Goal: Information Seeking & Learning: Learn about a topic

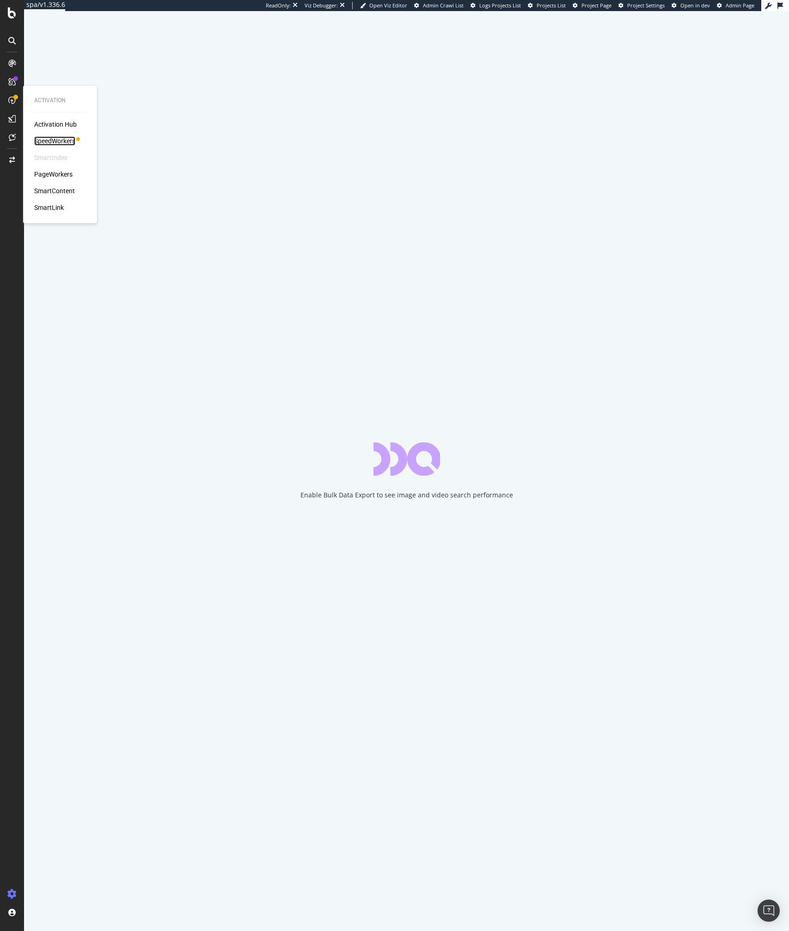
click at [46, 137] on div "SpeedWorkers" at bounding box center [54, 140] width 41 height 9
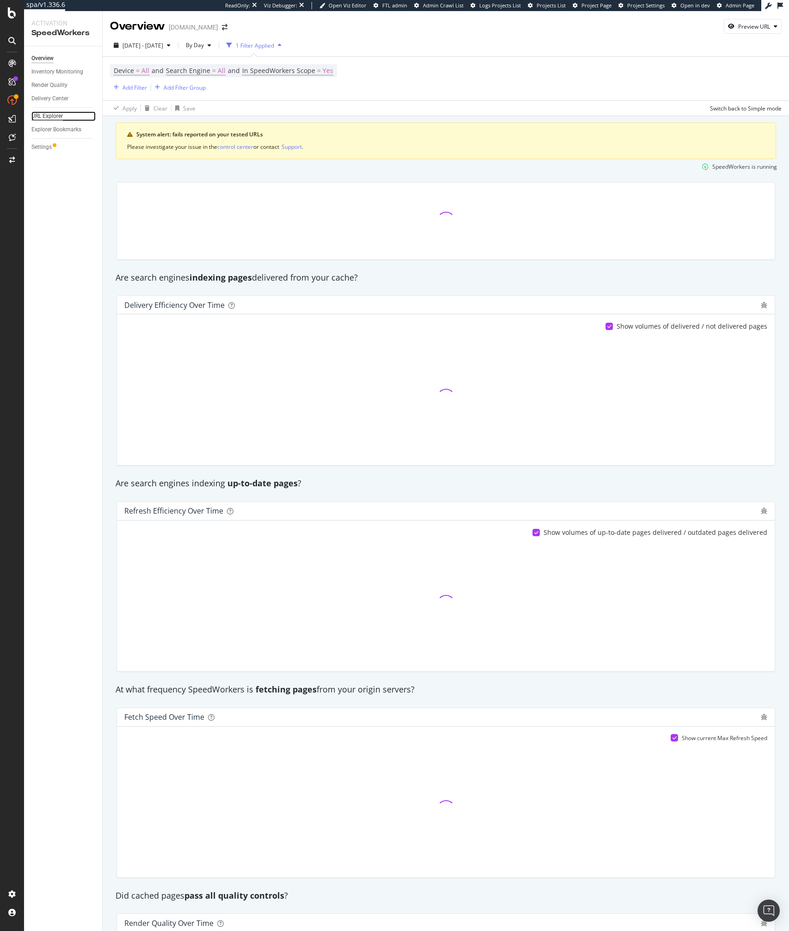
click at [47, 116] on div "URL Explorer" at bounding box center [46, 116] width 31 height 10
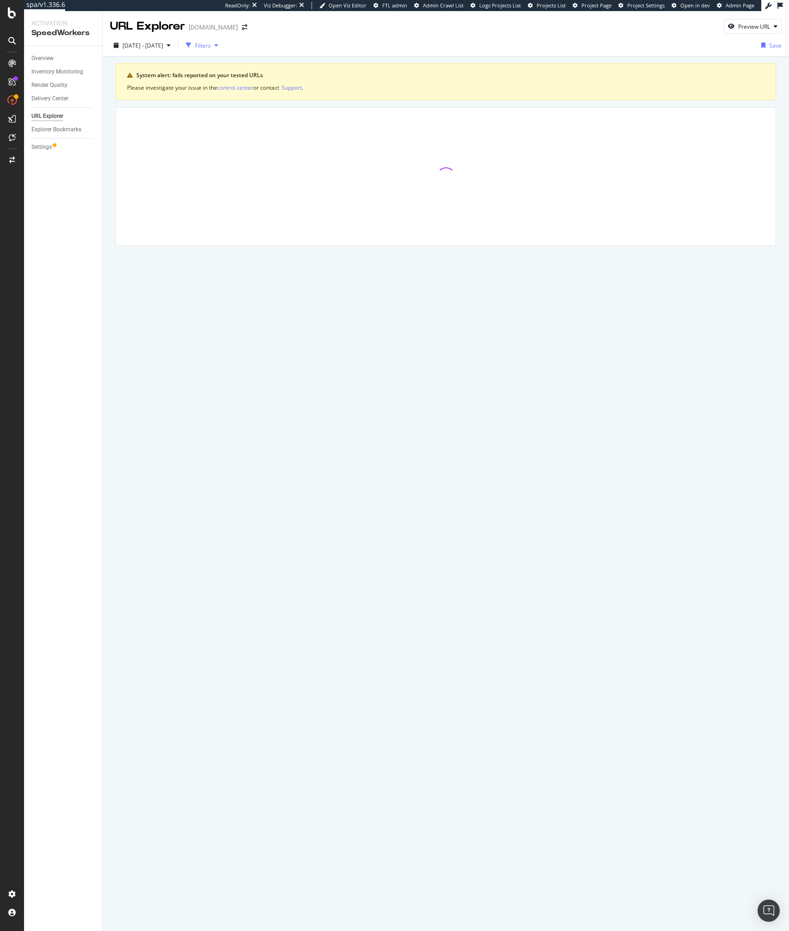
click at [222, 50] on div "Filters" at bounding box center [202, 45] width 40 height 14
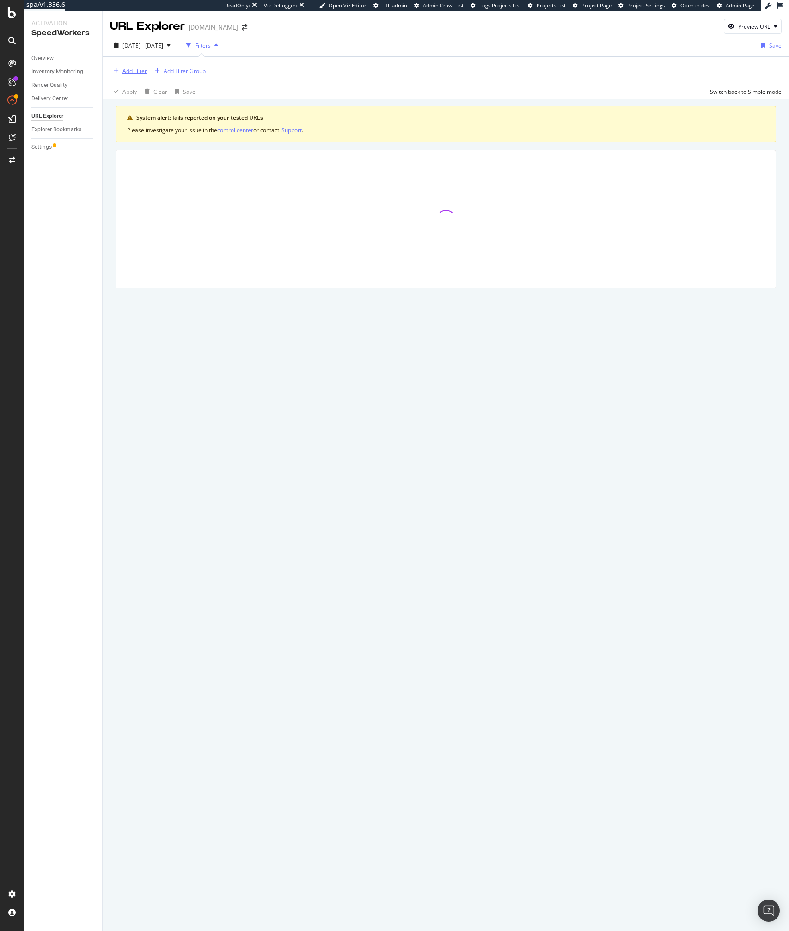
click at [131, 66] on div "Add Filter" at bounding box center [128, 71] width 37 height 10
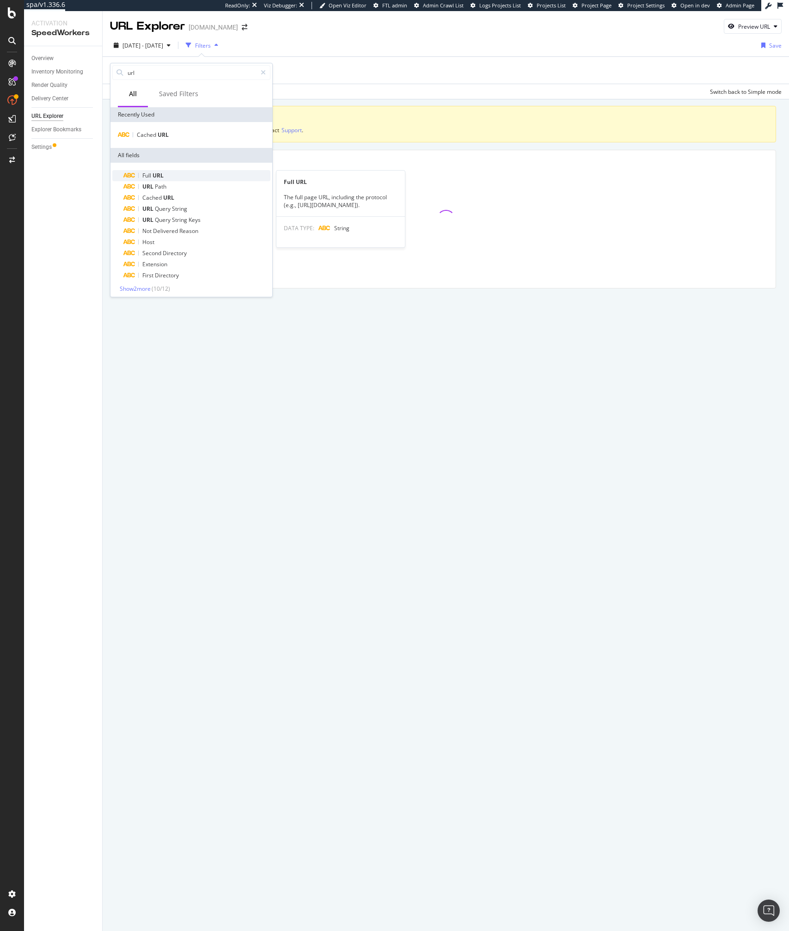
type input "url"
click at [166, 176] on div "Full URL" at bounding box center [196, 175] width 147 height 11
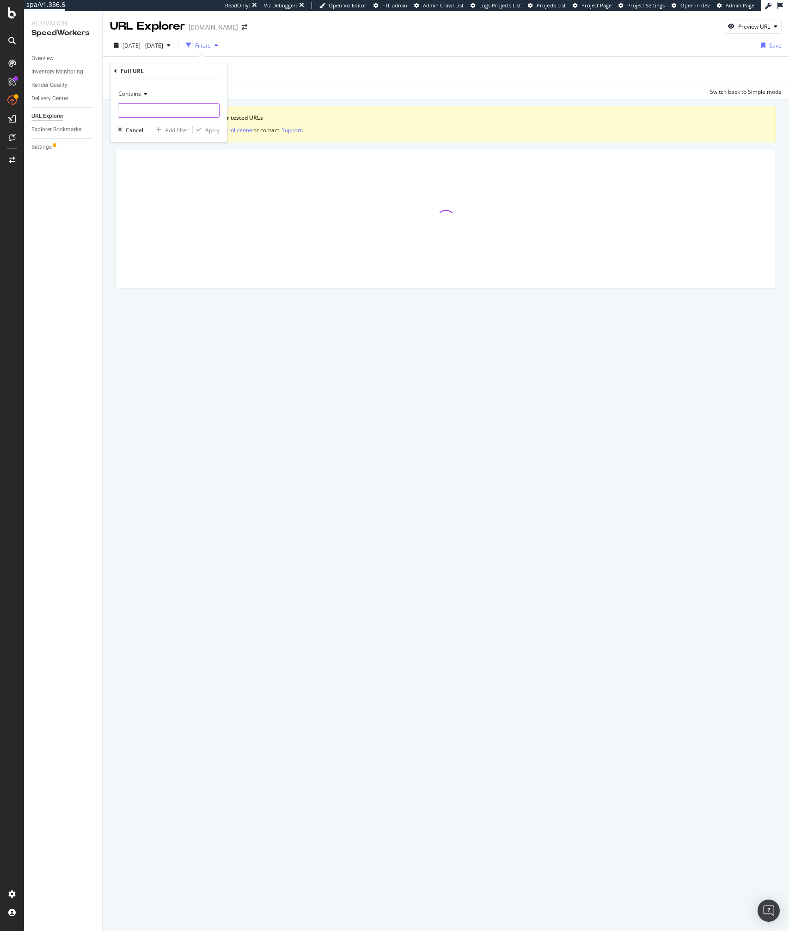
click at [158, 112] on input "text" at bounding box center [168, 110] width 101 height 15
paste input "www.lowes.com/pd/DreamLine-Enigma-Air-60-in-W-x-62-in-H-Frameless-Bathtub-Door/&"
type input "www.lowes.com/pd/DreamLine-Enigma-Air-60-in-W-x-62-in-H-Frameless-Bathtub-Door/&"
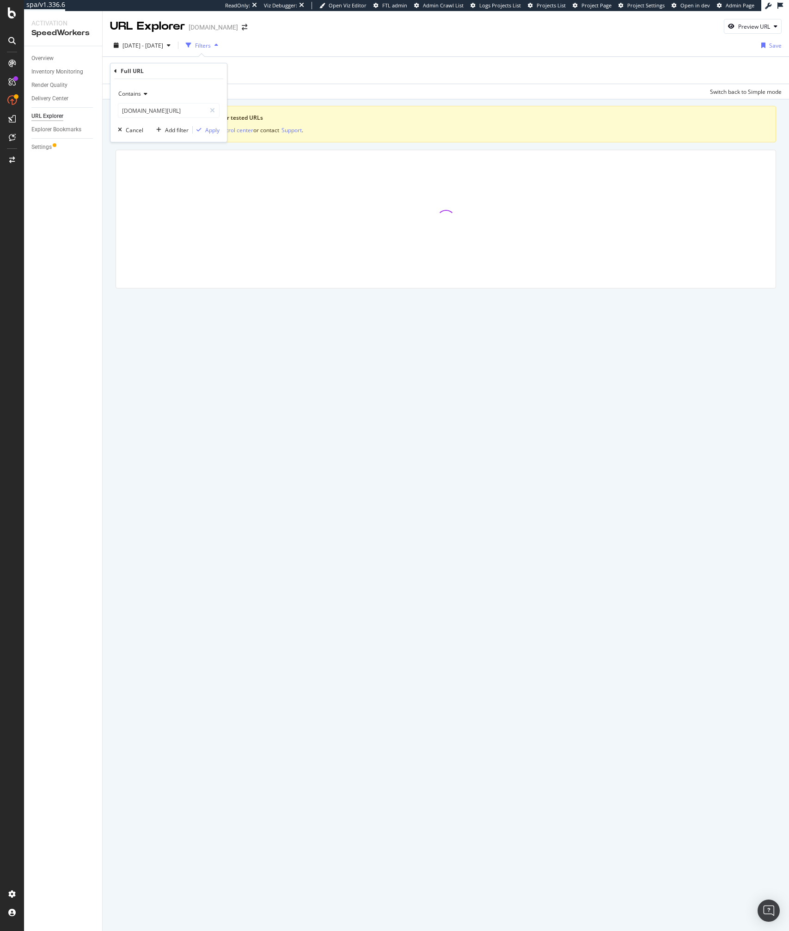
click at [130, 98] on div "Contains" at bounding box center [169, 93] width 102 height 15
click at [145, 159] on span "Ends with" at bounding box center [134, 161] width 24 height 8
click at [196, 110] on input "www.lowes.com/pd/DreamLine-Enigma-Air-60-in-W-x-62-in-H-Frameless-Bathtub-Door/&" at bounding box center [161, 110] width 87 height 15
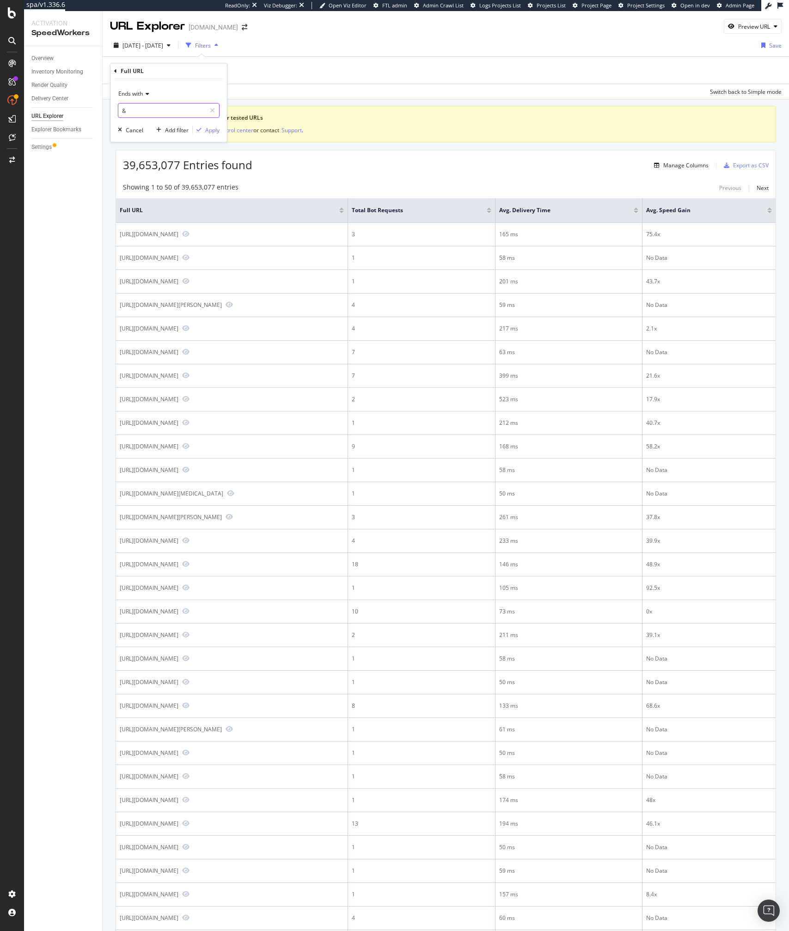
type input "&"
click at [217, 130] on div "Apply" at bounding box center [212, 130] width 14 height 8
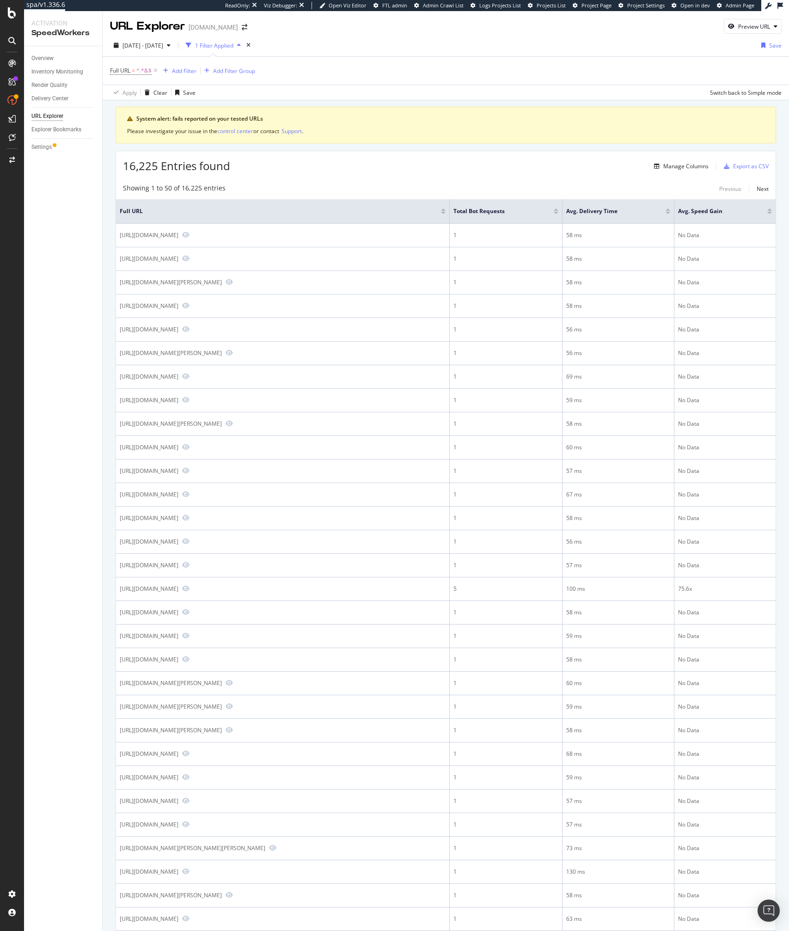
click at [320, 202] on th "Full URL" at bounding box center [283, 211] width 334 height 24
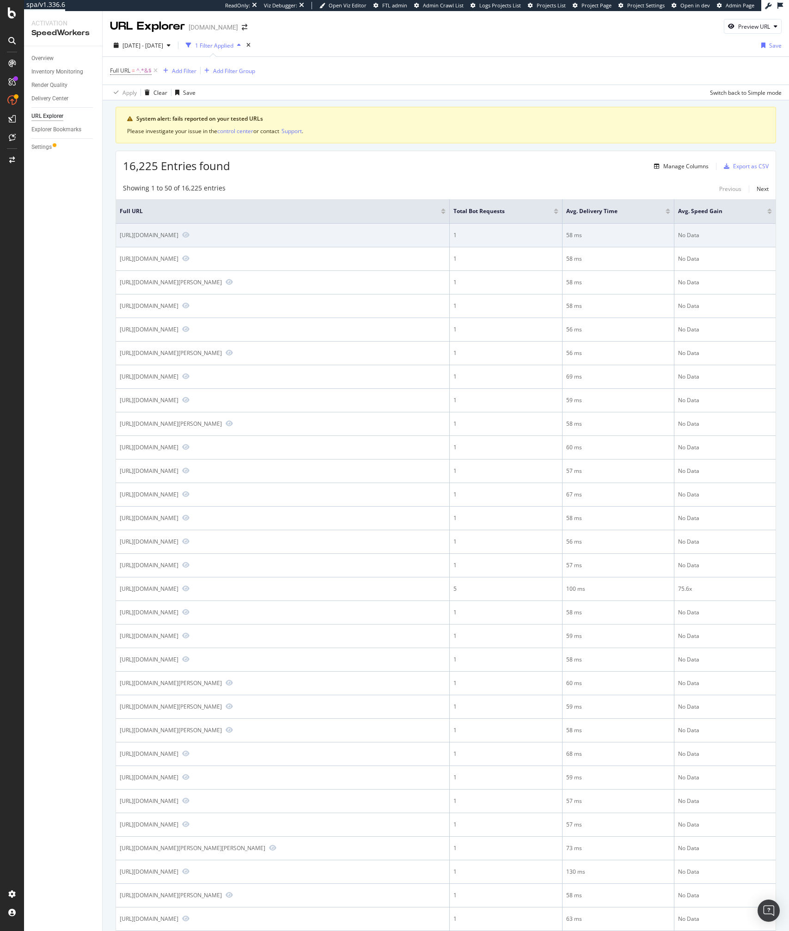
click at [247, 241] on td "https://www.lowes.com/pd/Cabot-Gallon-Natural-Oil-Wood-Stain/&" at bounding box center [283, 236] width 334 height 24
click at [178, 238] on div "https://www.lowes.com/pd/Cabot-Gallon-Natural-Oil-Wood-Stain/&" at bounding box center [149, 235] width 59 height 8
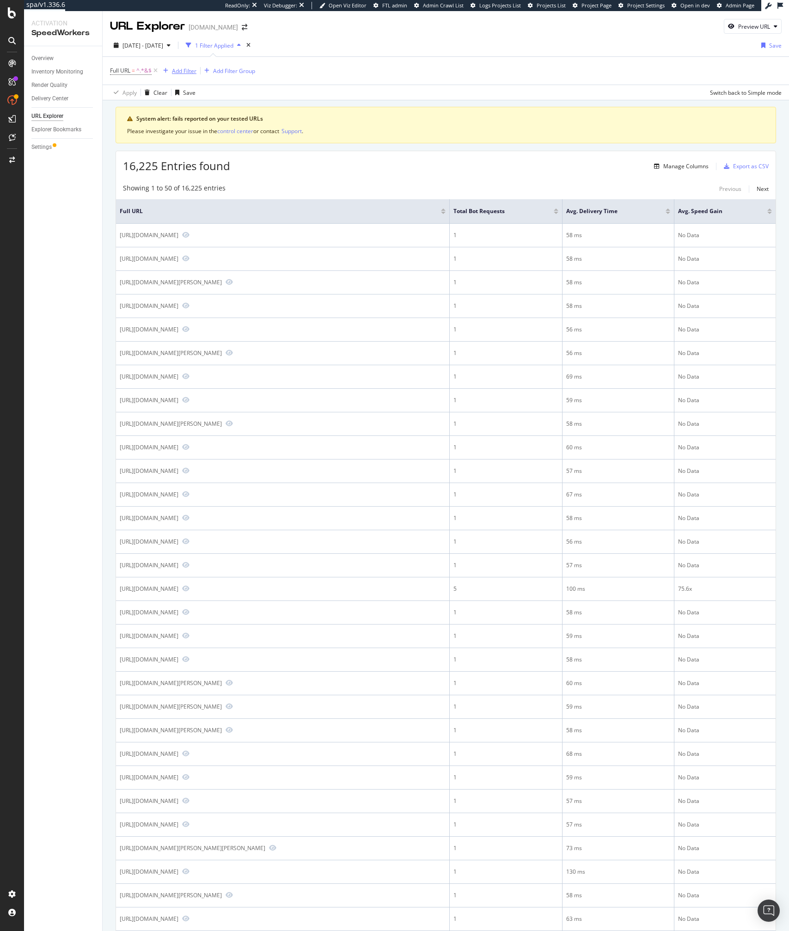
click at [176, 74] on div "Add Filter" at bounding box center [184, 71] width 24 height 8
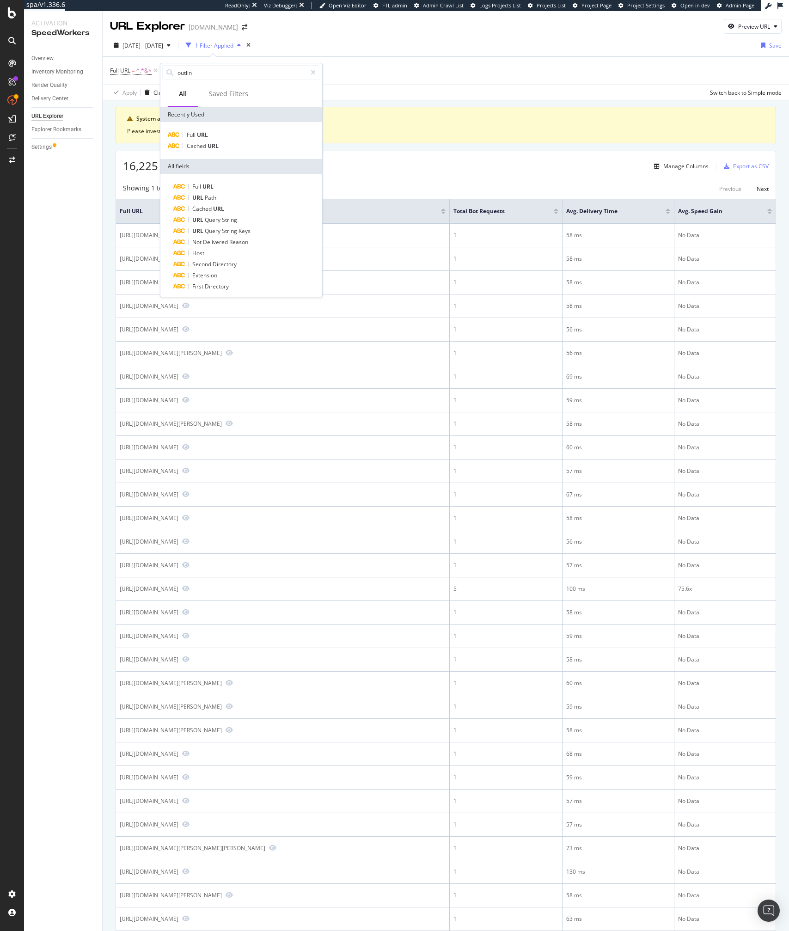
type input "outlink"
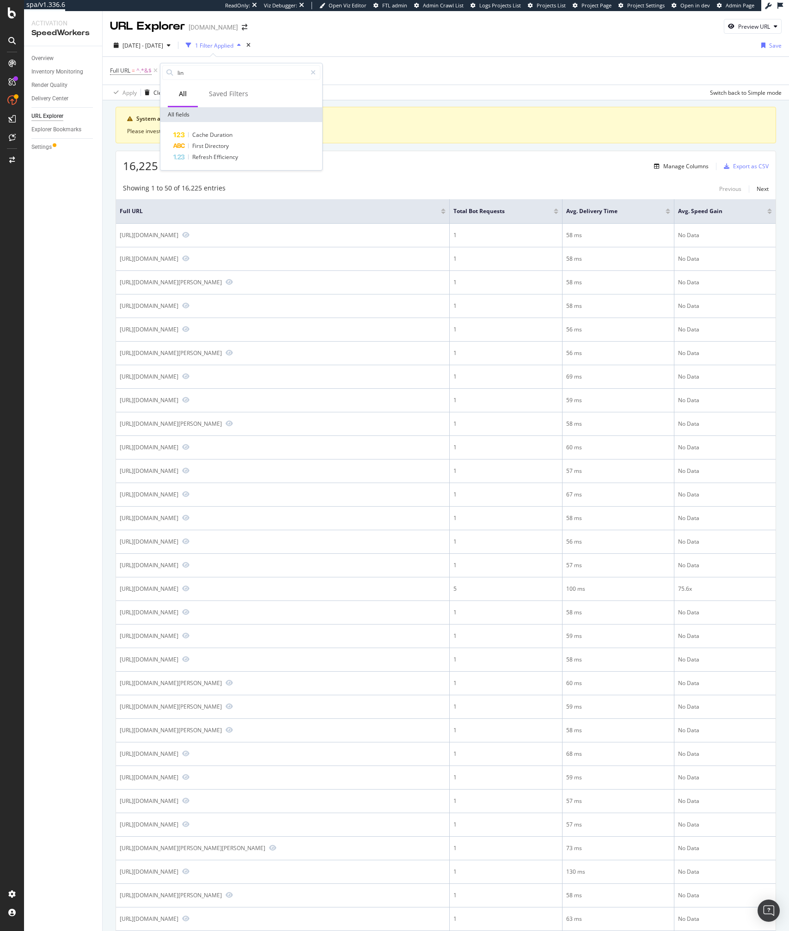
type input "link"
click at [40, 57] on div "Overview" at bounding box center [42, 59] width 22 height 10
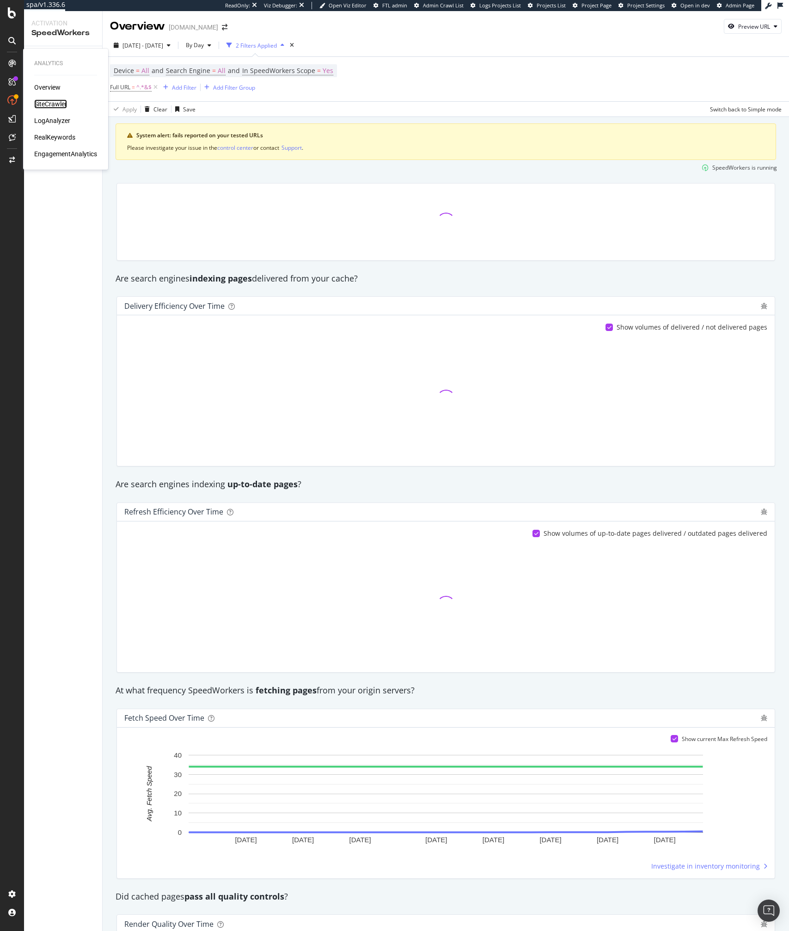
click at [55, 100] on div "SiteCrawler" at bounding box center [50, 103] width 33 height 9
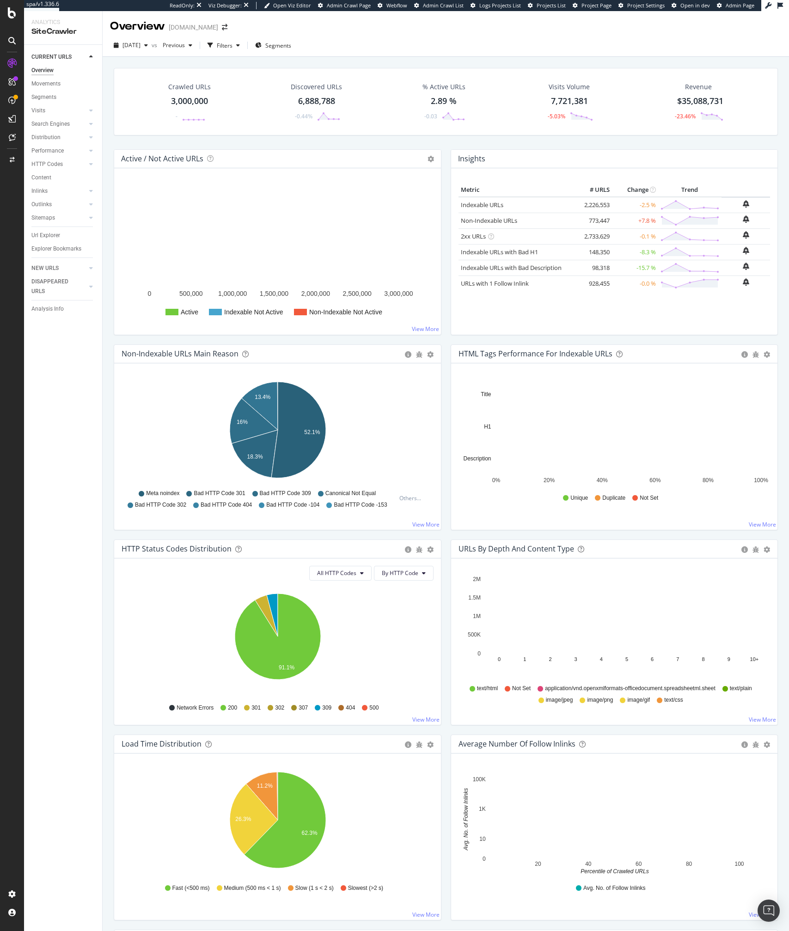
click at [44, 229] on div "Url Explorer" at bounding box center [66, 235] width 71 height 13
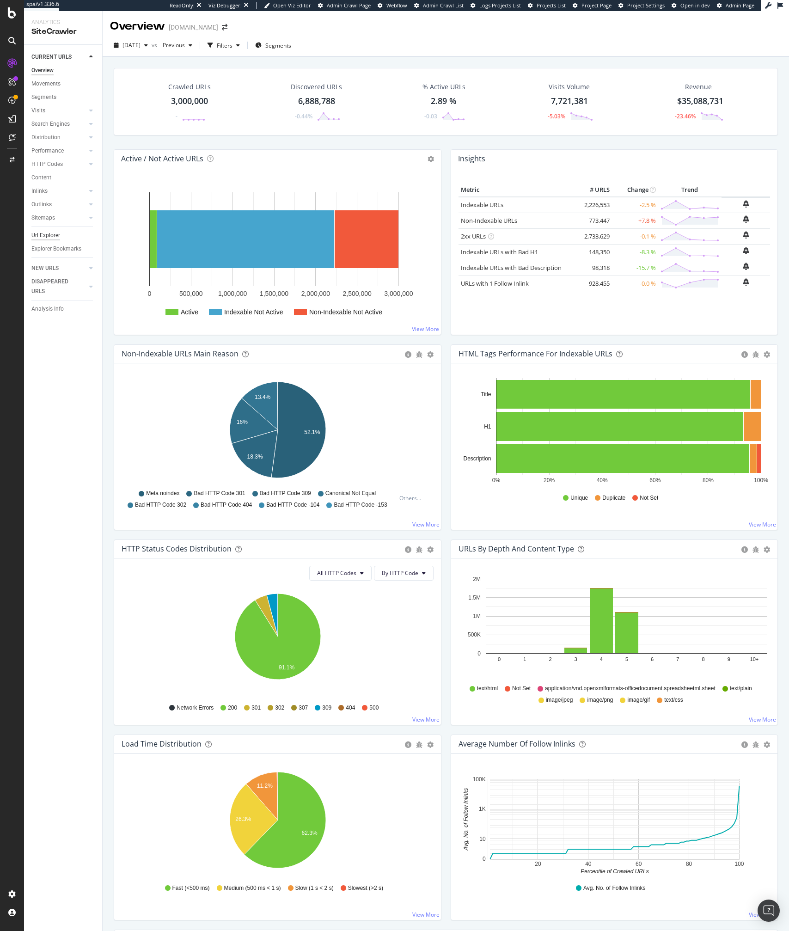
click at [42, 231] on div "Url Explorer" at bounding box center [45, 236] width 29 height 10
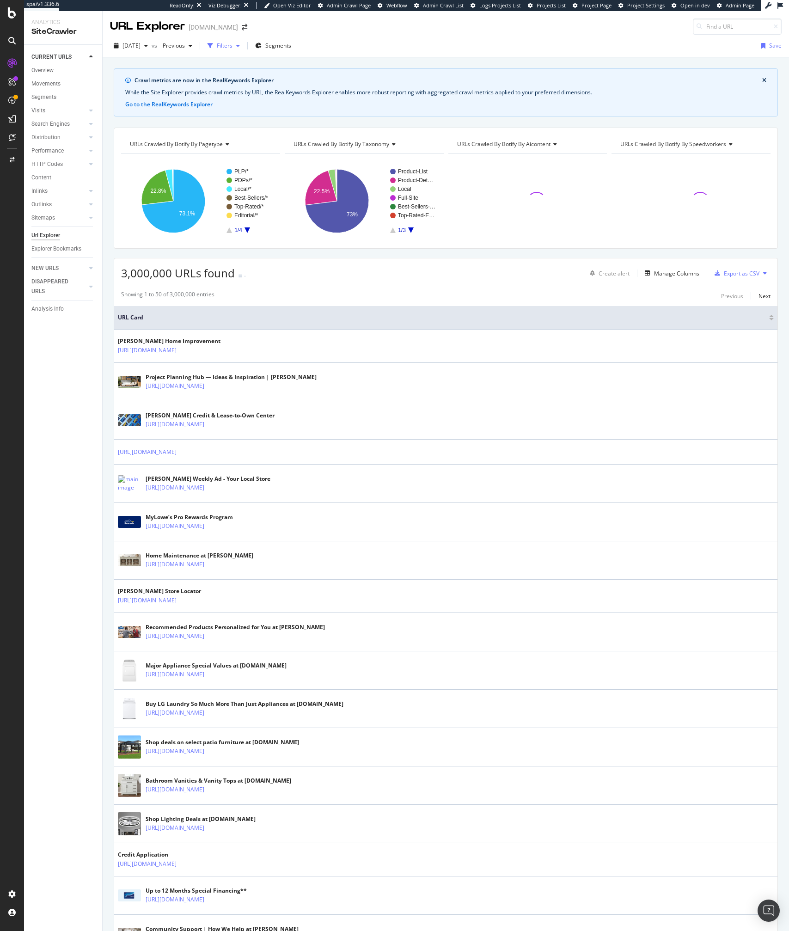
click at [232, 48] on div "Filters" at bounding box center [225, 46] width 16 height 8
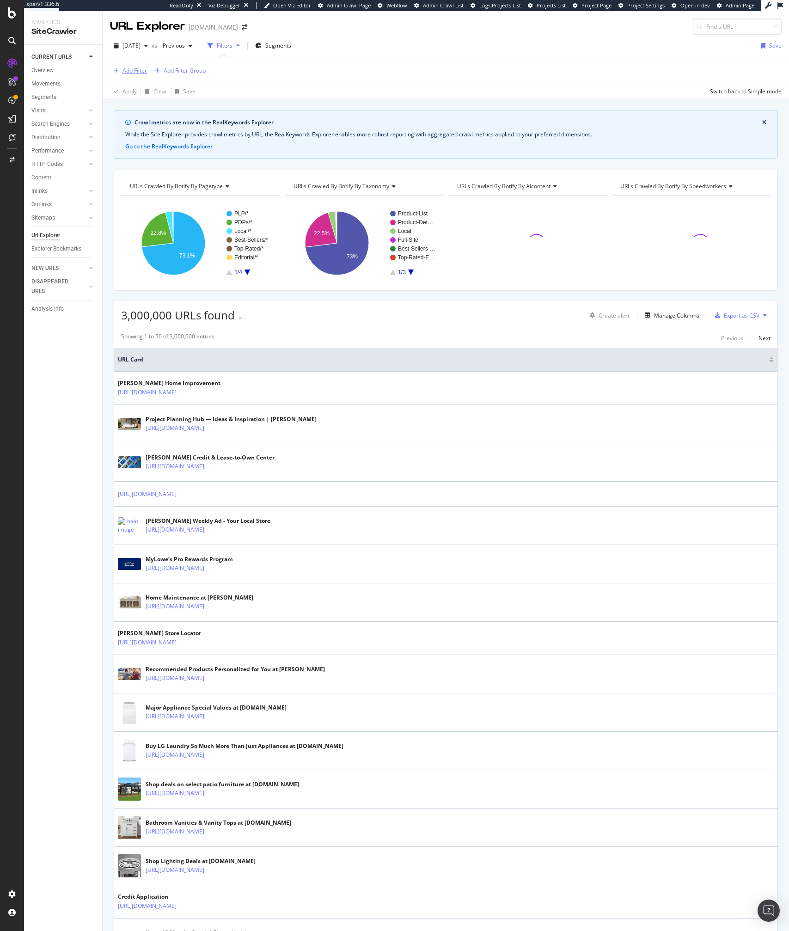
click at [134, 67] on div "Add Filter" at bounding box center [134, 71] width 24 height 8
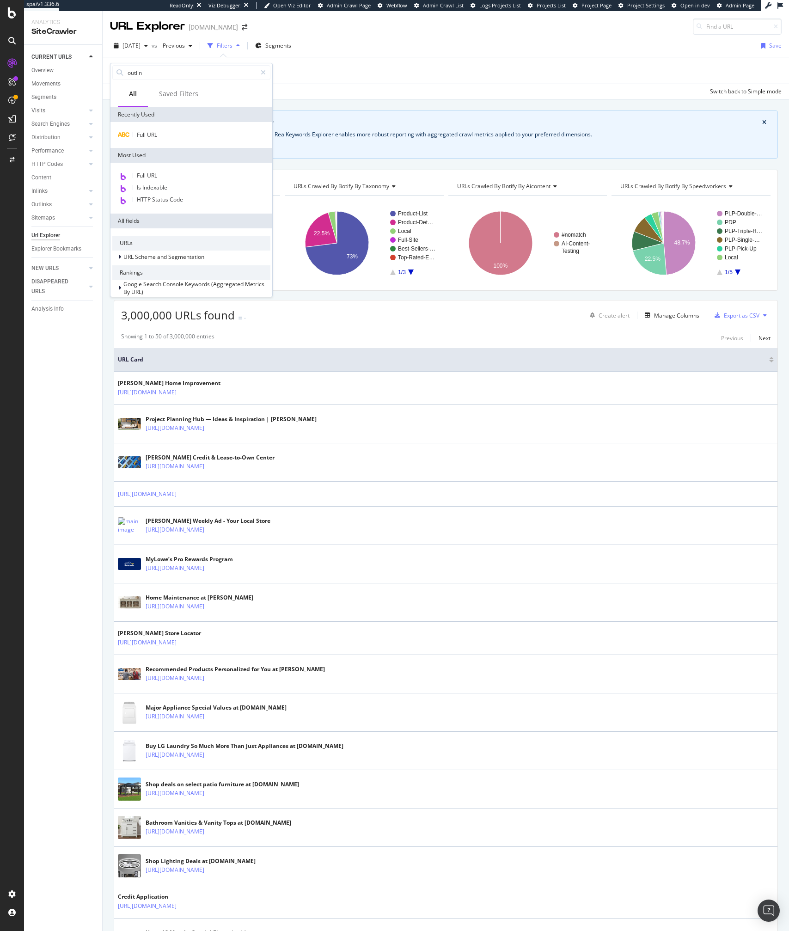
type input "outlink"
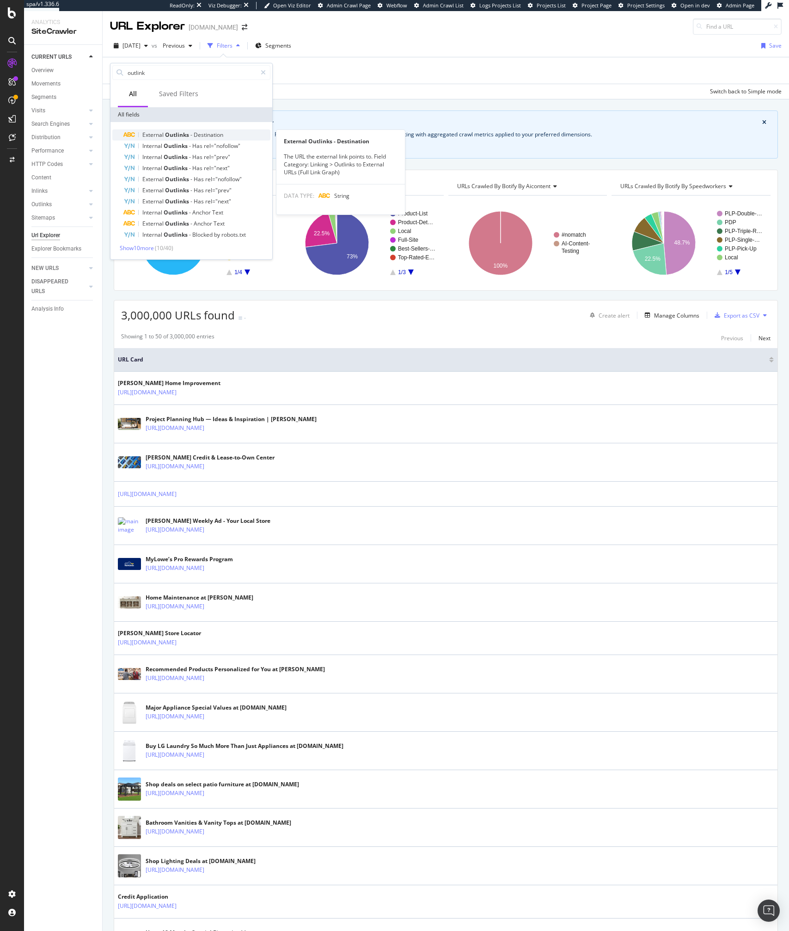
click at [197, 132] on span "Destination" at bounding box center [209, 135] width 30 height 8
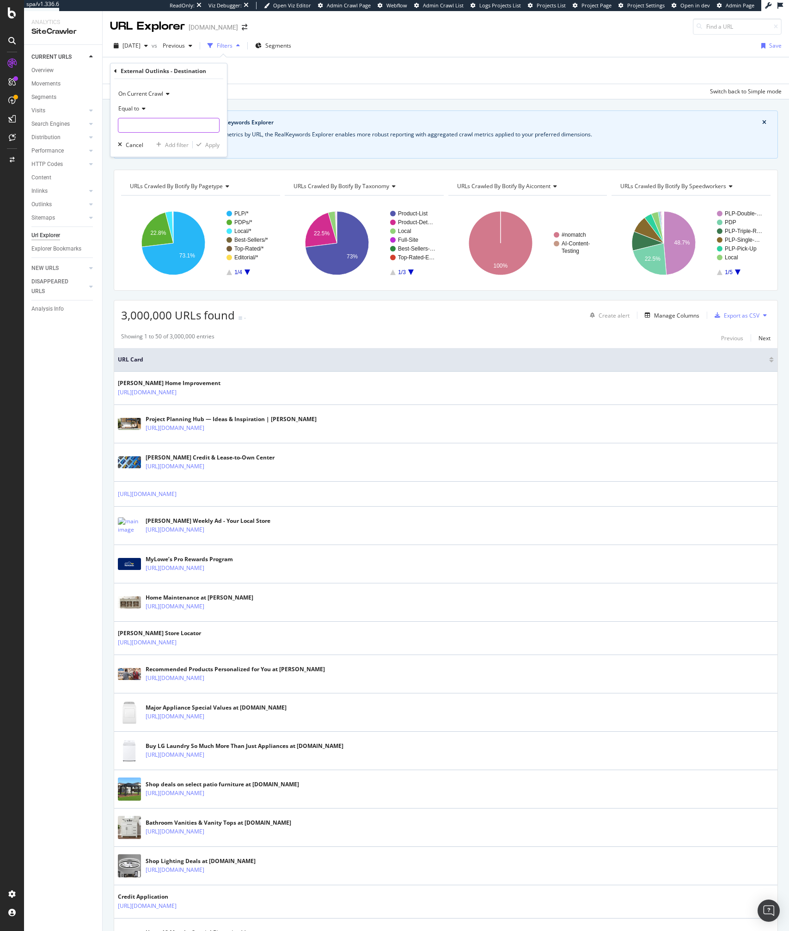
click at [170, 126] on input "text" at bounding box center [168, 125] width 101 height 15
click at [132, 109] on span "Equal to" at bounding box center [128, 108] width 21 height 8
click at [140, 170] on div "Ends with" at bounding box center [169, 176] width 99 height 12
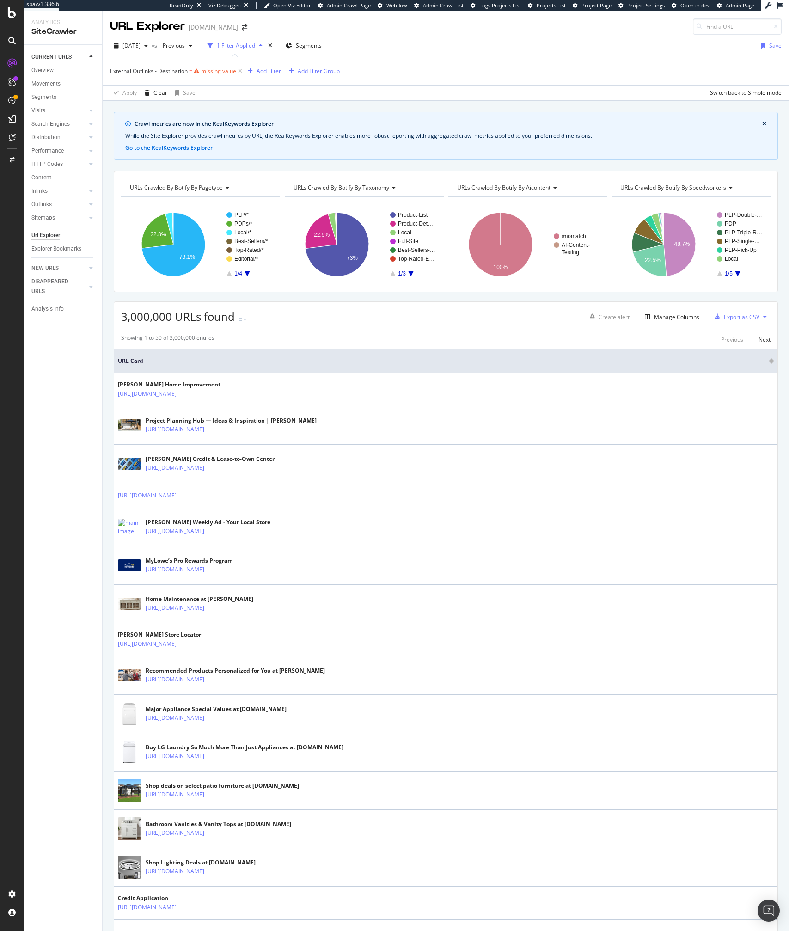
click at [160, 68] on span "External Outlinks - Destination" at bounding box center [149, 71] width 78 height 8
click at [134, 109] on span "Equal to" at bounding box center [128, 108] width 21 height 8
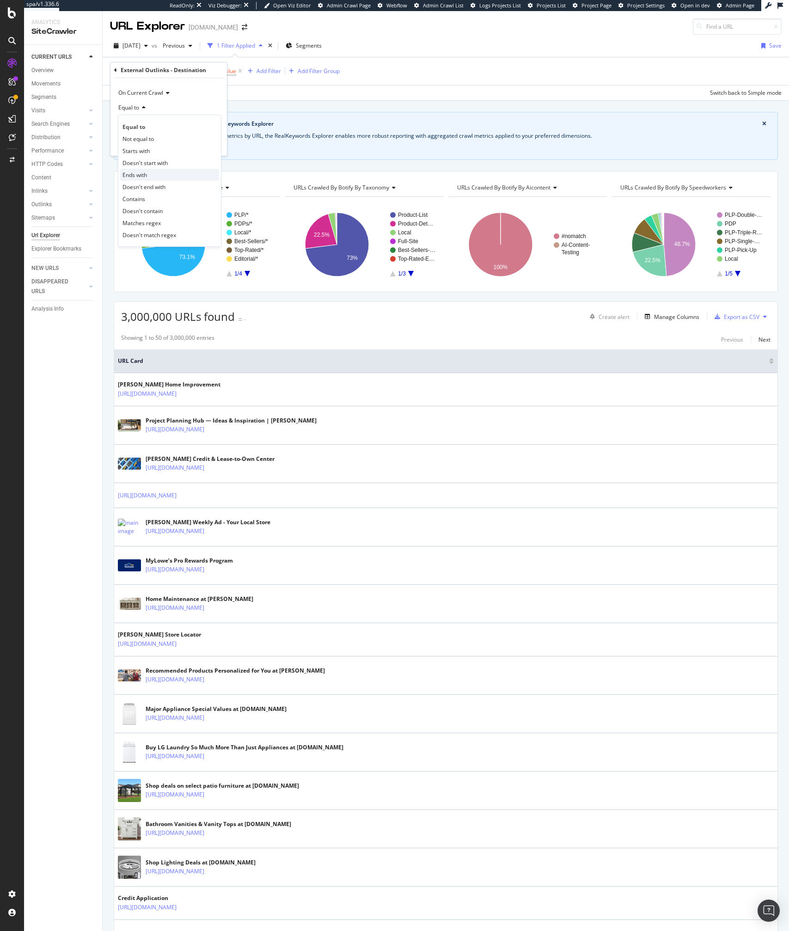
click at [132, 179] on div "Ends with" at bounding box center [169, 175] width 99 height 12
click at [144, 128] on input "text" at bounding box center [168, 124] width 101 height 15
paste input "www.lowes.com/pd/DreamLine-Enigma-Air-60-in-W-x-62-in-H-Frameless-Bathtub-Door/&"
type input "&"
click at [214, 143] on div "Apply" at bounding box center [212, 144] width 14 height 8
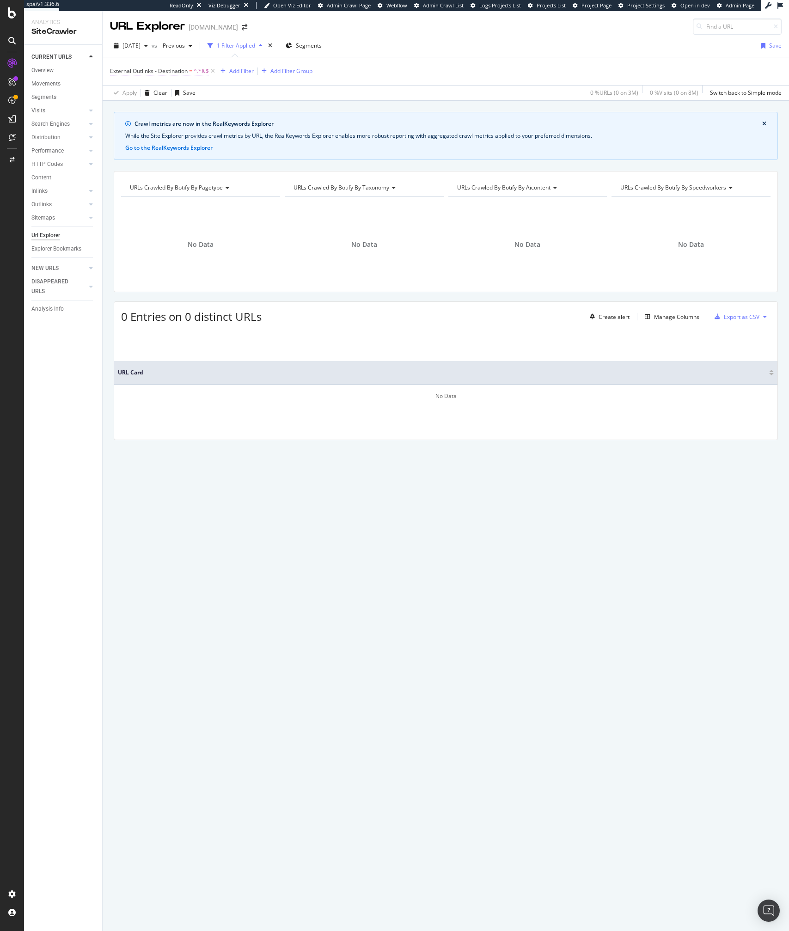
click at [140, 71] on span "External Outlinks - Destination" at bounding box center [149, 71] width 78 height 8
click at [137, 105] on span "Ends with" at bounding box center [130, 108] width 24 height 8
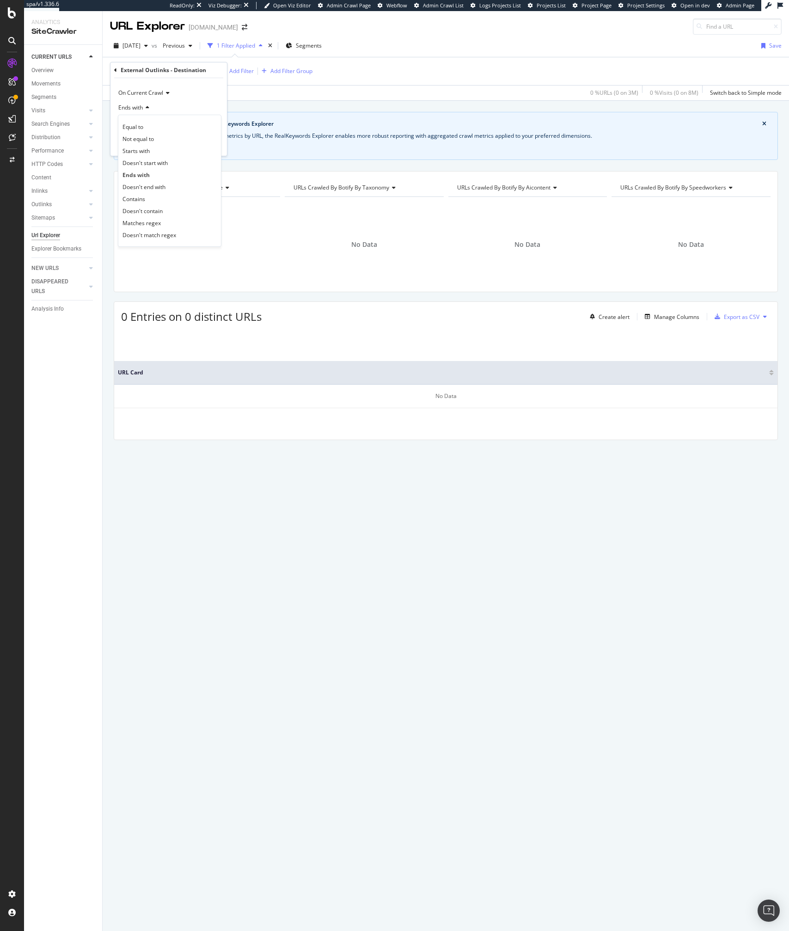
click at [137, 105] on span "Ends with" at bounding box center [130, 108] width 24 height 8
click at [113, 73] on div "External Outlinks - Destination On Current Crawl Ends with & Cancel Add filter …" at bounding box center [168, 108] width 116 height 93
click at [114, 71] on icon at bounding box center [115, 70] width 3 height 6
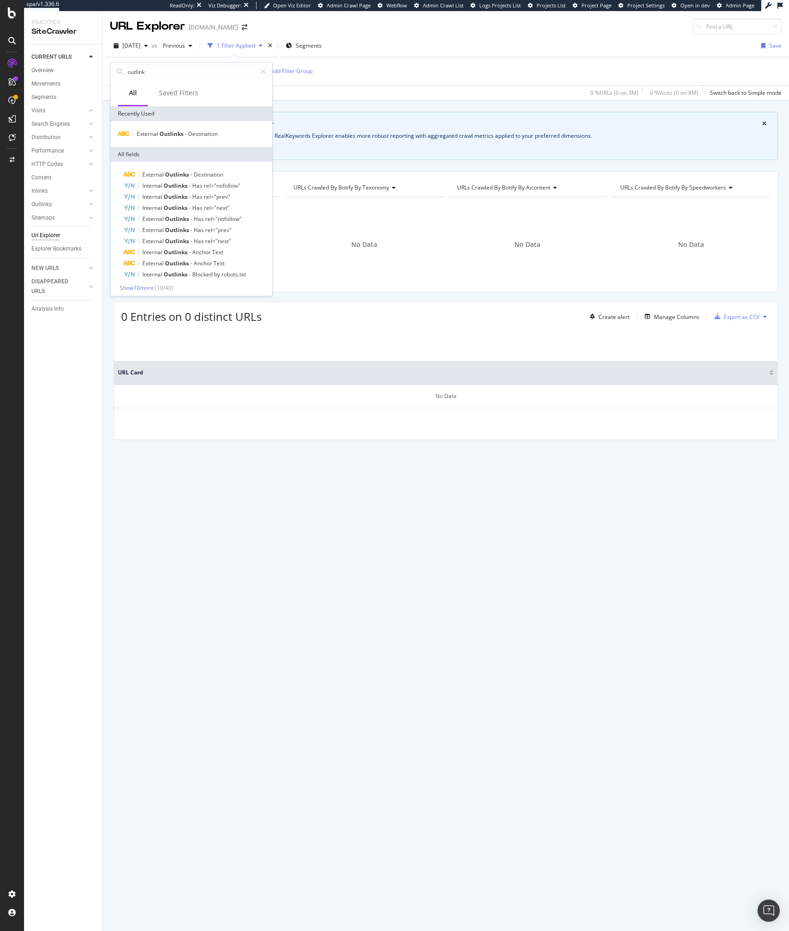
scroll to position [3, 0]
click at [137, 281] on span "Show 10 more" at bounding box center [137, 285] width 34 height 8
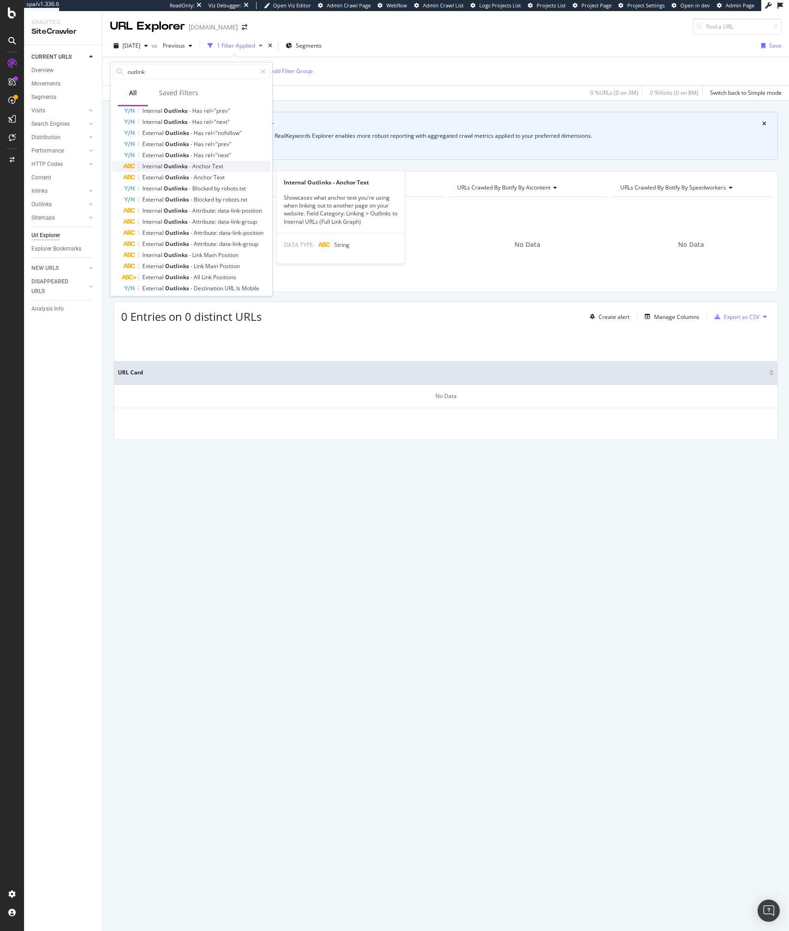
scroll to position [114, 0]
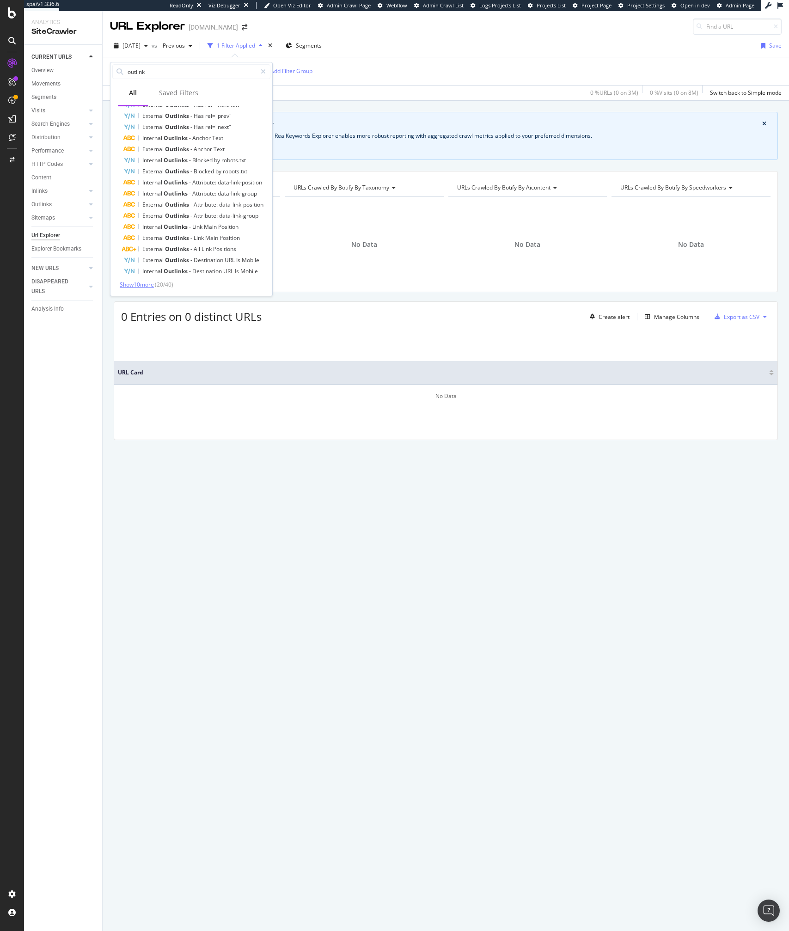
click at [140, 282] on span "Show 10 more" at bounding box center [137, 285] width 34 height 8
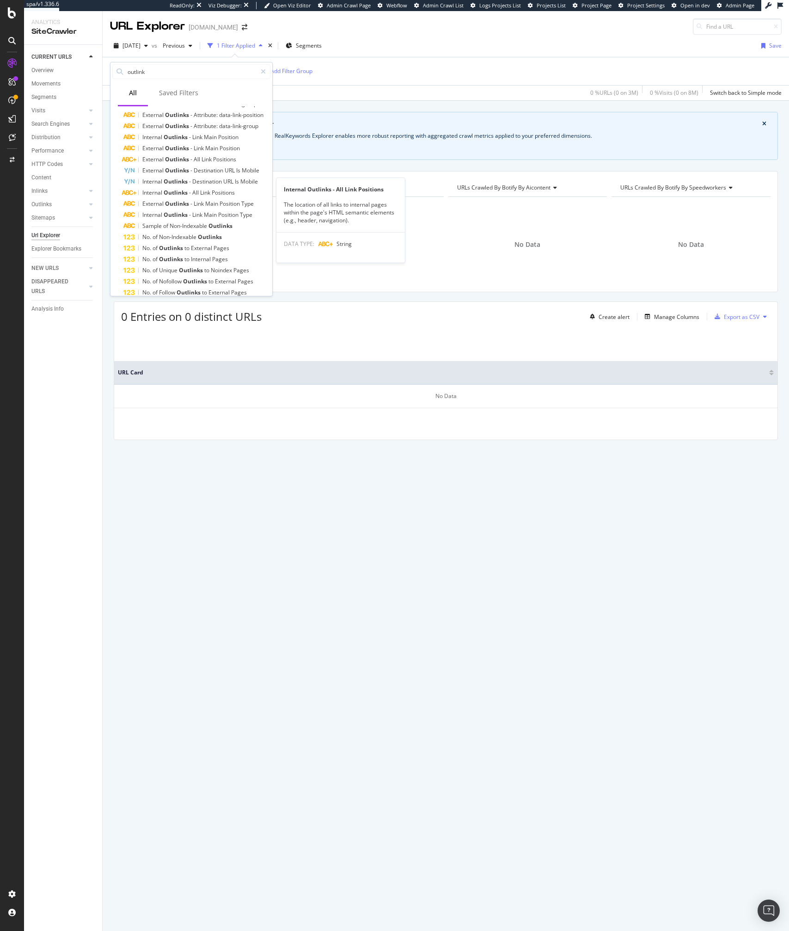
scroll to position [225, 0]
click at [139, 287] on span "Show 10 more" at bounding box center [137, 285] width 34 height 8
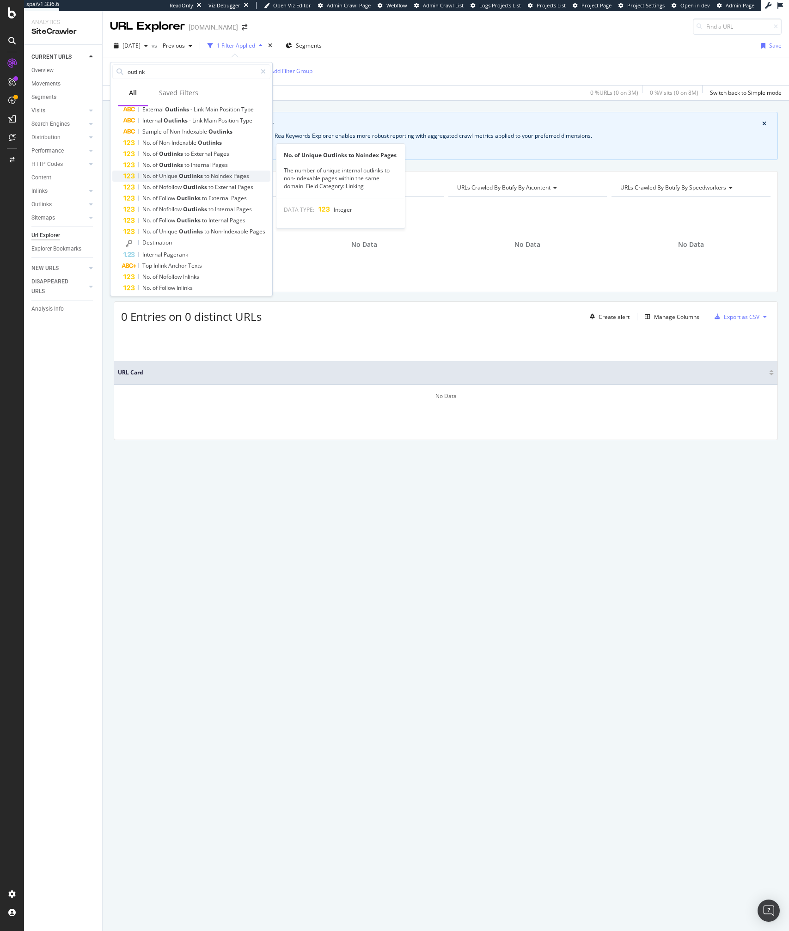
scroll to position [325, 0]
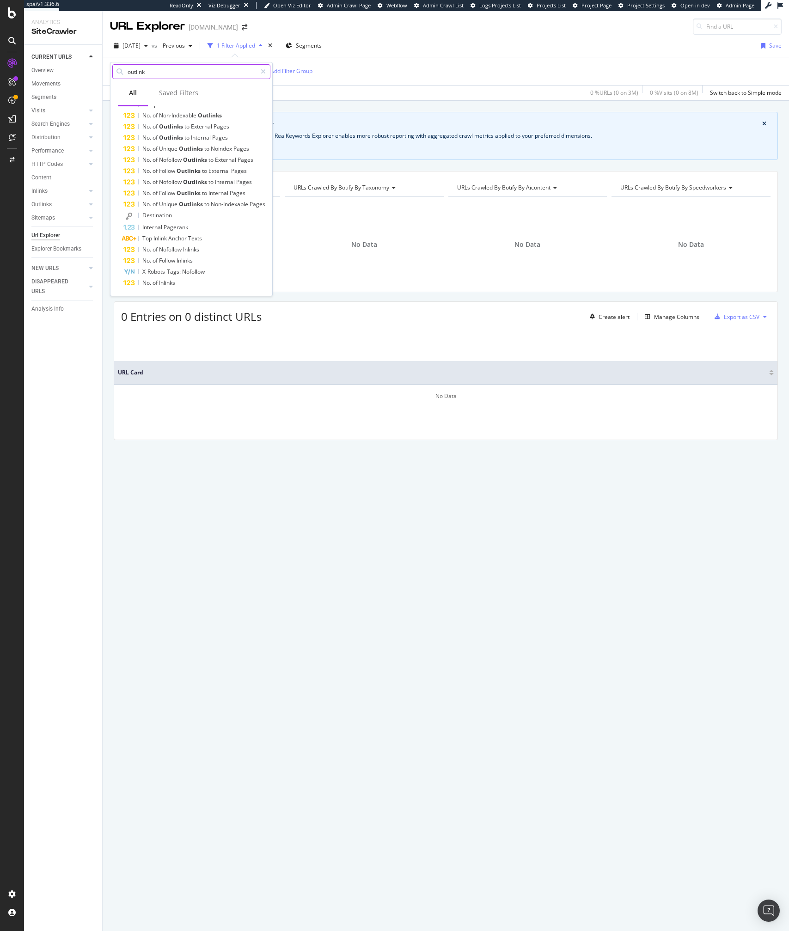
click at [155, 73] on input "outlink" at bounding box center [192, 72] width 130 height 14
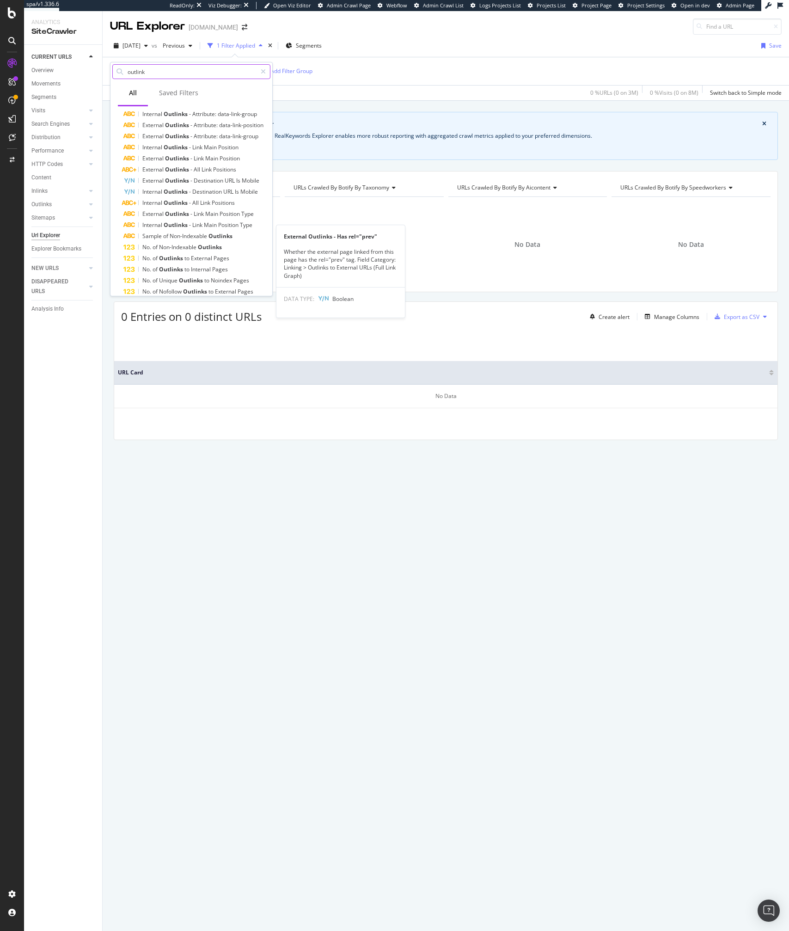
scroll to position [0, 0]
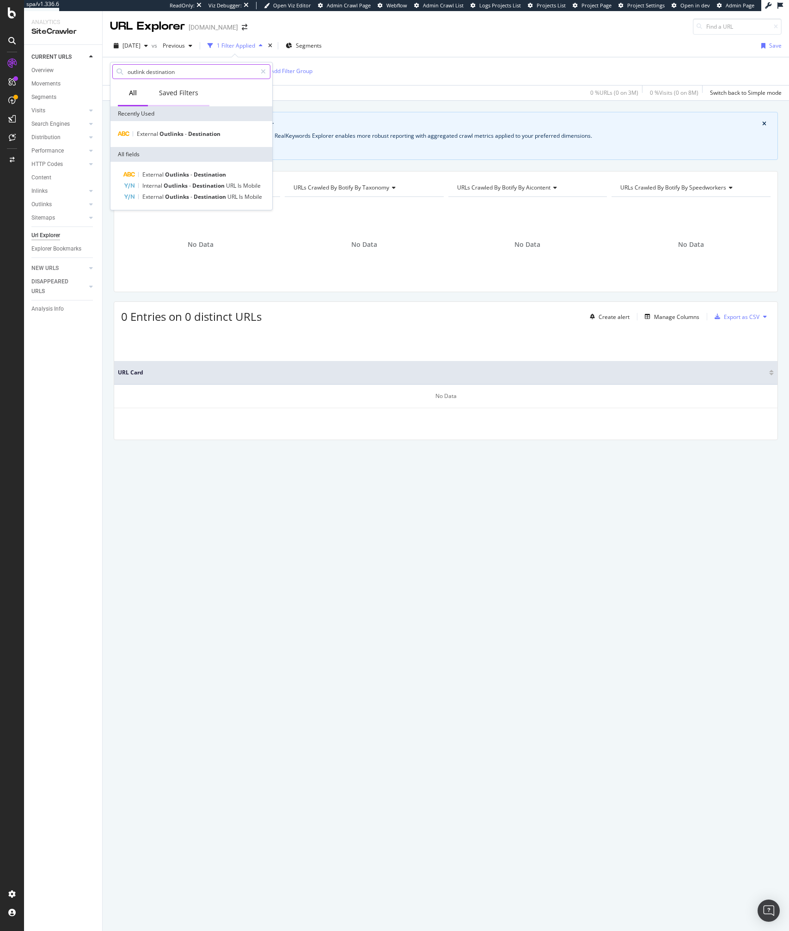
type input "outlink"
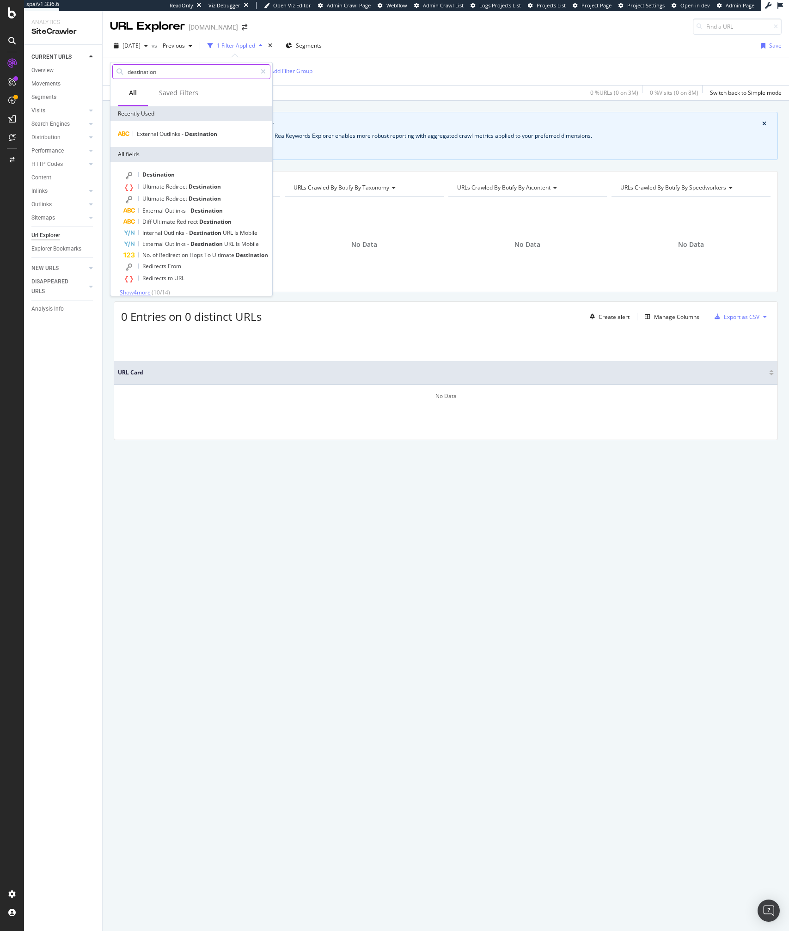
type input "destination"
click at [150, 295] on span "Show 4 more" at bounding box center [135, 292] width 31 height 8
click at [149, 177] on span "Destination" at bounding box center [158, 175] width 32 height 8
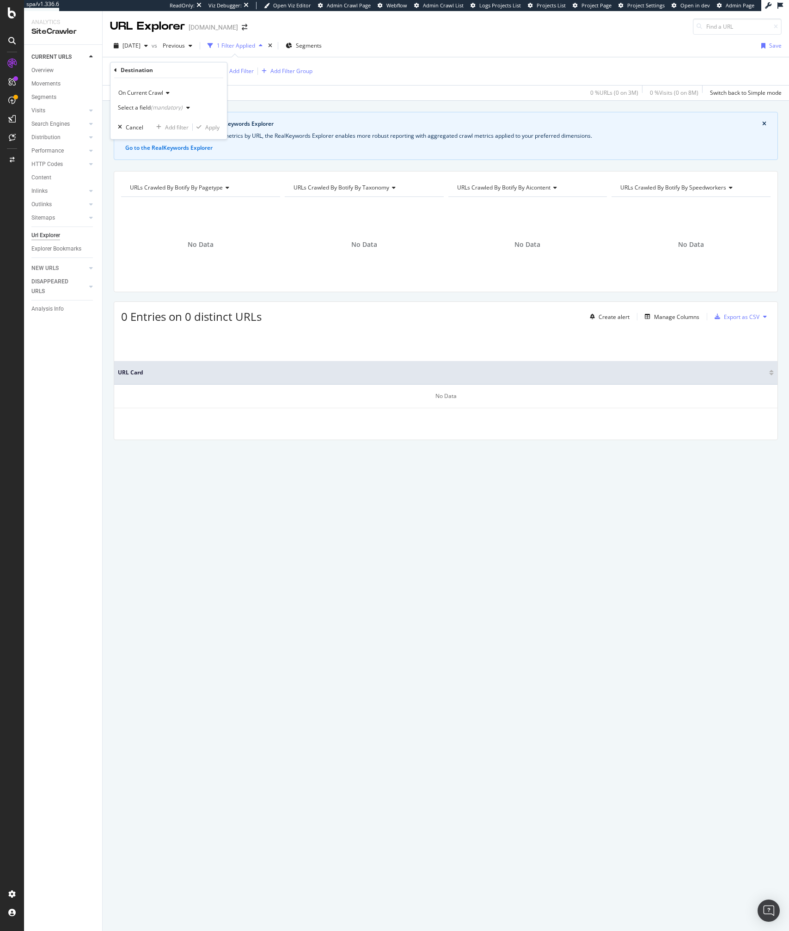
click at [142, 105] on div "Select a field (mandatory)" at bounding box center [150, 108] width 65 height 6
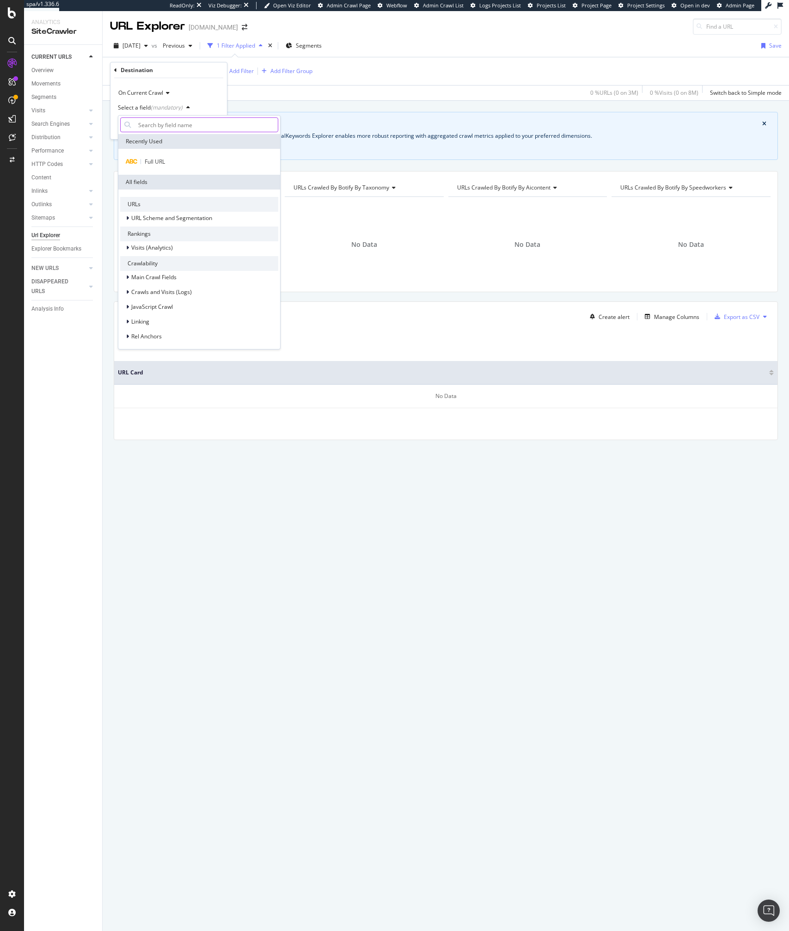
click at [146, 121] on input "text" at bounding box center [205, 124] width 143 height 15
click at [148, 102] on div "Select a field (mandatory)" at bounding box center [156, 108] width 76 height 14
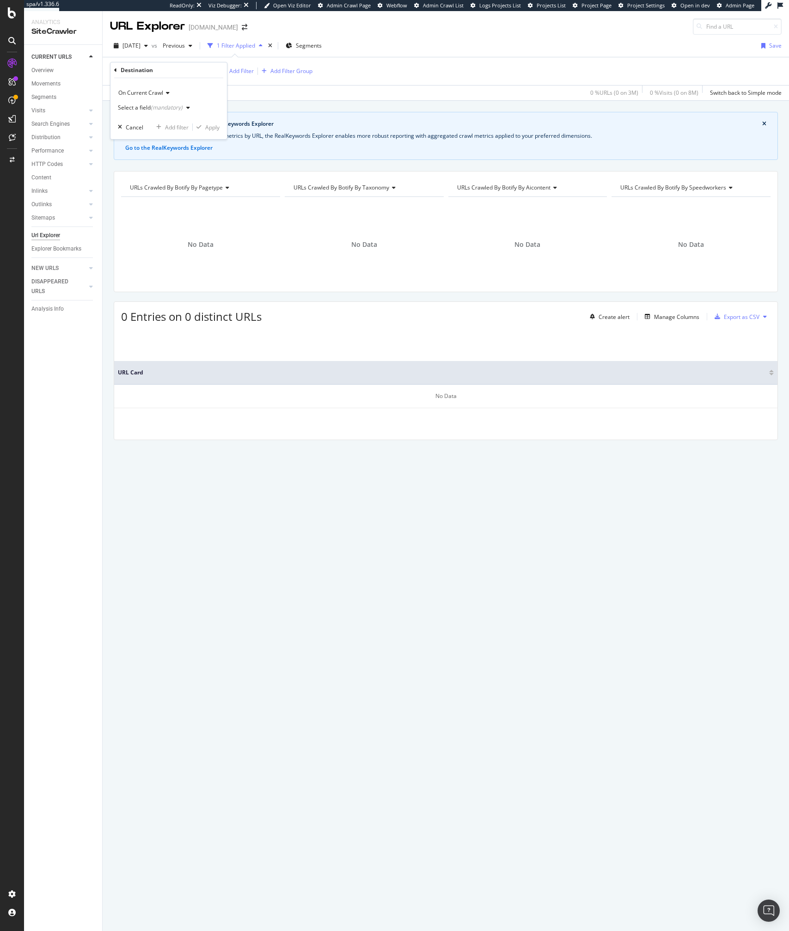
click at [185, 104] on div "Select a field (mandatory)" at bounding box center [156, 108] width 76 height 14
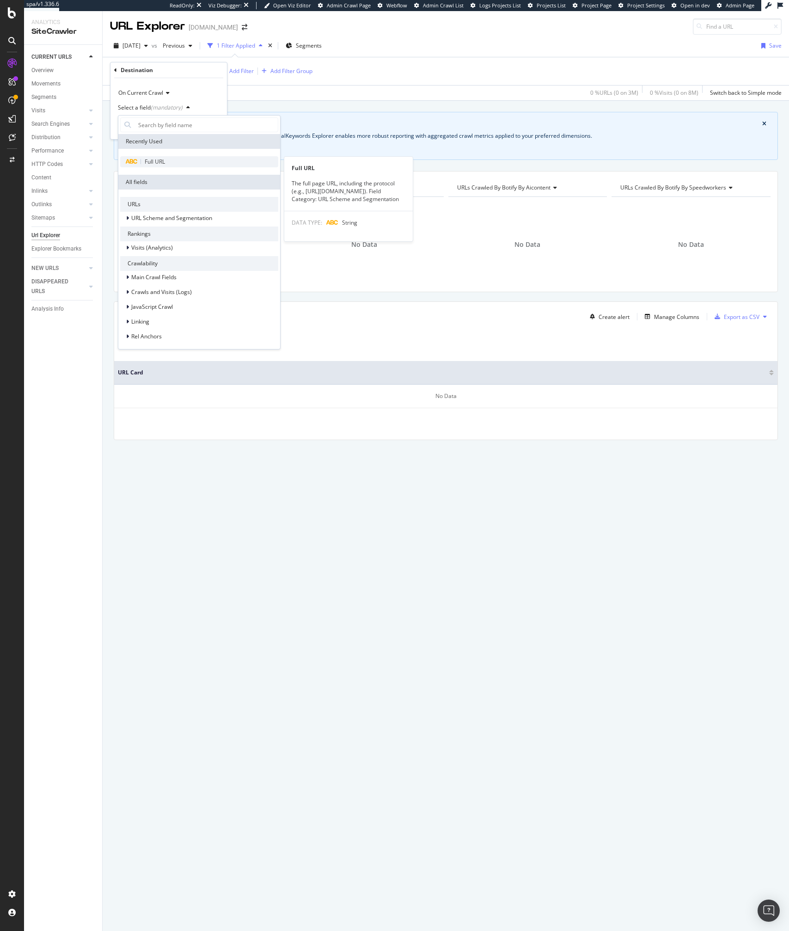
click at [147, 159] on span "Full URL" at bounding box center [155, 162] width 20 height 8
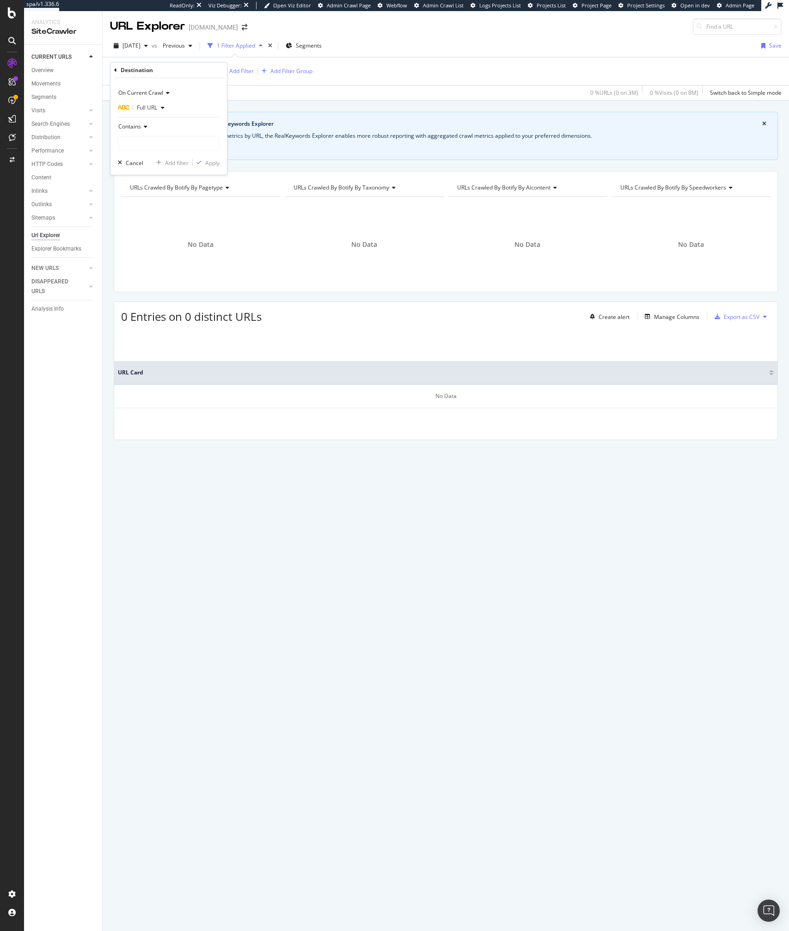
click at [138, 128] on span "Contains" at bounding box center [129, 126] width 23 height 8
click at [139, 195] on span "Ends with" at bounding box center [134, 194] width 24 height 8
click at [130, 143] on input "text" at bounding box center [168, 143] width 101 height 15
type input "&"
click at [204, 162] on div "button" at bounding box center [199, 163] width 12 height 6
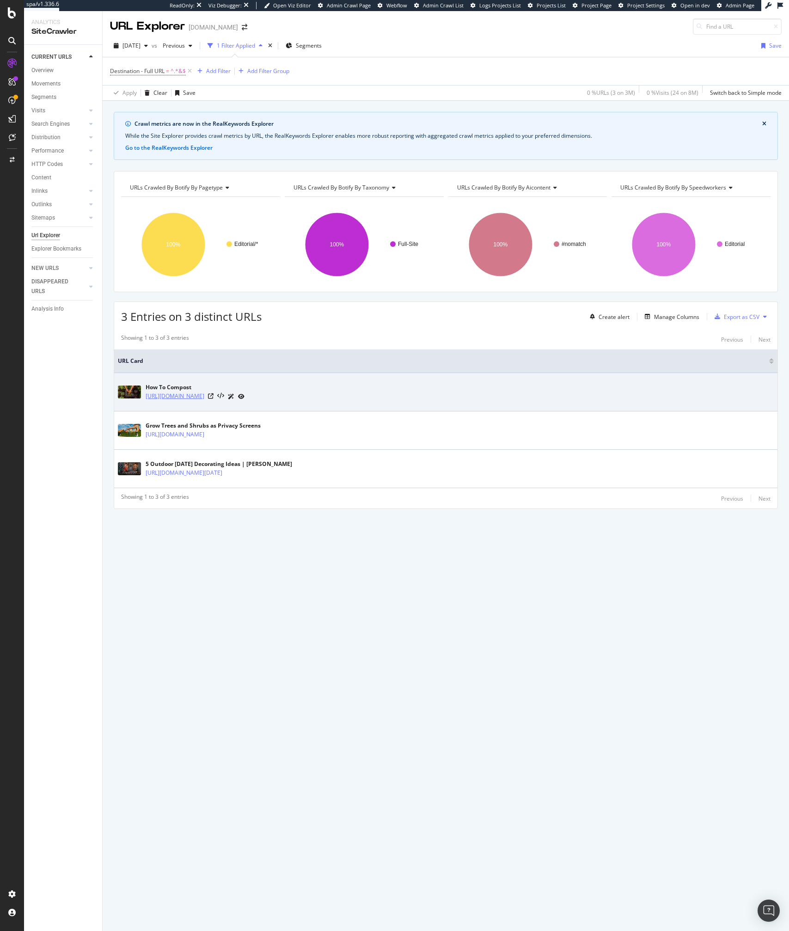
click at [204, 398] on link "https://www.lowes.com/n/buying-guide/how-to-compost" at bounding box center [175, 395] width 59 height 9
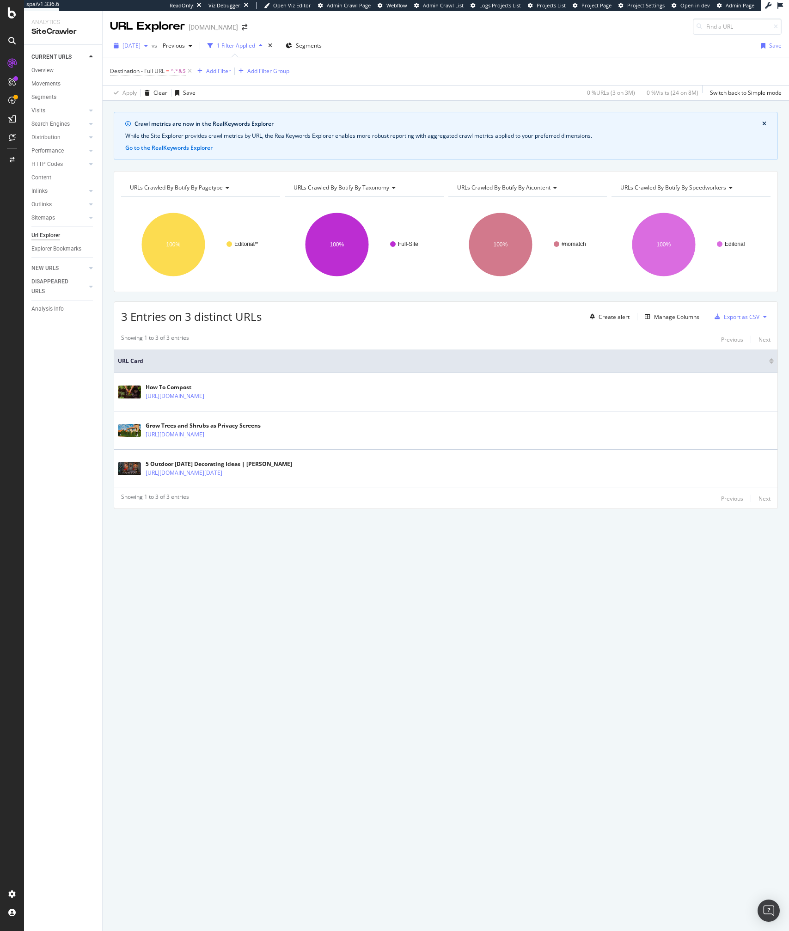
click at [140, 42] on span "2025 Aug. 16th" at bounding box center [131, 46] width 18 height 8
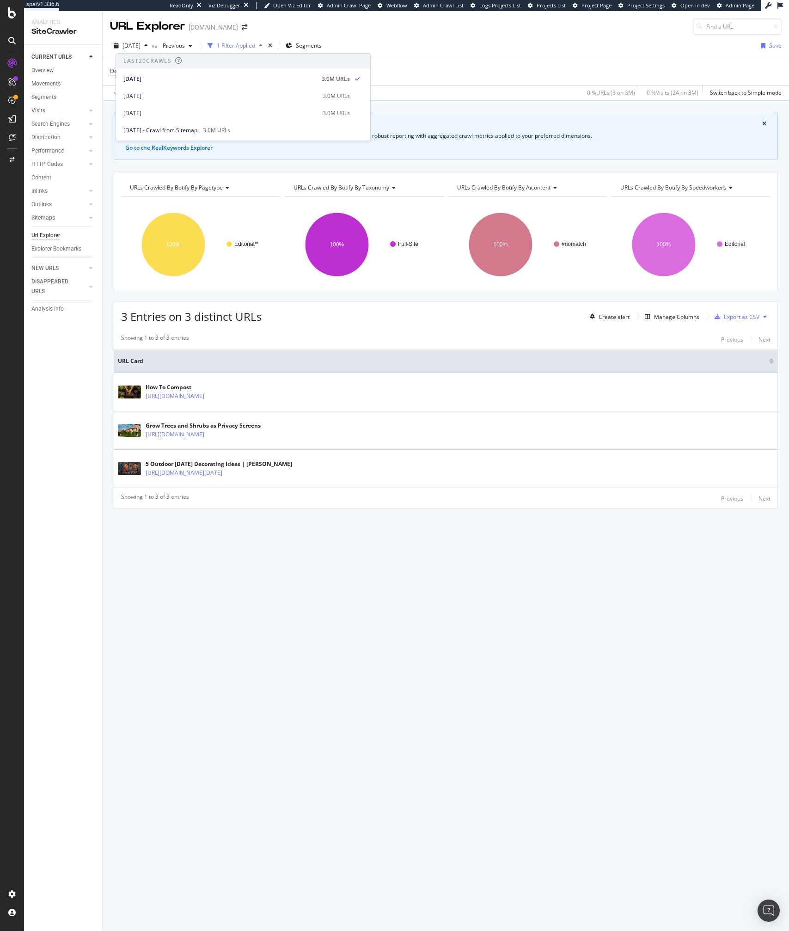
click at [494, 69] on div "Destination - Full URL = ^.*&$ Add Filter Add Filter Group" at bounding box center [445, 71] width 671 height 28
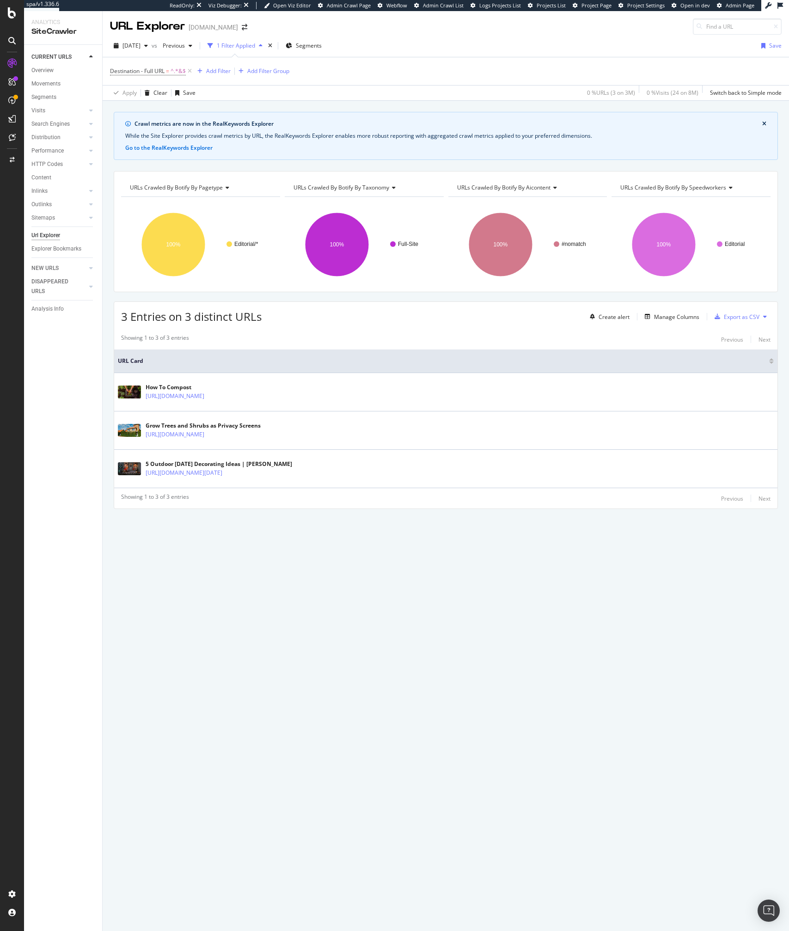
click at [373, 83] on div "Destination - Full URL = ^.*&$ Add Filter Add Filter Group" at bounding box center [445, 71] width 671 height 28
click at [412, 89] on div "Apply Clear Save 0 % URLs ( 3 on 3M ) 0 % Visits ( 24 on 8M ) Switch back to Si…" at bounding box center [446, 92] width 686 height 15
click at [140, 45] on span "2025 Aug. 16th" at bounding box center [131, 46] width 18 height 8
click at [409, 69] on div "Destination - Full URL = ^.*&$ Add Filter Add Filter Group" at bounding box center [445, 71] width 671 height 28
click at [127, 68] on span "Destination - Full URL" at bounding box center [137, 71] width 55 height 8
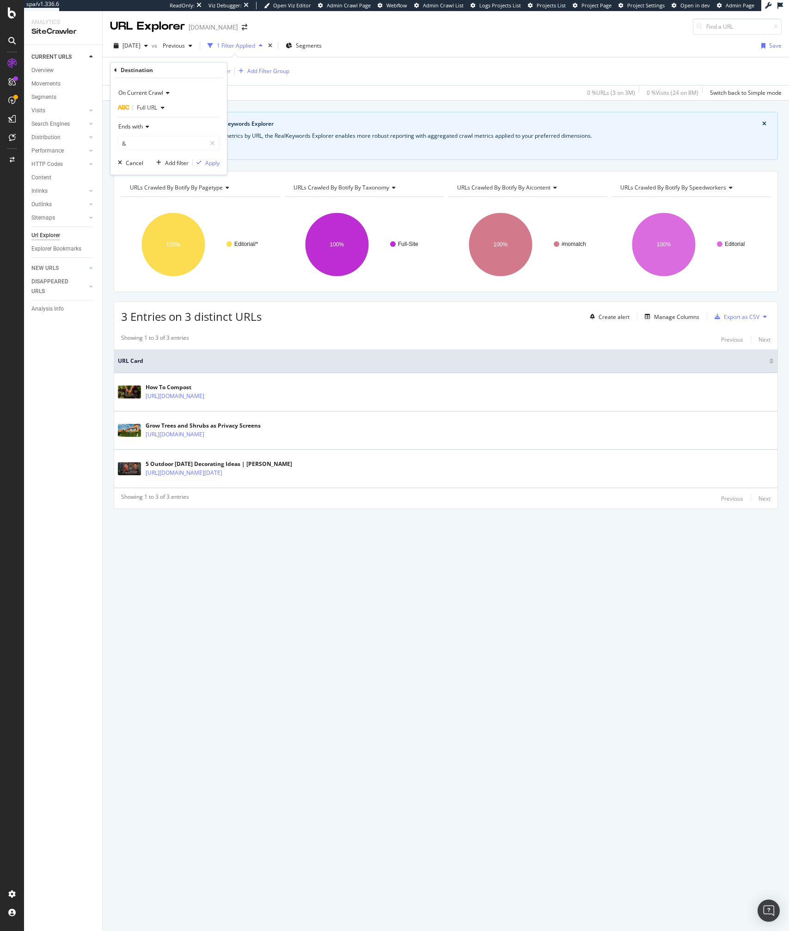
click at [143, 109] on span "Full URL" at bounding box center [147, 108] width 20 height 8
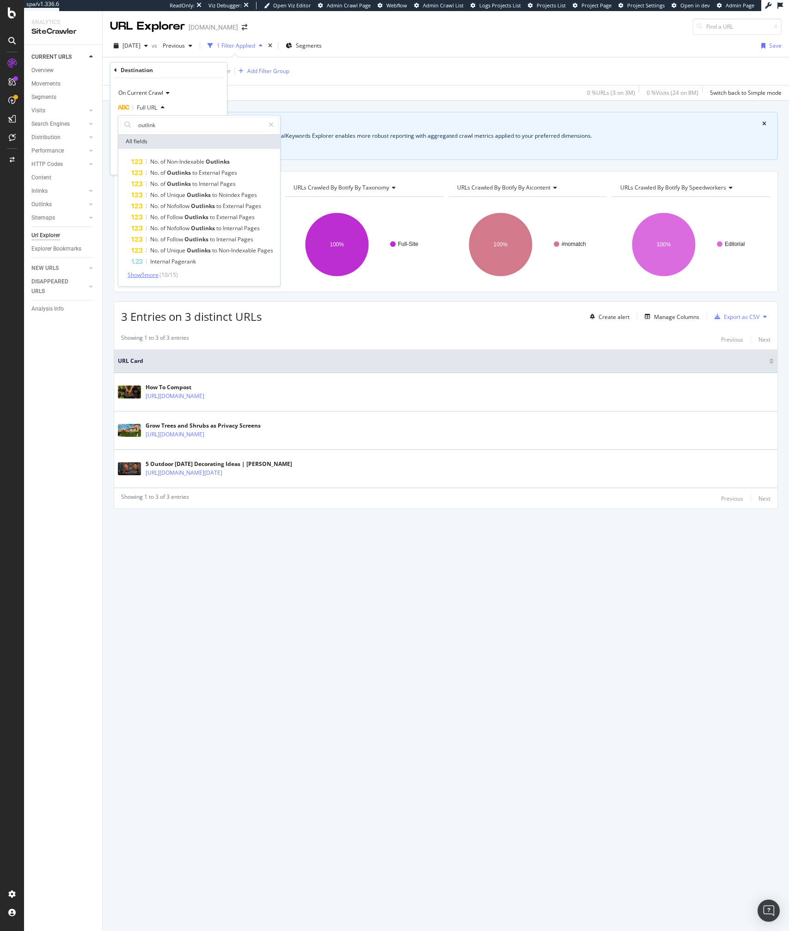
type input "outlink"
click at [151, 276] on span "Show 5 more" at bounding box center [143, 275] width 31 height 8
click at [179, 88] on div "On Current Crawl" at bounding box center [169, 92] width 102 height 15
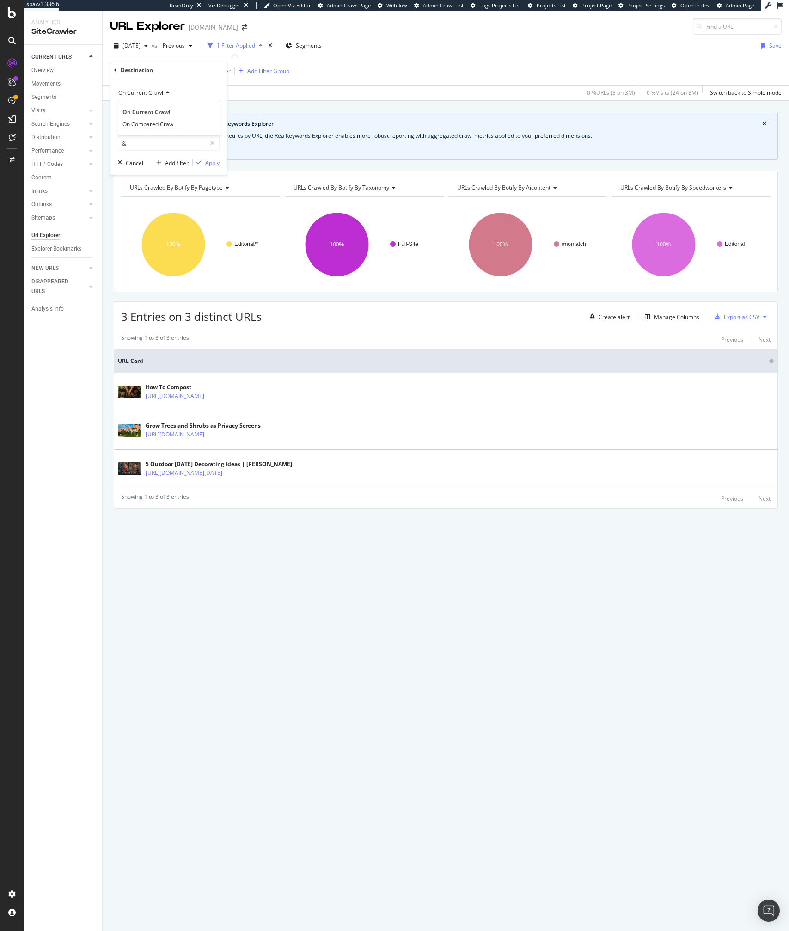
click at [114, 69] on icon at bounding box center [115, 70] width 3 height 6
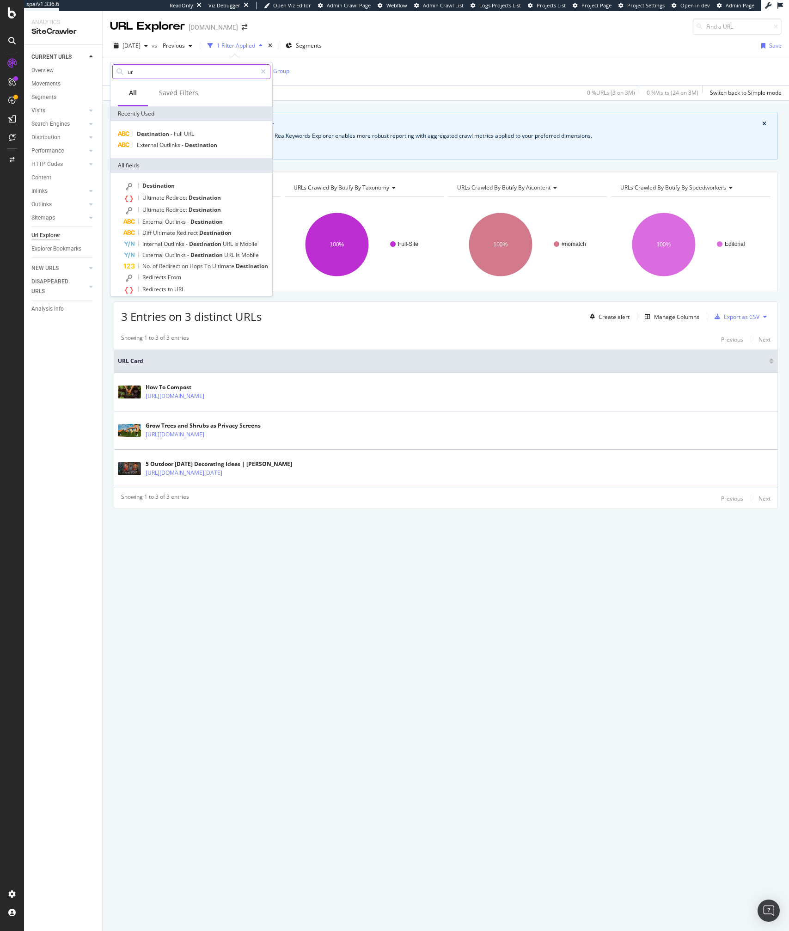
type input "url"
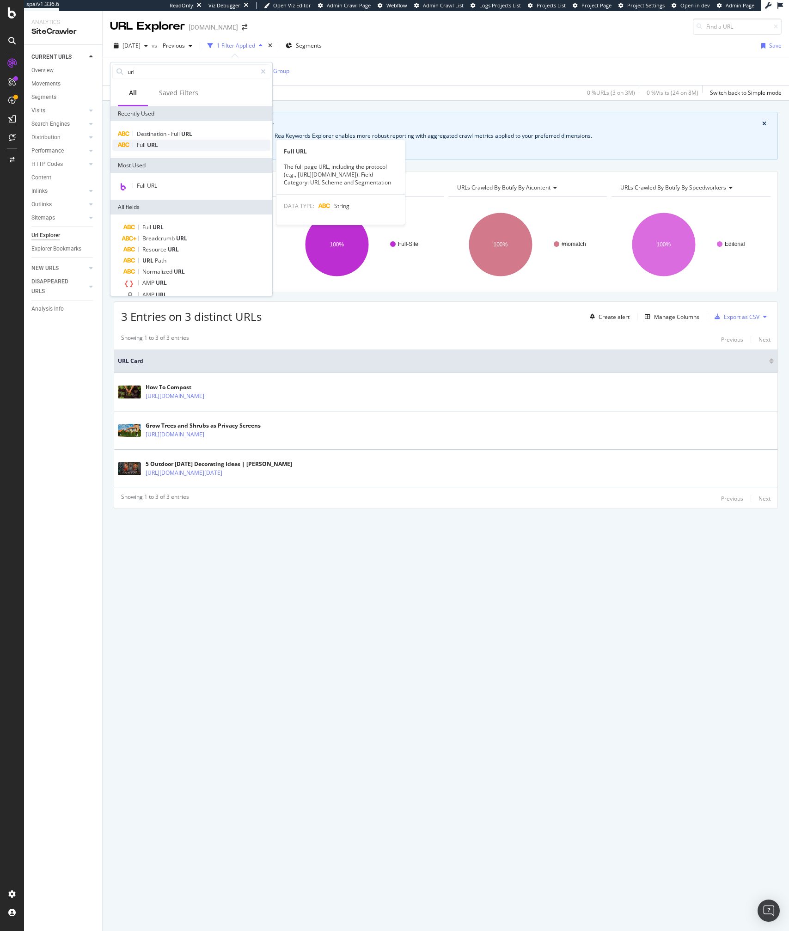
click at [155, 147] on span "URL" at bounding box center [152, 145] width 11 height 8
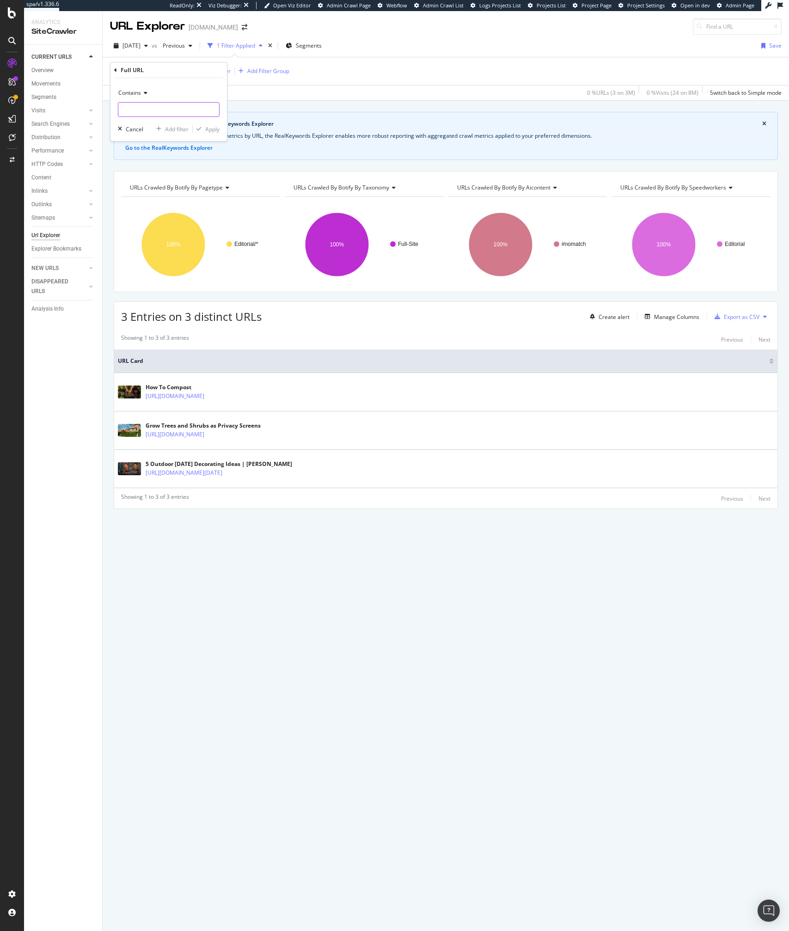
click at [144, 109] on input "text" at bounding box center [168, 109] width 101 height 15
type input "&"
click at [131, 94] on span "Contains" at bounding box center [129, 93] width 23 height 8
click at [140, 163] on span "Ends with" at bounding box center [134, 160] width 24 height 8
click at [208, 128] on div "Apply" at bounding box center [212, 129] width 14 height 8
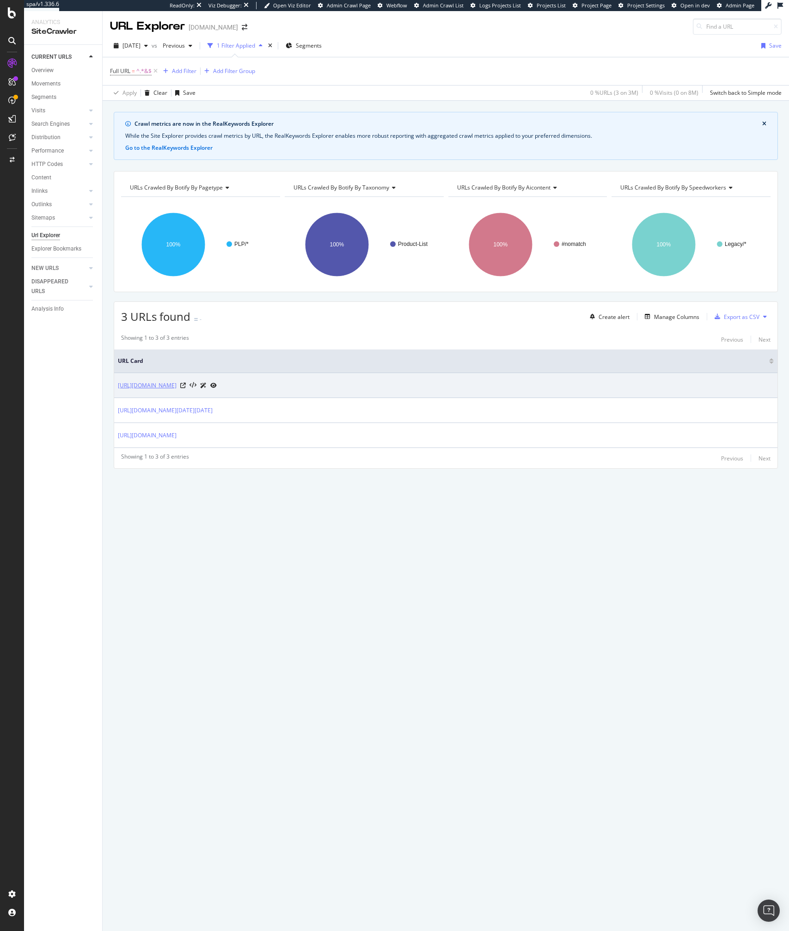
click at [177, 385] on link "https://www.lowes.com/pl/Flowering--Shrubs-Plants-bulbs-seeds-Plants-planters-L…" at bounding box center [147, 385] width 59 height 9
click at [217, 385] on icon at bounding box center [213, 386] width 6 height 6
click at [186, 386] on icon at bounding box center [183, 386] width 6 height 6
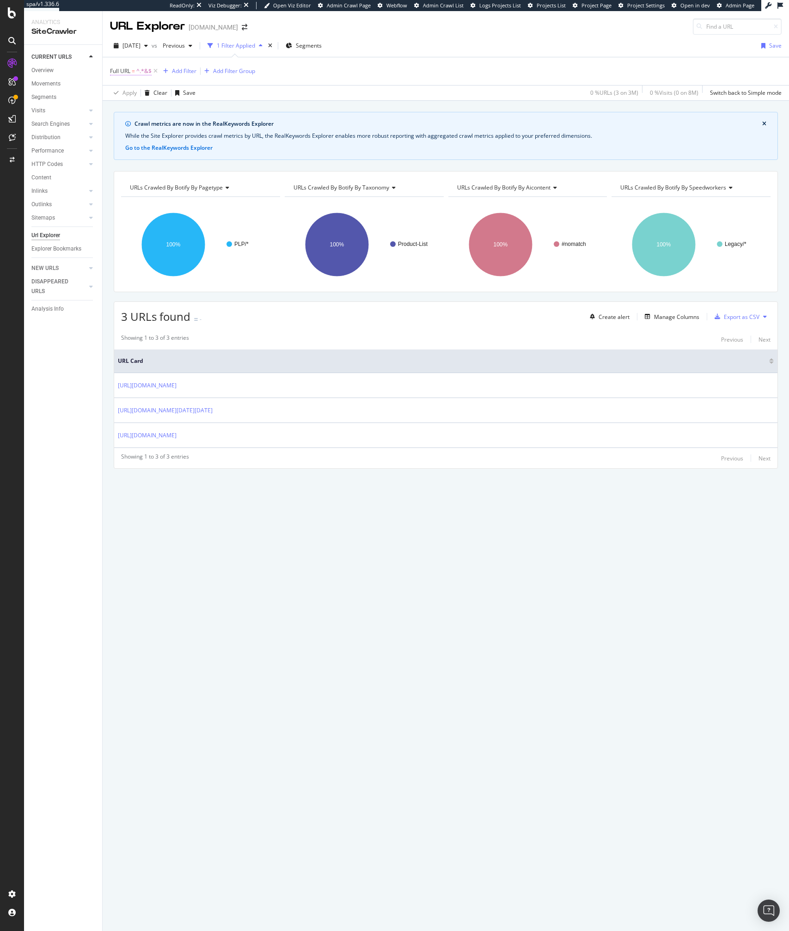
click at [133, 75] on span "Full URL = ^.*&$" at bounding box center [131, 71] width 42 height 8
click at [153, 111] on input "&" at bounding box center [161, 109] width 87 height 15
click at [143, 96] on span "Ends with" at bounding box center [130, 93] width 24 height 8
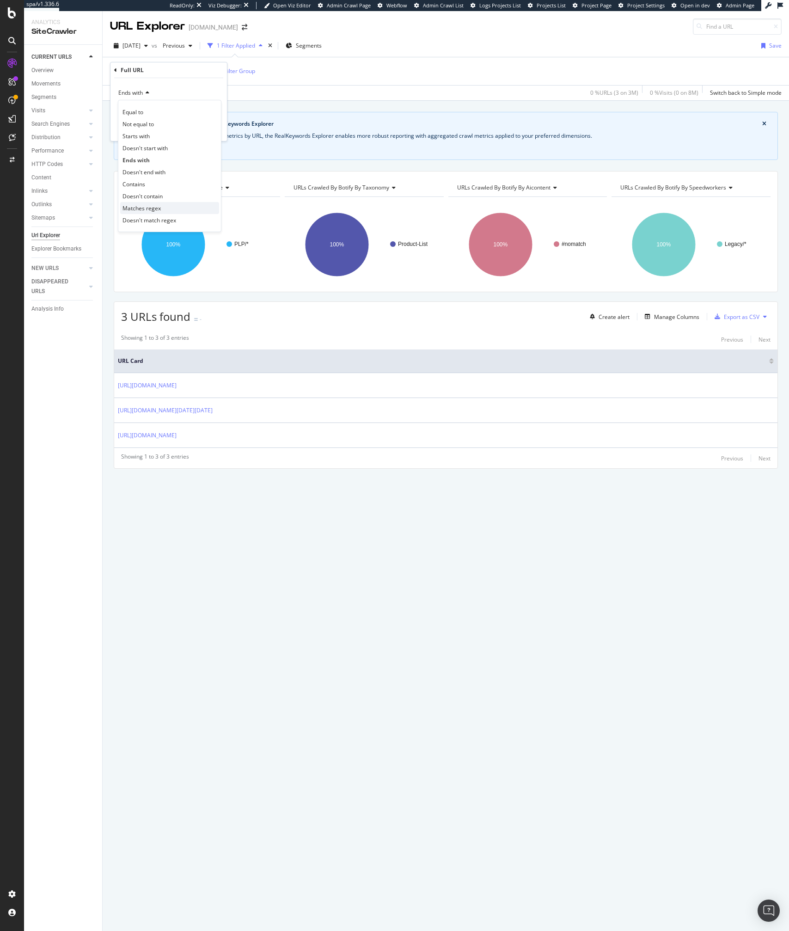
click at [153, 208] on span "Matches regex" at bounding box center [141, 208] width 38 height 8
click at [341, 80] on div "Full URL = ^.*&$ Add Filter Add Filter Group" at bounding box center [445, 71] width 671 height 28
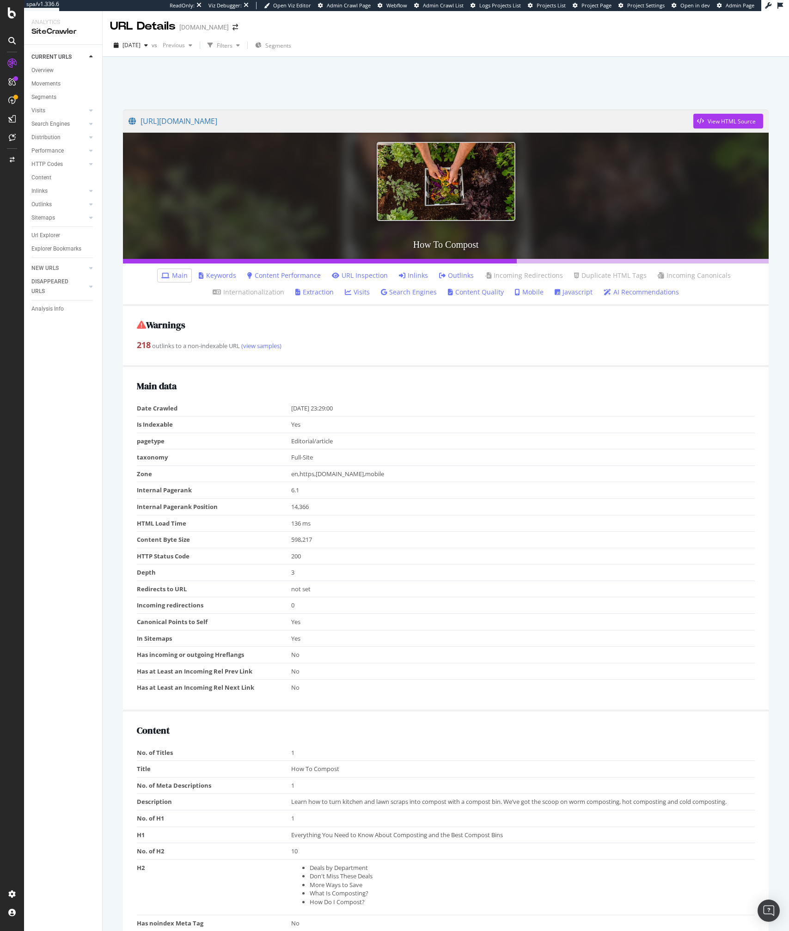
click at [374, 354] on div "Warnings 218 outlinks to a non-indexable URL (view samples)" at bounding box center [446, 336] width 646 height 61
click at [451, 277] on link "Outlinks" at bounding box center [456, 275] width 35 height 9
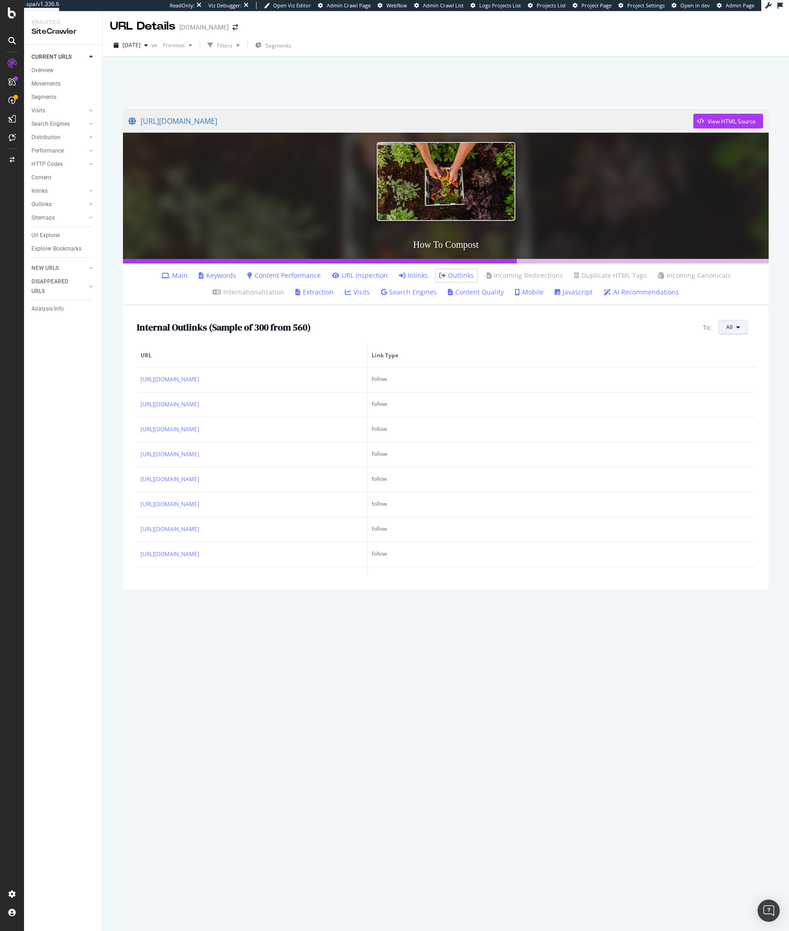
click at [733, 331] on button "All" at bounding box center [733, 327] width 30 height 15
click at [669, 354] on span "4xx URLs" at bounding box center [685, 353] width 52 height 8
click at [718, 329] on span "4xx URLs" at bounding box center [720, 327] width 23 height 8
click at [716, 384] on div "Canonical Not Equal" at bounding box center [735, 379] width 67 height 13
click at [708, 327] on span "Canonical Not Equal" at bounding box center [707, 327] width 52 height 8
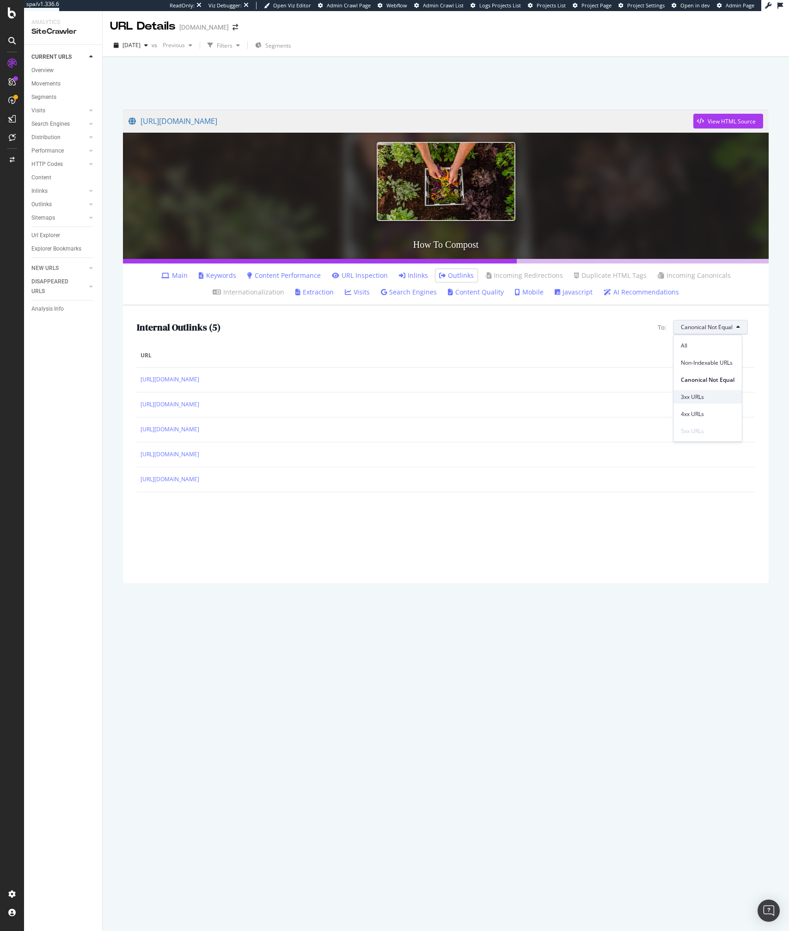
click at [696, 399] on span "3xx URLs" at bounding box center [708, 397] width 54 height 8
click at [725, 332] on button "3xx URLs" at bounding box center [725, 327] width 46 height 15
click at [714, 348] on span "All" at bounding box center [735, 346] width 52 height 8
click at [722, 330] on button "All" at bounding box center [733, 327] width 30 height 15
click at [697, 304] on span "Non-Indexable URLs" at bounding box center [685, 302] width 52 height 8
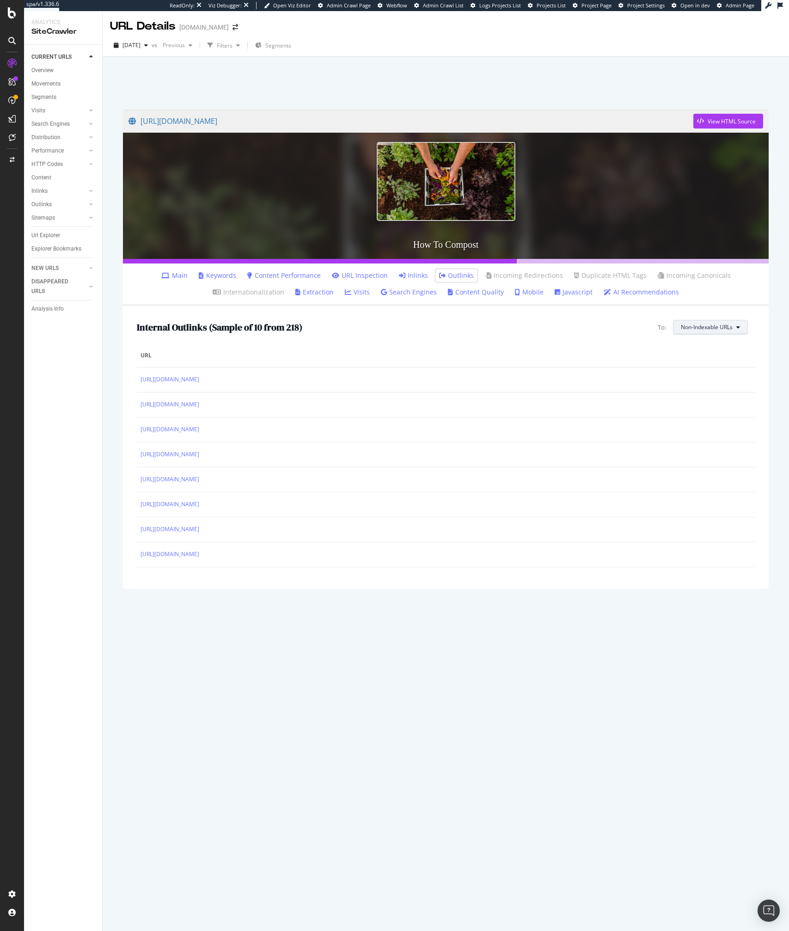
click at [744, 321] on button "Non-Indexable URLs" at bounding box center [710, 327] width 75 height 15
click at [699, 343] on span "All" at bounding box center [707, 346] width 55 height 8
click at [183, 275] on link "Main" at bounding box center [174, 275] width 26 height 9
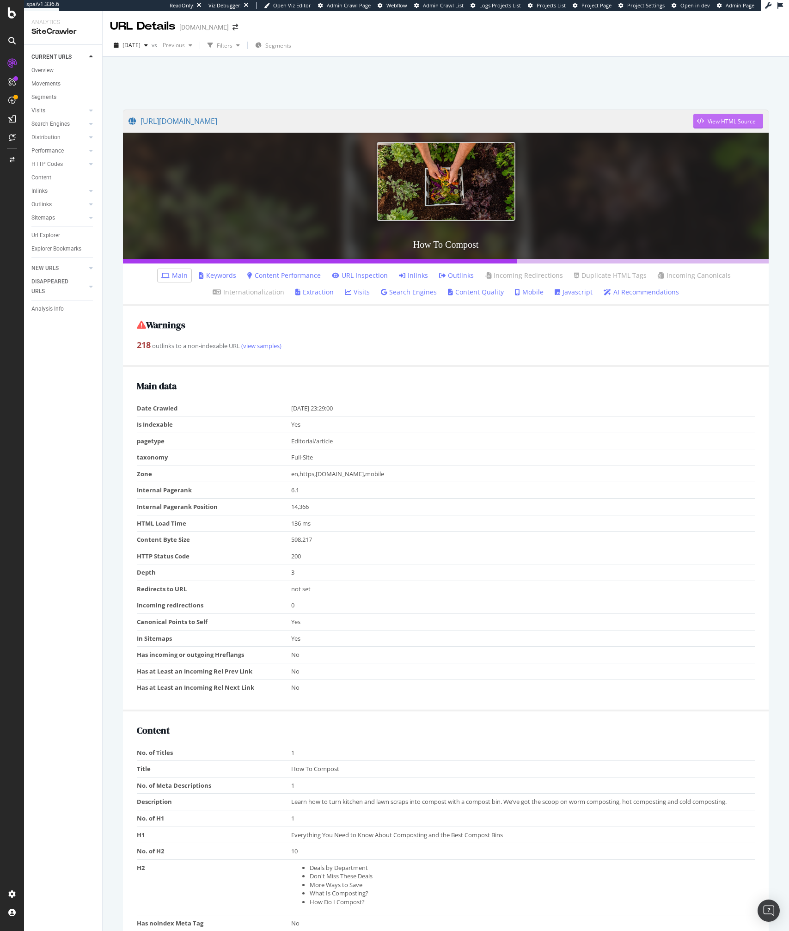
click at [717, 125] on div "View HTML Source" at bounding box center [732, 121] width 48 height 8
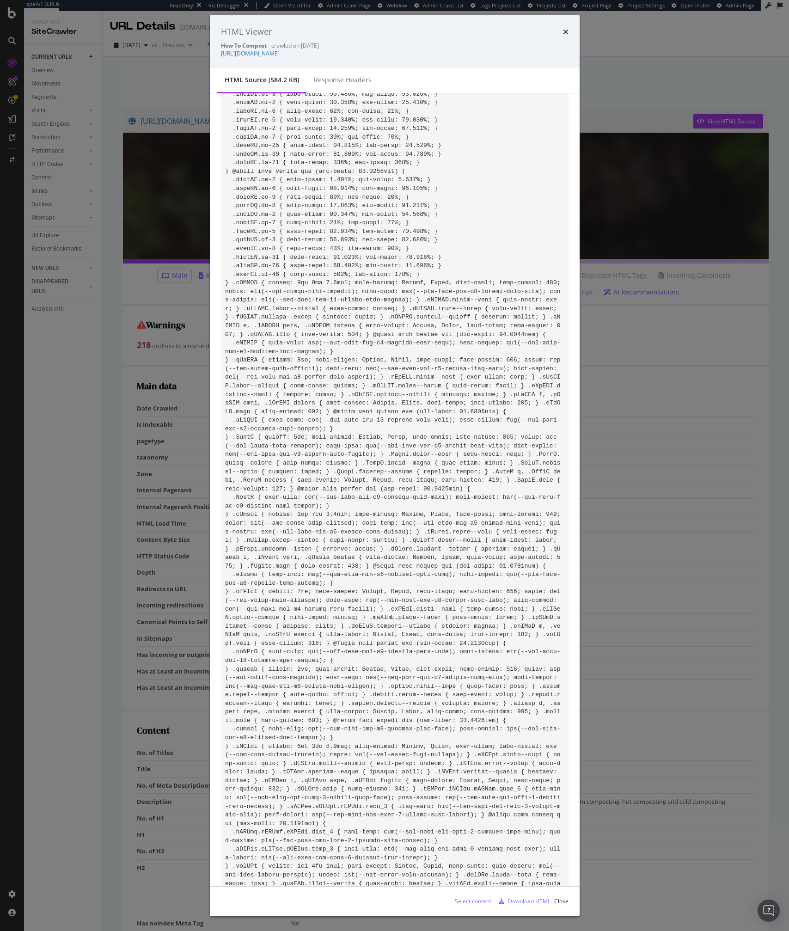
scroll to position [954, 0]
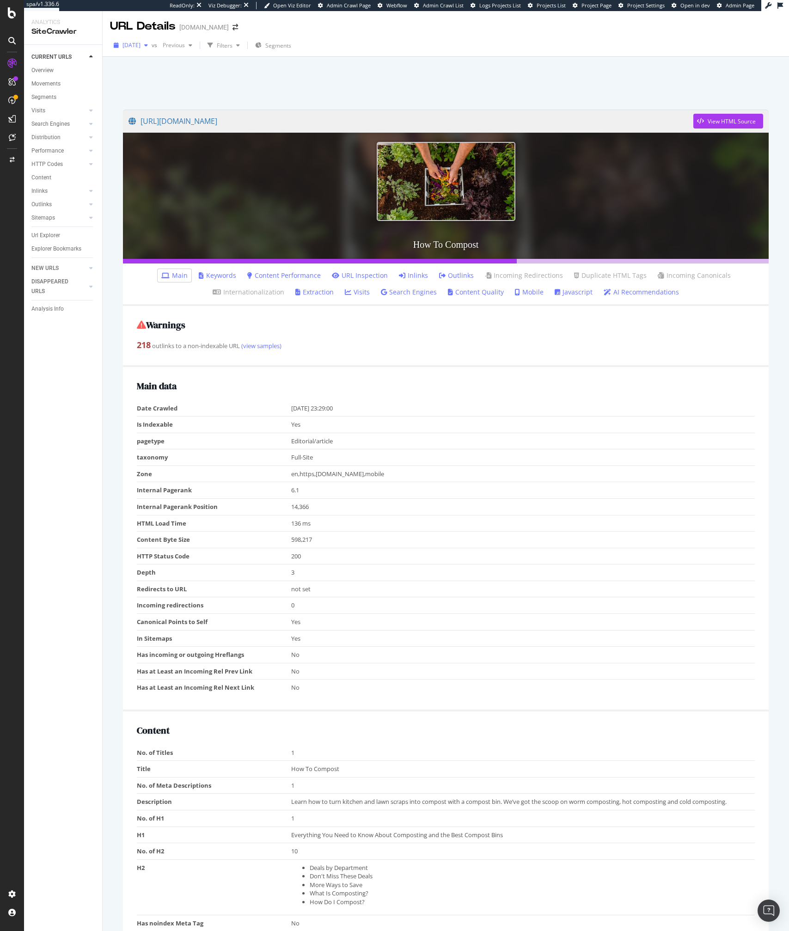
click at [140, 47] on span "2025 Aug. 16th" at bounding box center [131, 45] width 18 height 8
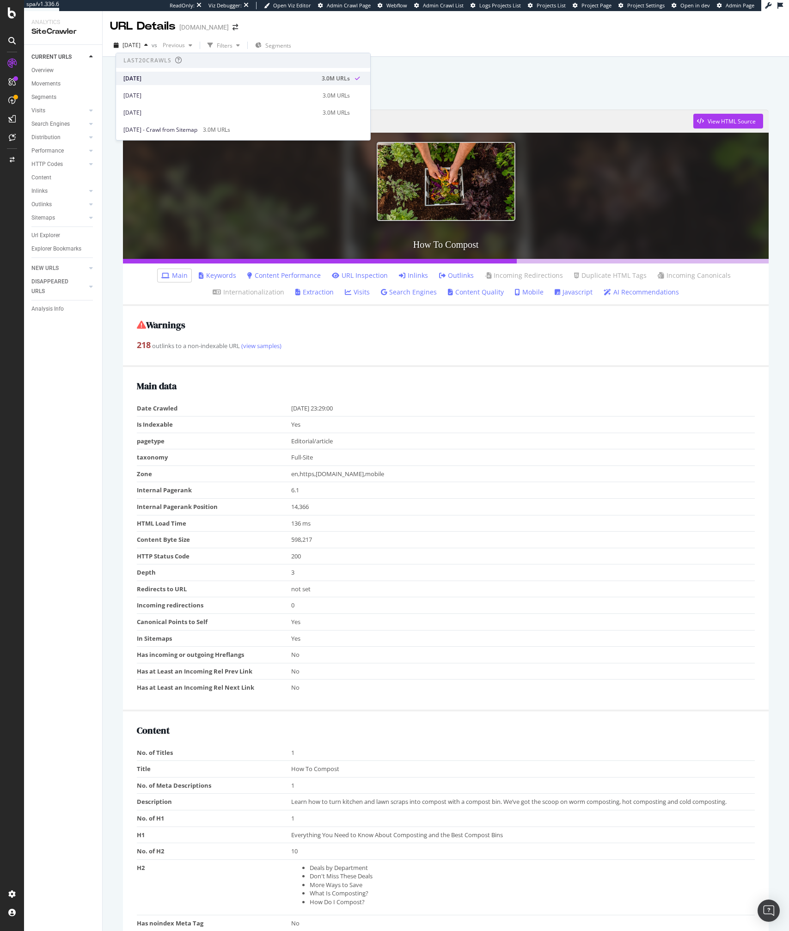
click at [147, 79] on div "2025 Aug. 16th" at bounding box center [219, 78] width 193 height 8
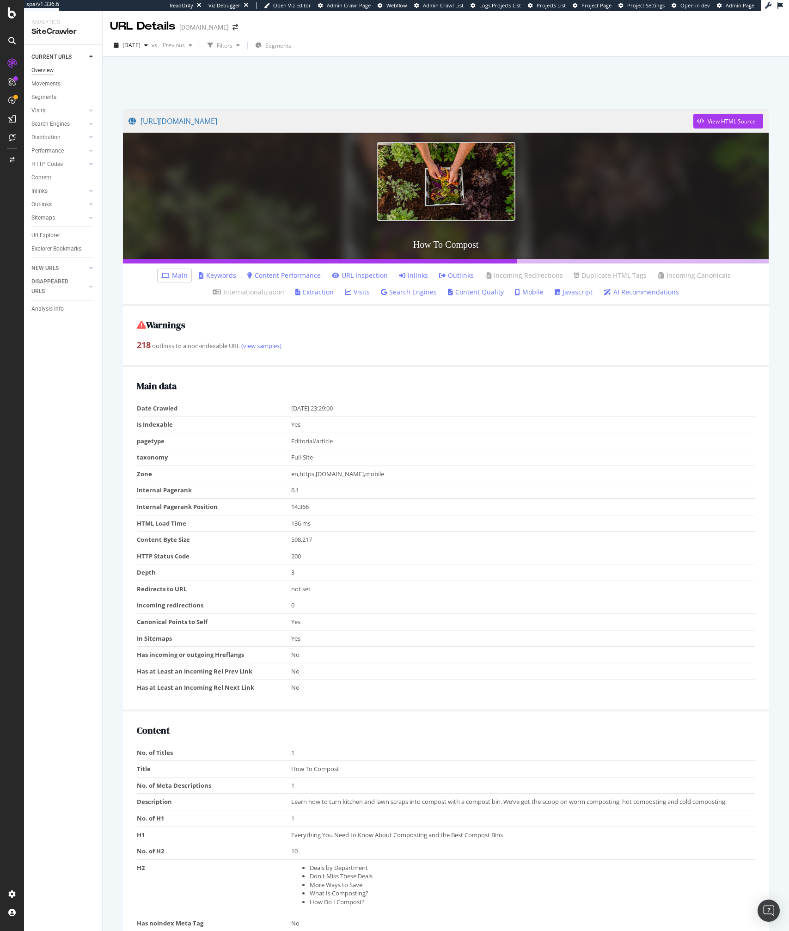
click at [50, 68] on div "Overview" at bounding box center [42, 71] width 22 height 10
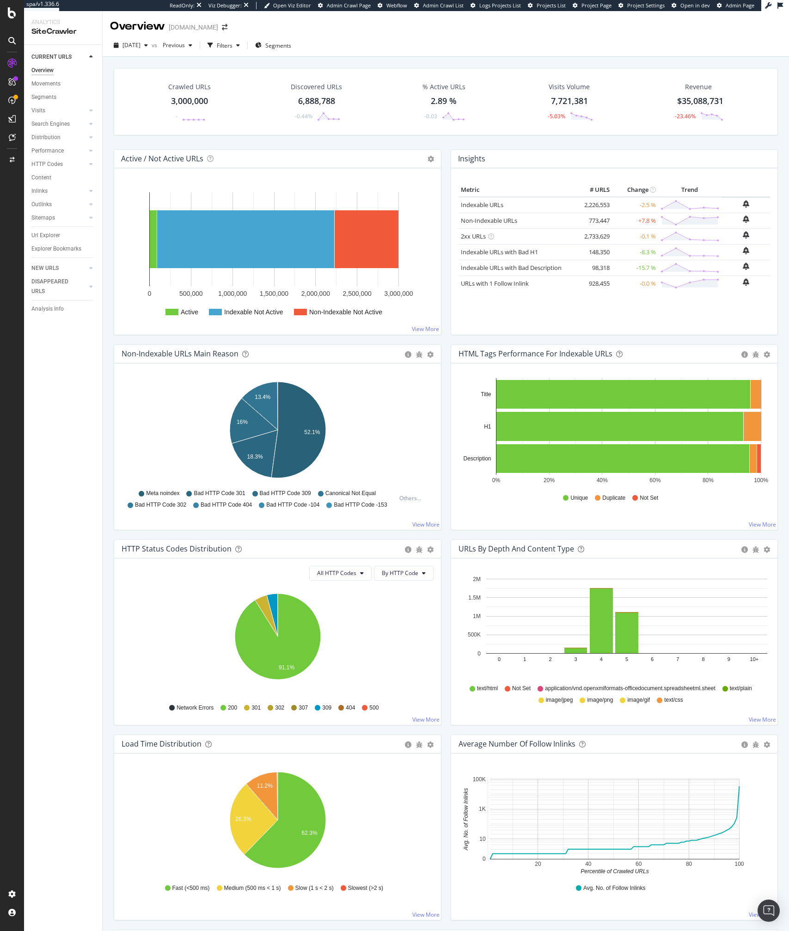
click at [500, 28] on div "Overview www.lowes.com" at bounding box center [446, 22] width 686 height 23
click at [509, 39] on div "2025 Aug. 16th vs Previous Filters Segments" at bounding box center [446, 47] width 686 height 18
click at [447, 63] on div "Crawled URLs 3,000,000 - Discovered URLs 6,888,788 -0.44% % Active URLs 2.89 % …" at bounding box center [446, 706] width 664 height 1291
click at [413, 426] on icon "13.4% 16% 18.3% 52.1%" at bounding box center [278, 431] width 312 height 107
click at [12, 100] on icon at bounding box center [11, 100] width 7 height 7
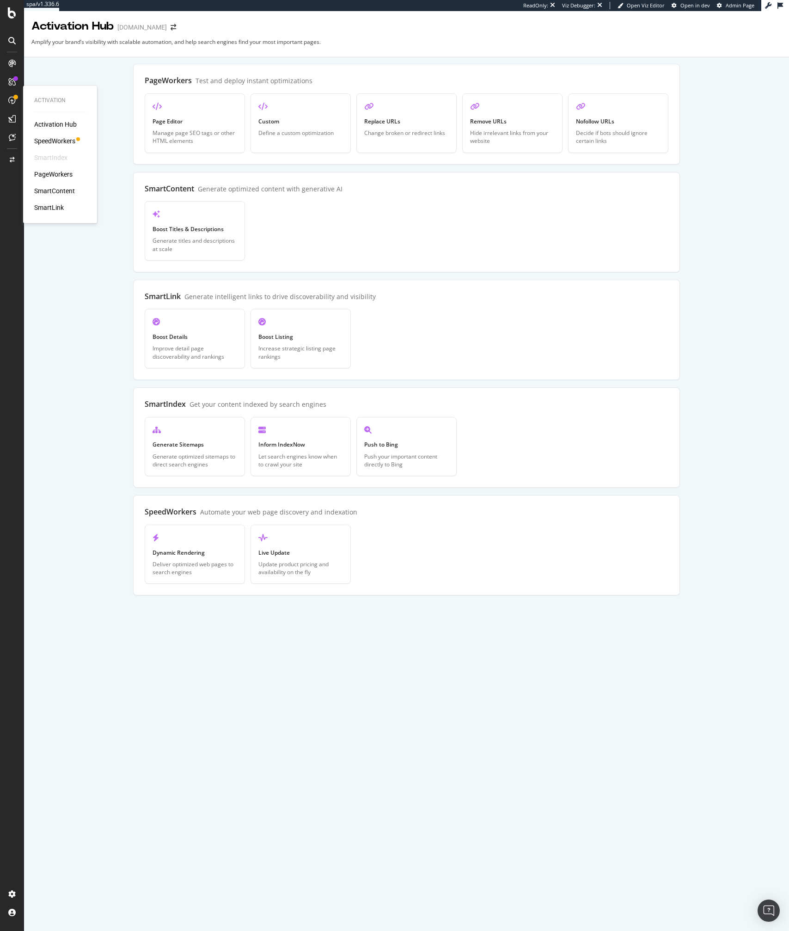
click at [55, 142] on div "SpeedWorkers" at bounding box center [54, 140] width 41 height 9
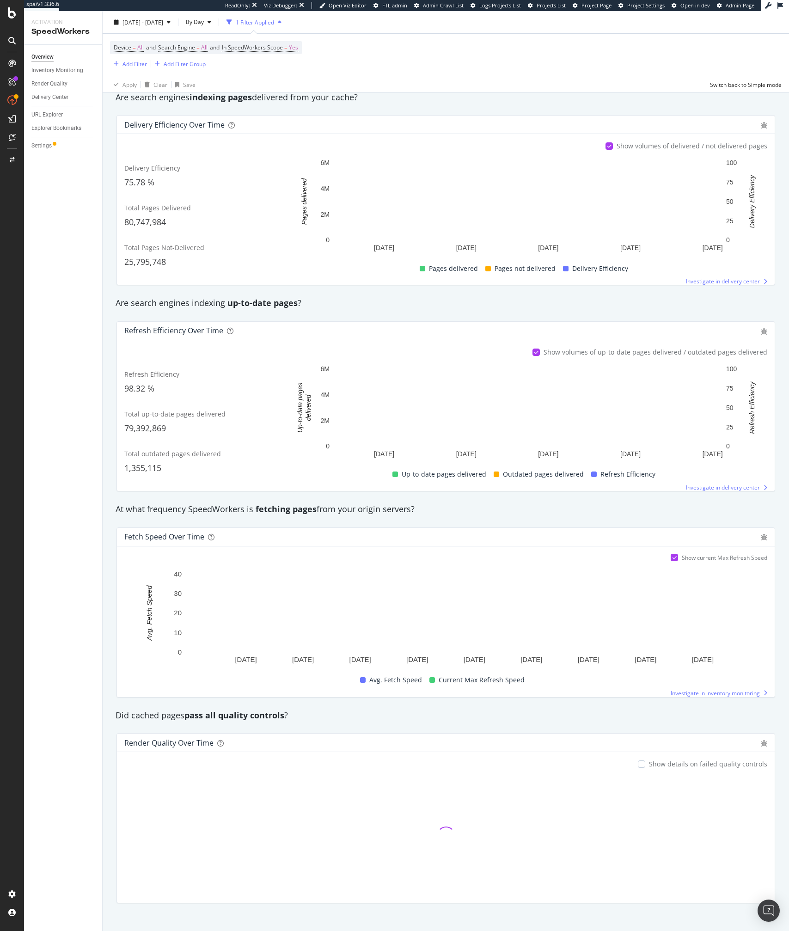
scroll to position [192, 0]
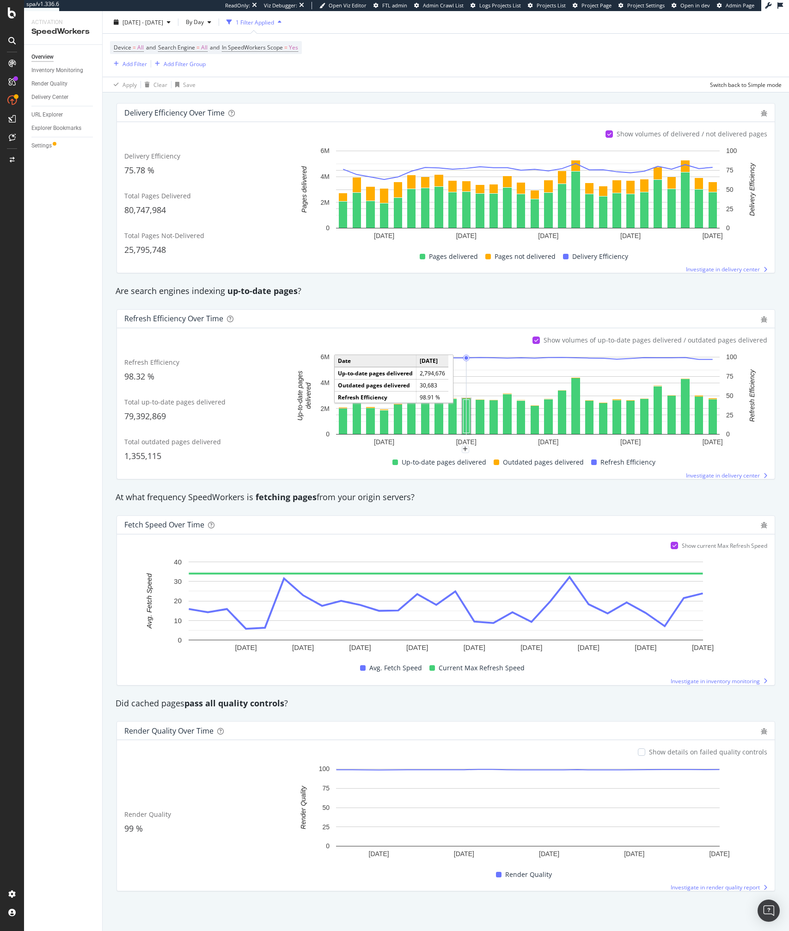
click at [673, 755] on div "Show details on failed quality controls" at bounding box center [708, 751] width 118 height 9
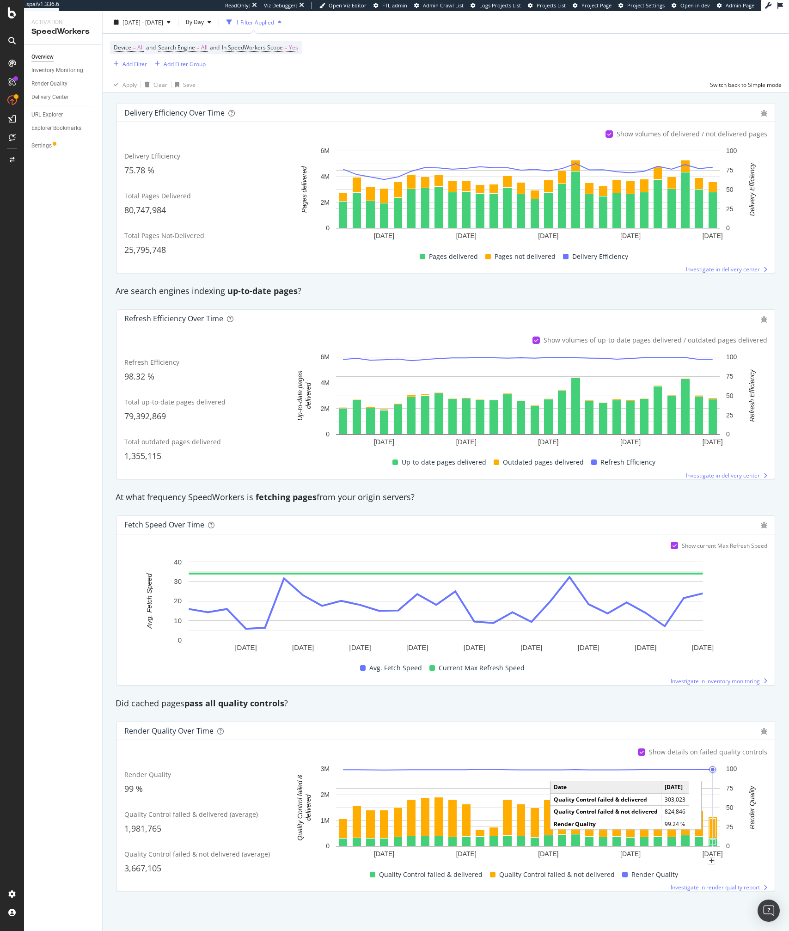
click at [712, 824] on icon "A chart." at bounding box center [712, 808] width 0 height 78
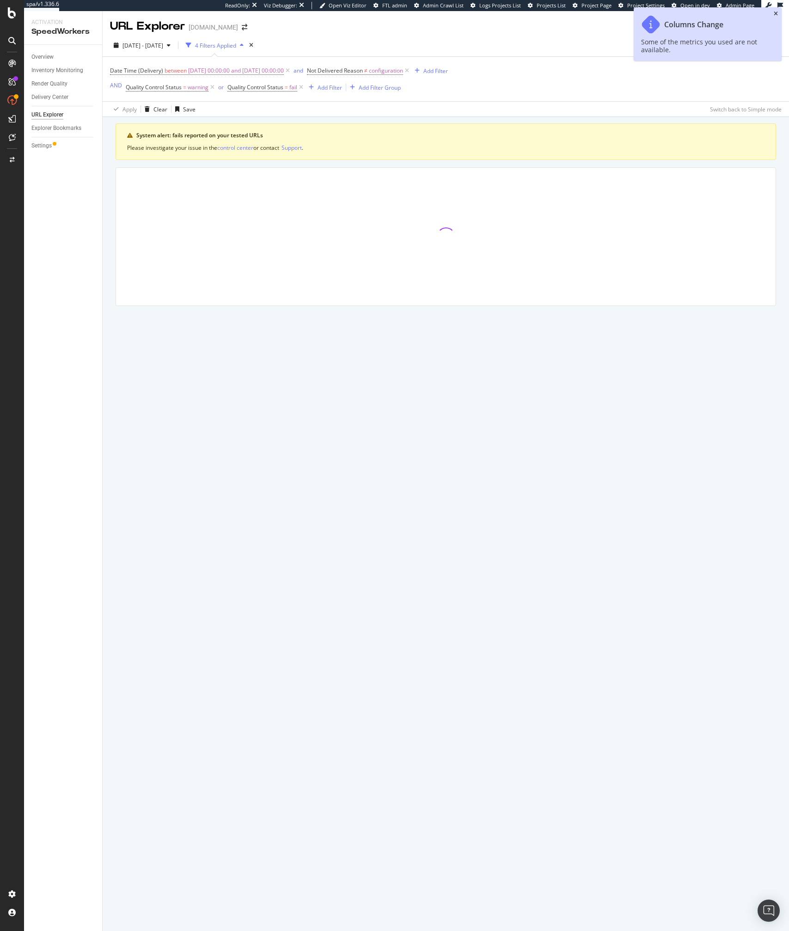
click at [775, 12] on icon "close toast" at bounding box center [776, 14] width 4 height 6
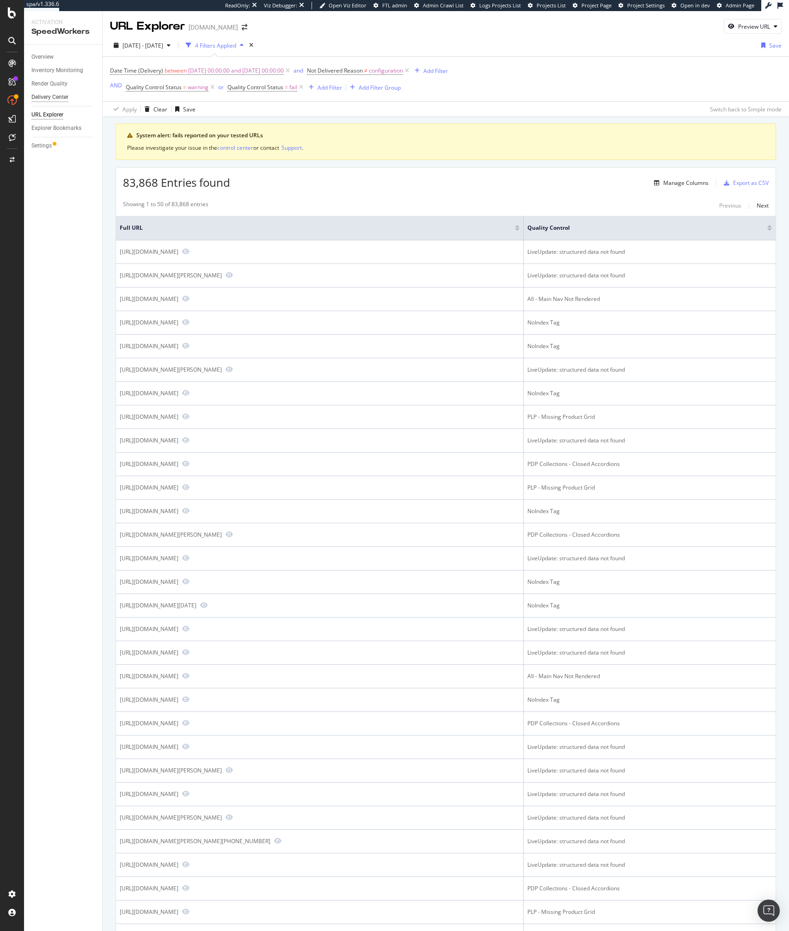
click at [41, 93] on div "Delivery Center" at bounding box center [49, 97] width 37 height 10
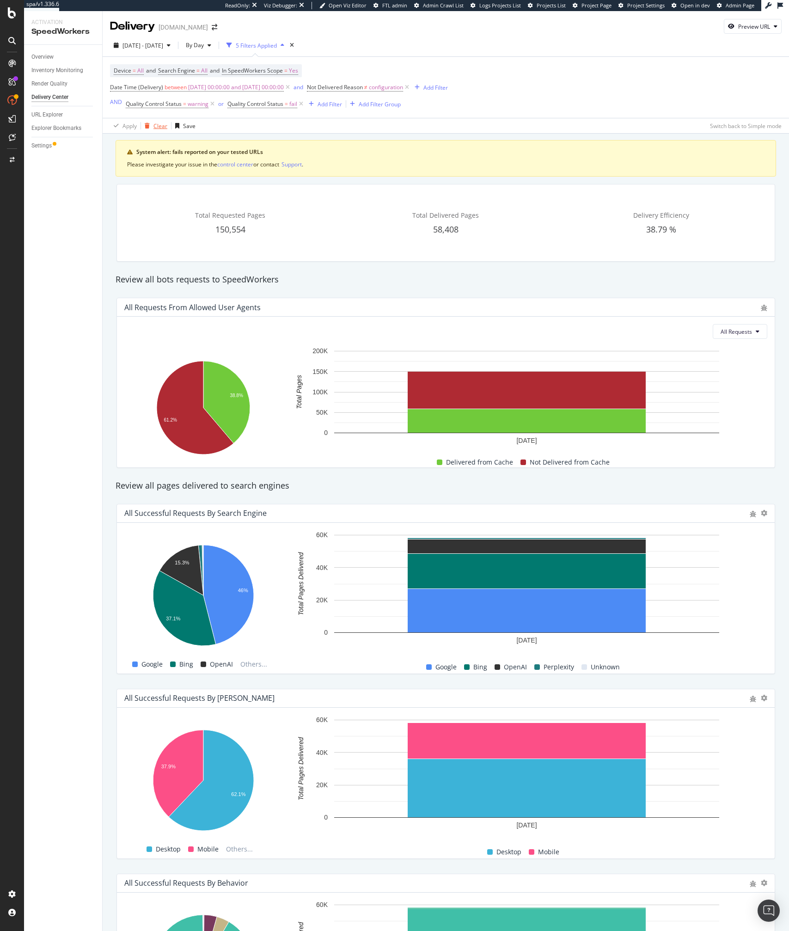
click at [161, 128] on div "Clear" at bounding box center [160, 126] width 14 height 8
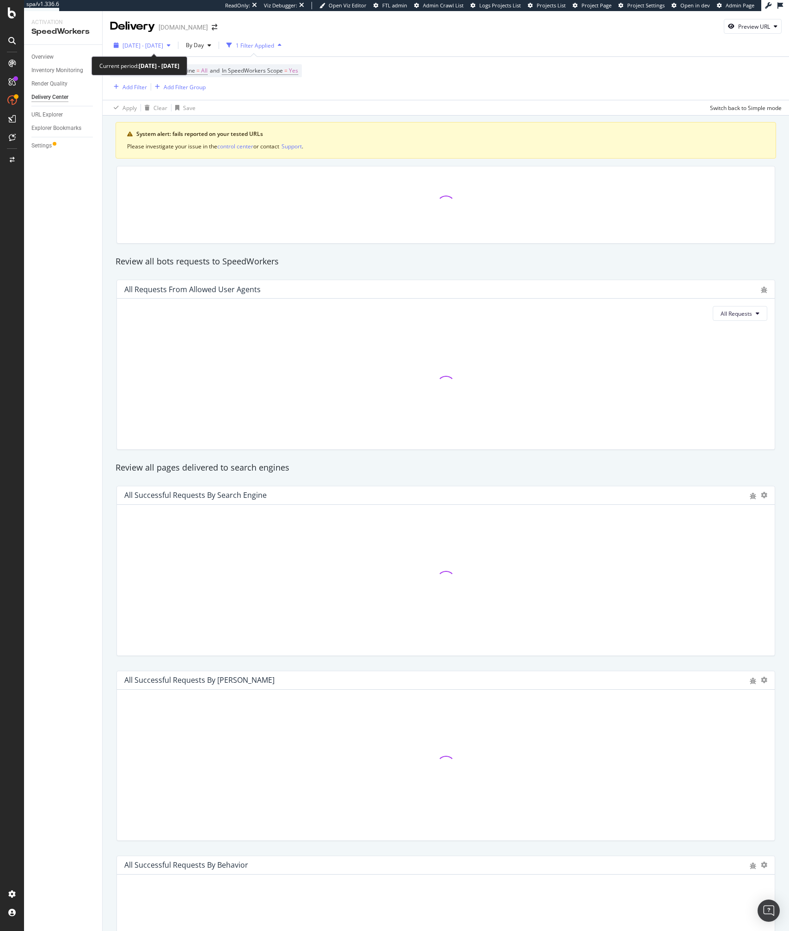
click at [154, 51] on div "2025 Jul. 24th - Aug. 20th" at bounding box center [142, 45] width 64 height 14
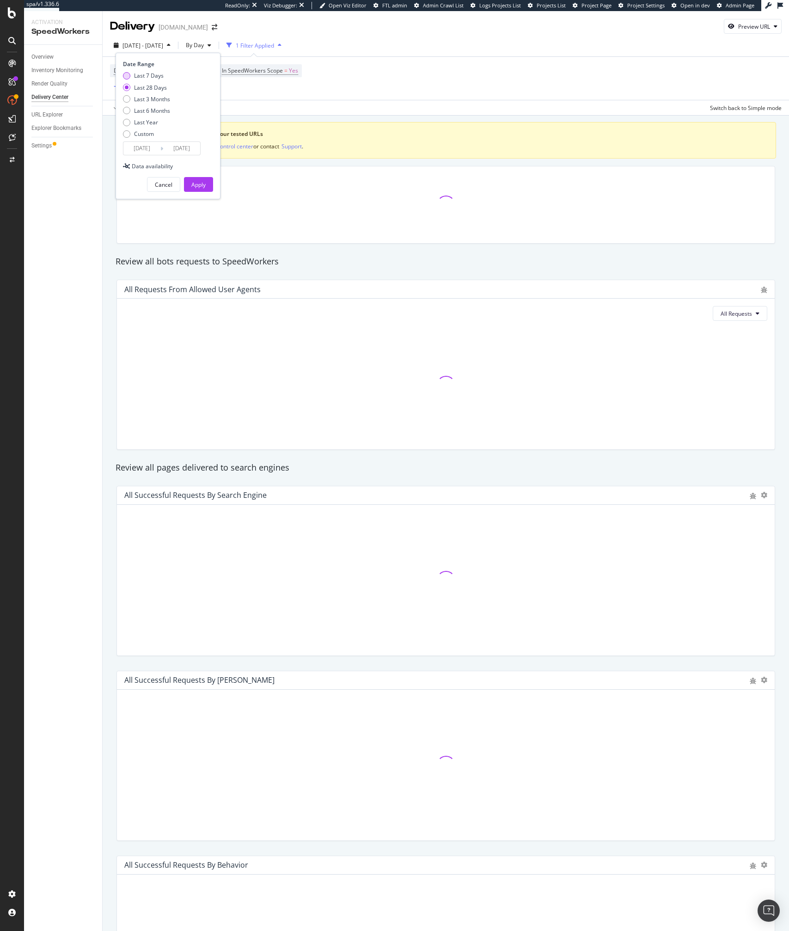
click at [155, 76] on div "Last 7 Days" at bounding box center [149, 76] width 30 height 8
type input "2025/08/14"
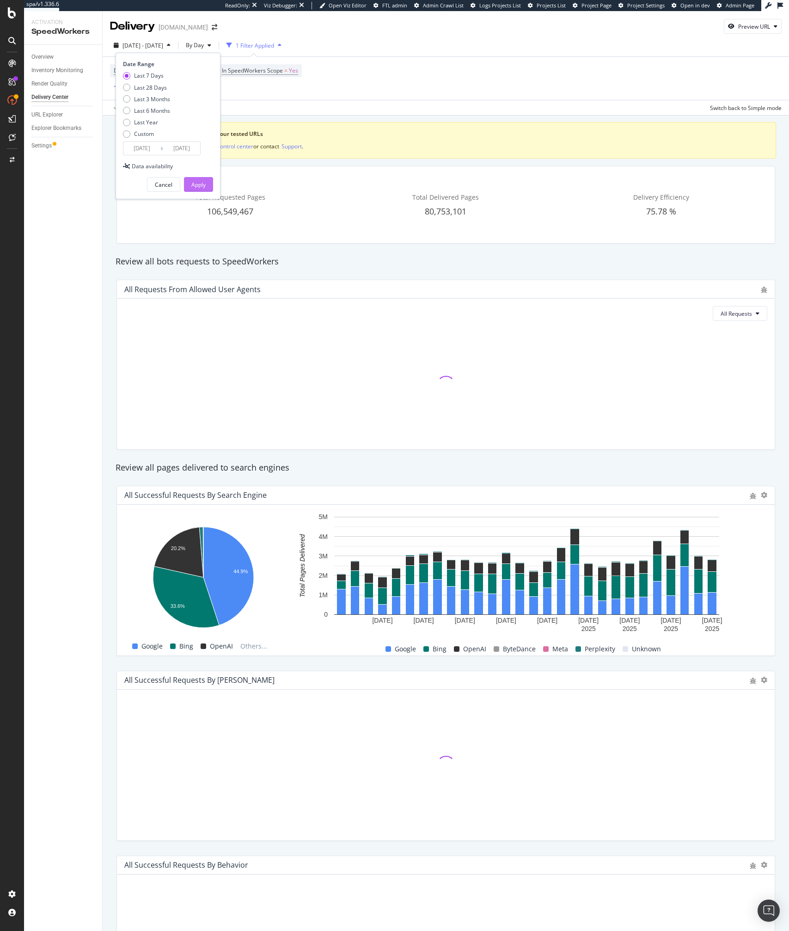
click at [201, 182] on div "Apply" at bounding box center [198, 185] width 14 height 8
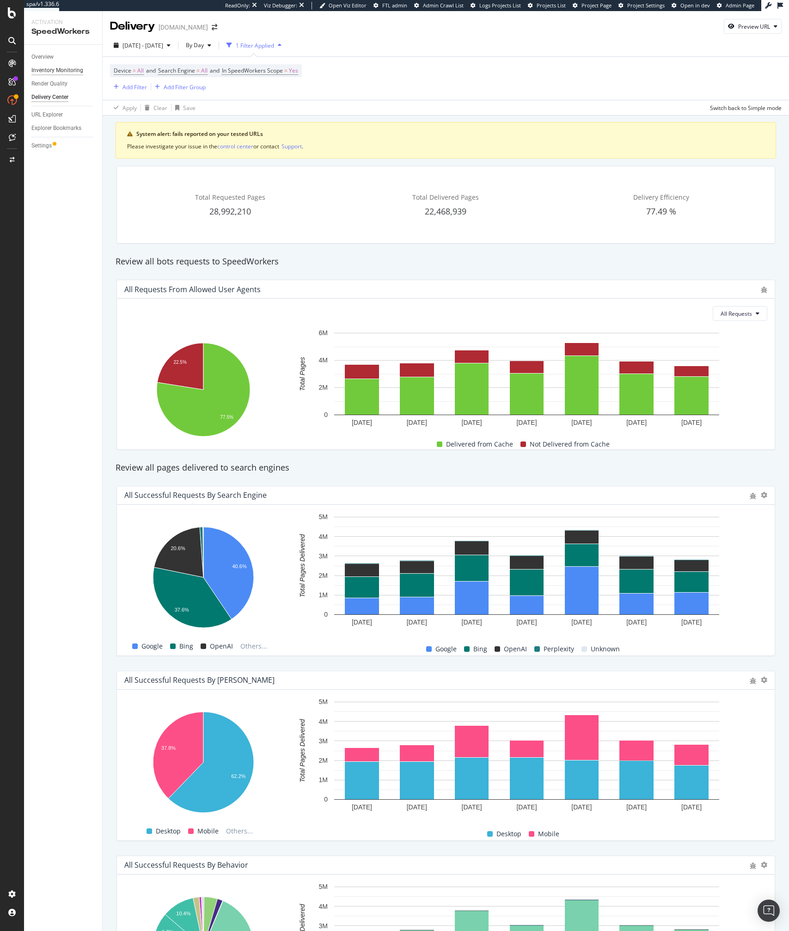
click at [54, 67] on div "Inventory Monitoring" at bounding box center [57, 71] width 52 height 10
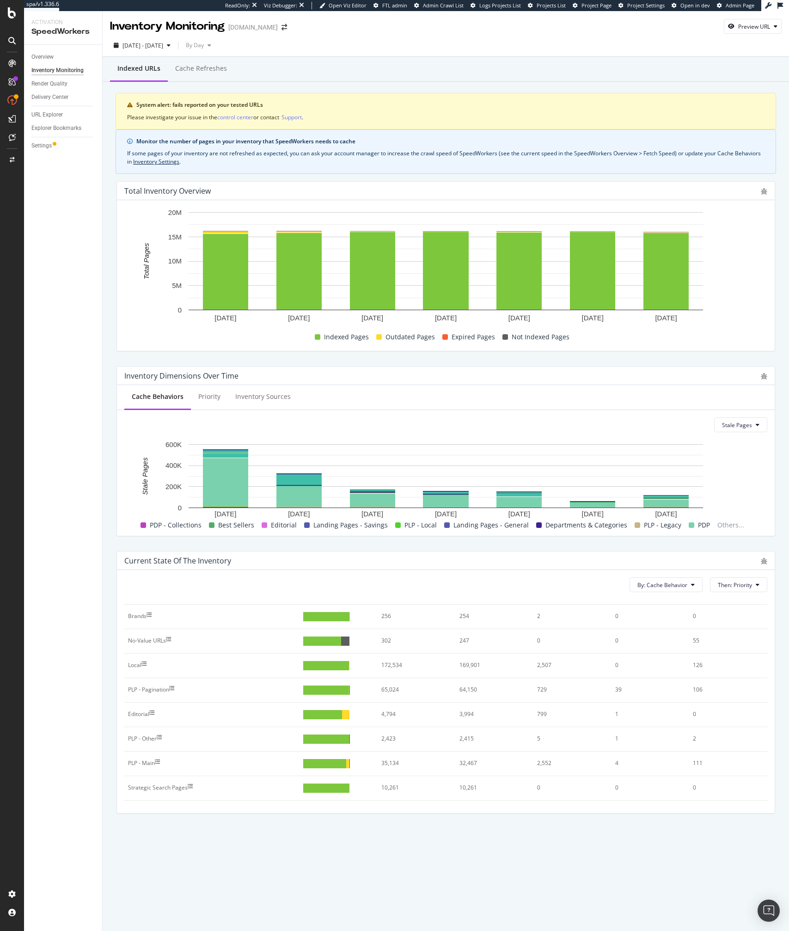
scroll to position [274, 0]
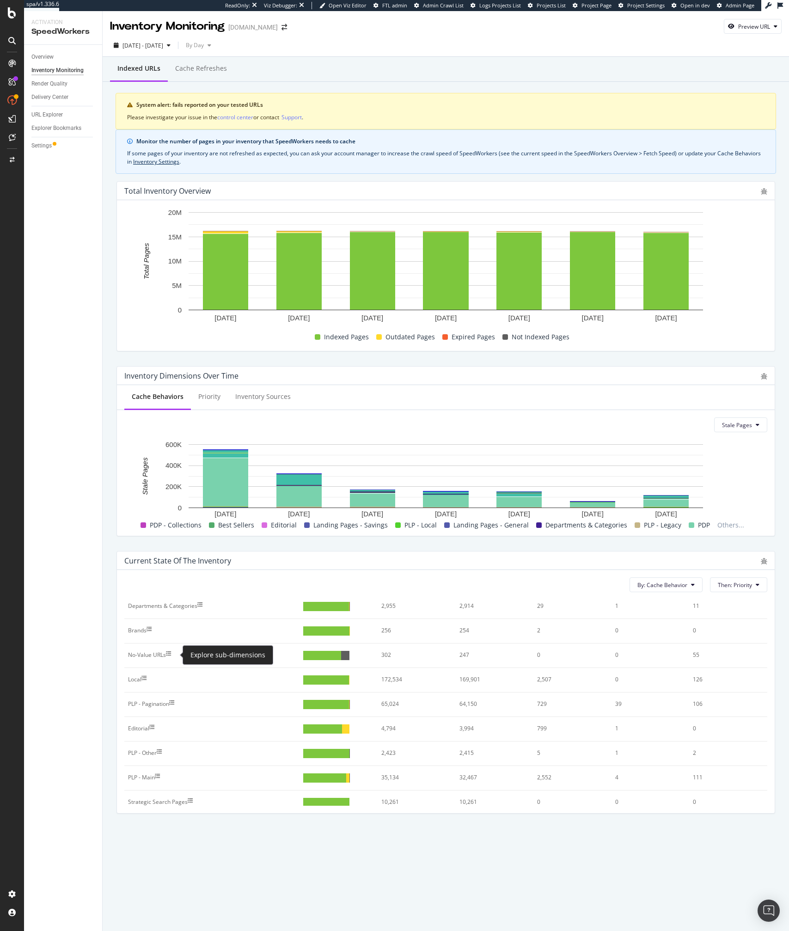
click at [171, 656] on icon at bounding box center [169, 654] width 6 height 6
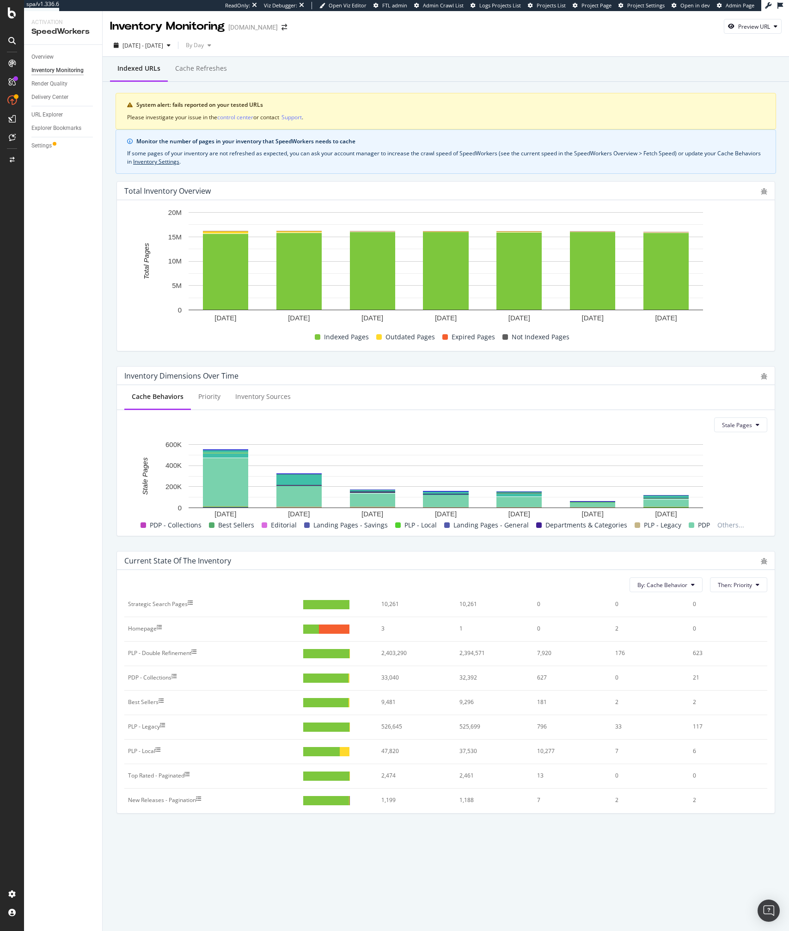
scroll to position [510, 0]
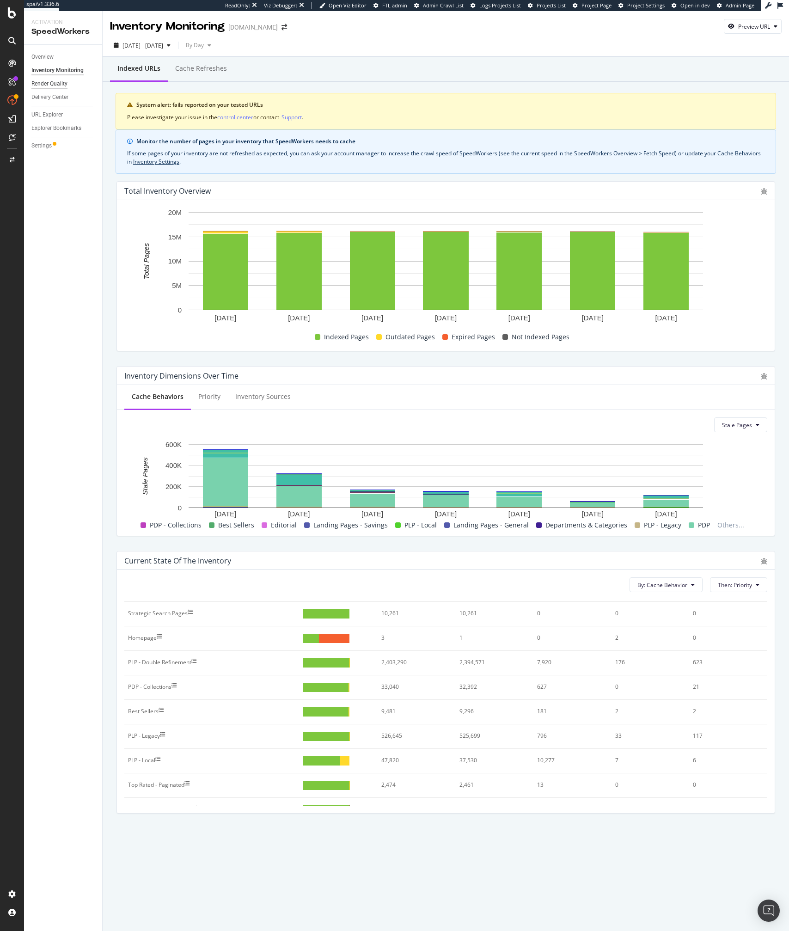
click at [48, 80] on div "Render Quality" at bounding box center [49, 84] width 36 height 10
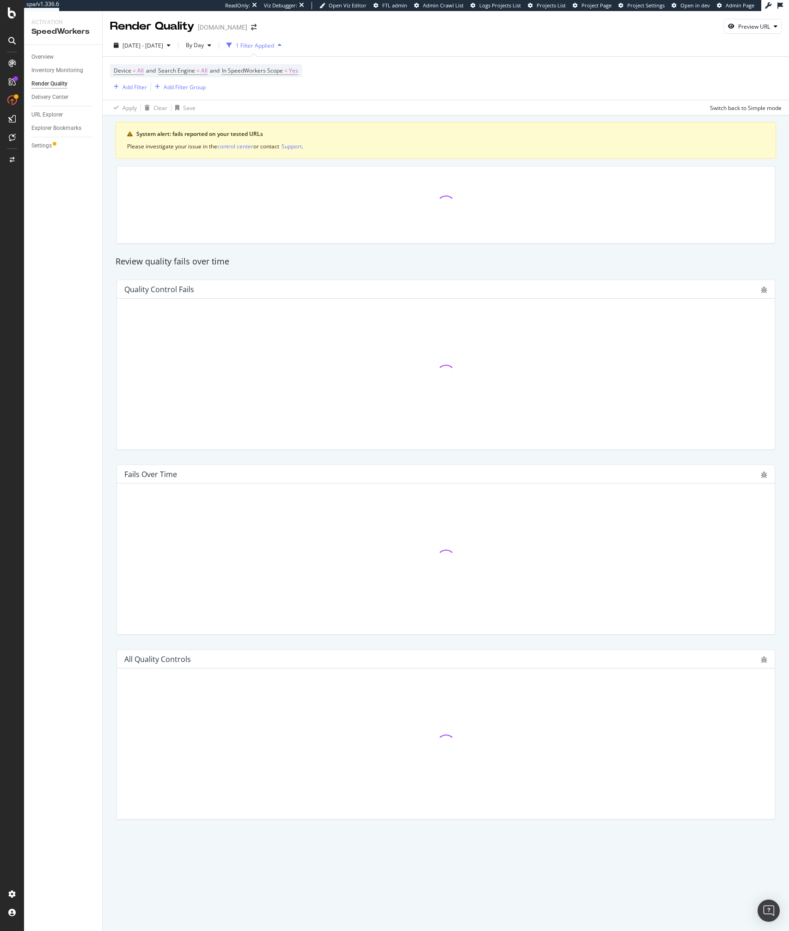
click at [481, 122] on div "System alert: fails reported on your tested URLs Please investigate your issue …" at bounding box center [446, 140] width 660 height 37
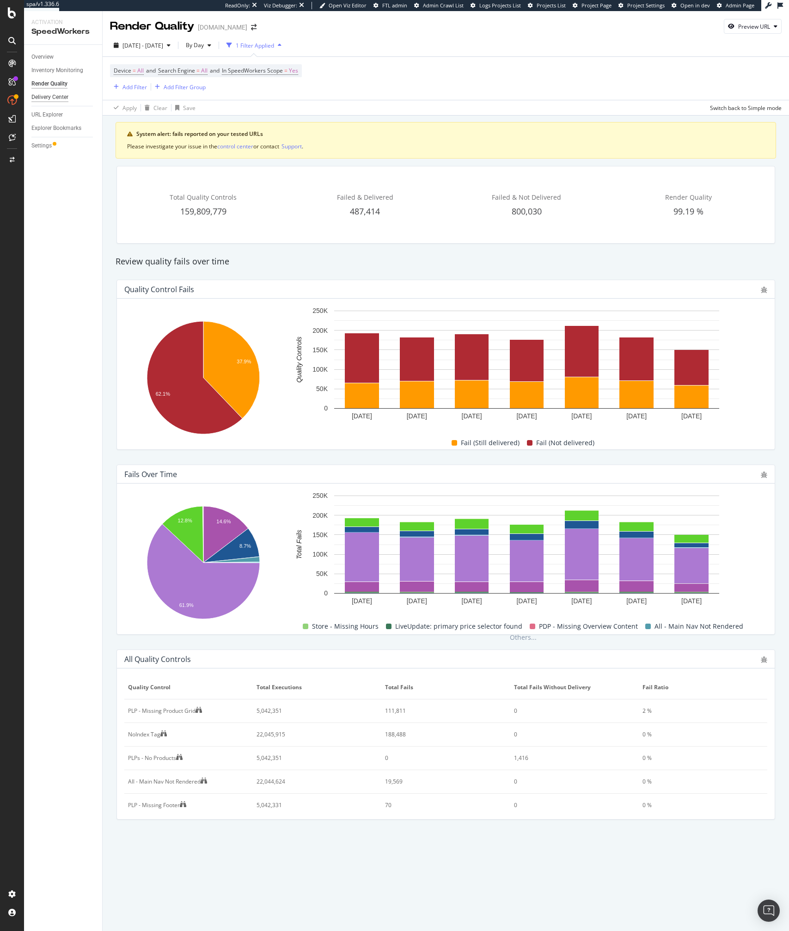
click at [55, 96] on div "Delivery Center" at bounding box center [49, 97] width 37 height 10
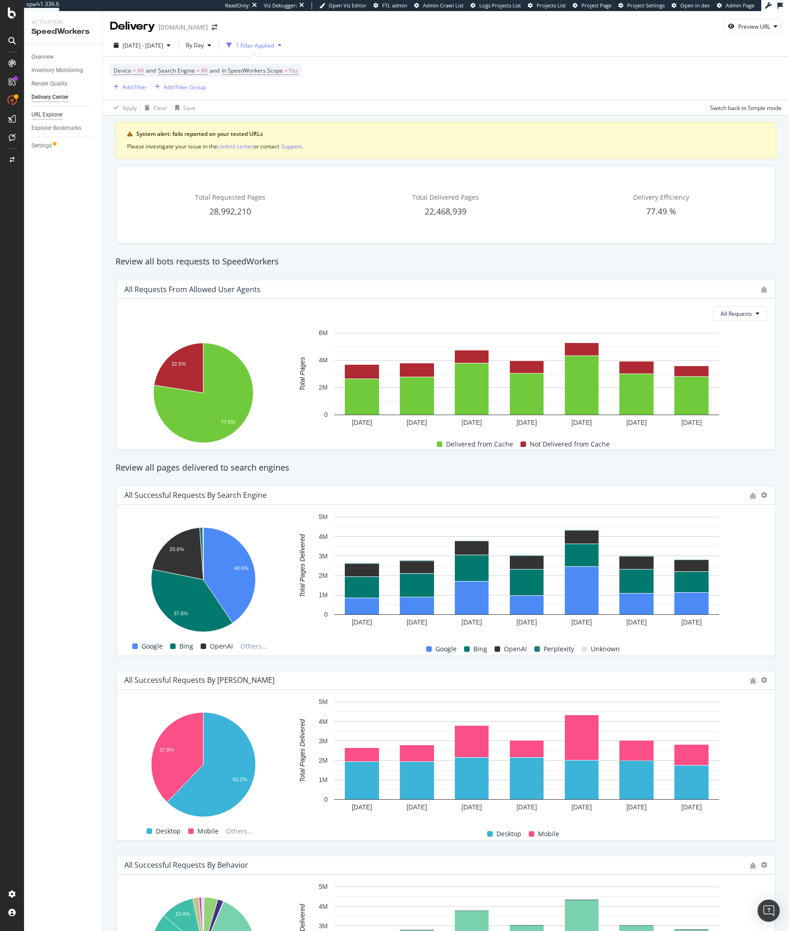
click at [47, 114] on div "URL Explorer" at bounding box center [46, 115] width 31 height 10
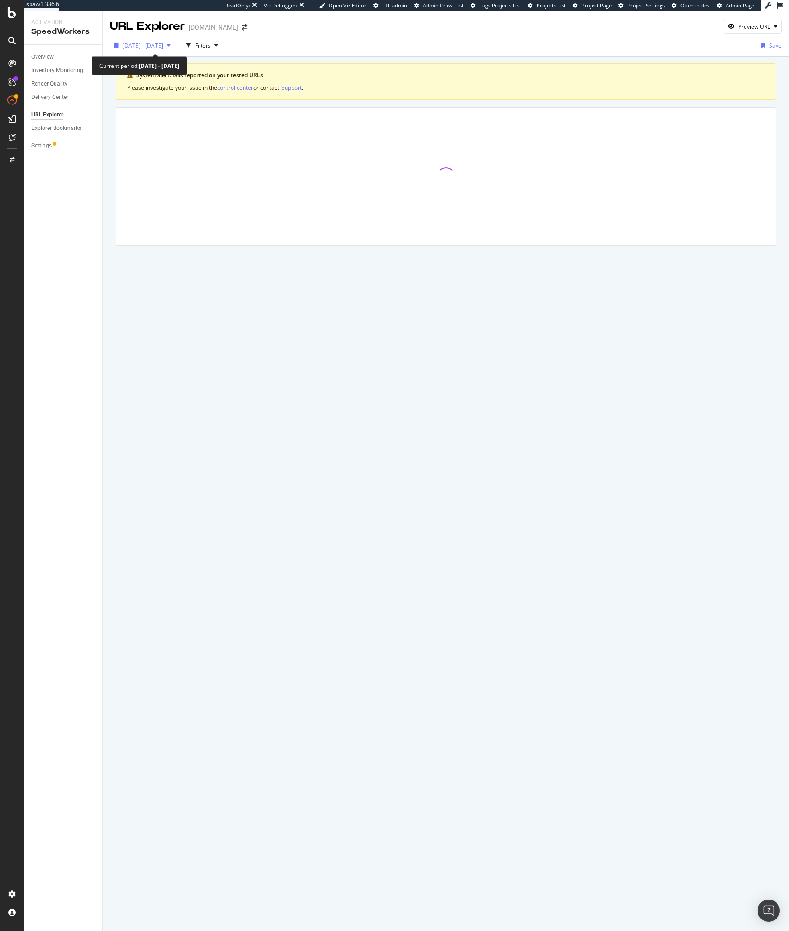
click at [163, 45] on span "2025 Aug. 14th - Aug. 20th" at bounding box center [142, 46] width 41 height 8
click at [323, 61] on div "System alert: fails reported on your tested URLs Please investigate your issue …" at bounding box center [446, 167] width 686 height 221
click at [224, 53] on div "2025 Aug. 14th - Aug. 20th Filters Save" at bounding box center [446, 47] width 686 height 18
click at [195, 47] on div "button" at bounding box center [188, 45] width 13 height 13
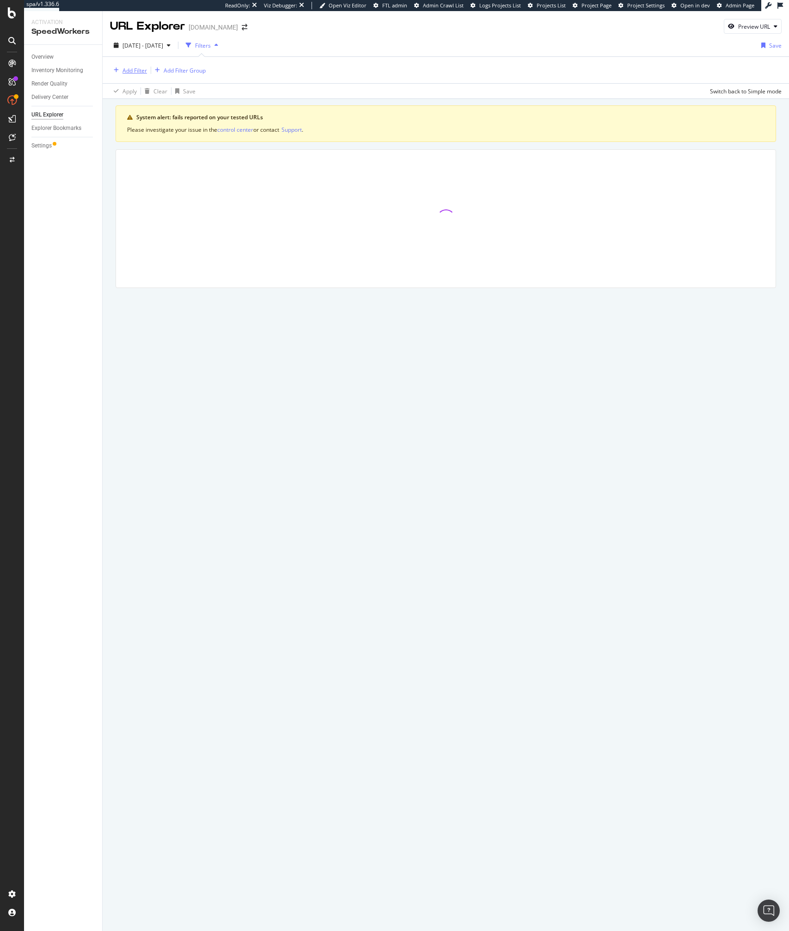
click at [129, 72] on div "Add Filter" at bounding box center [134, 71] width 24 height 8
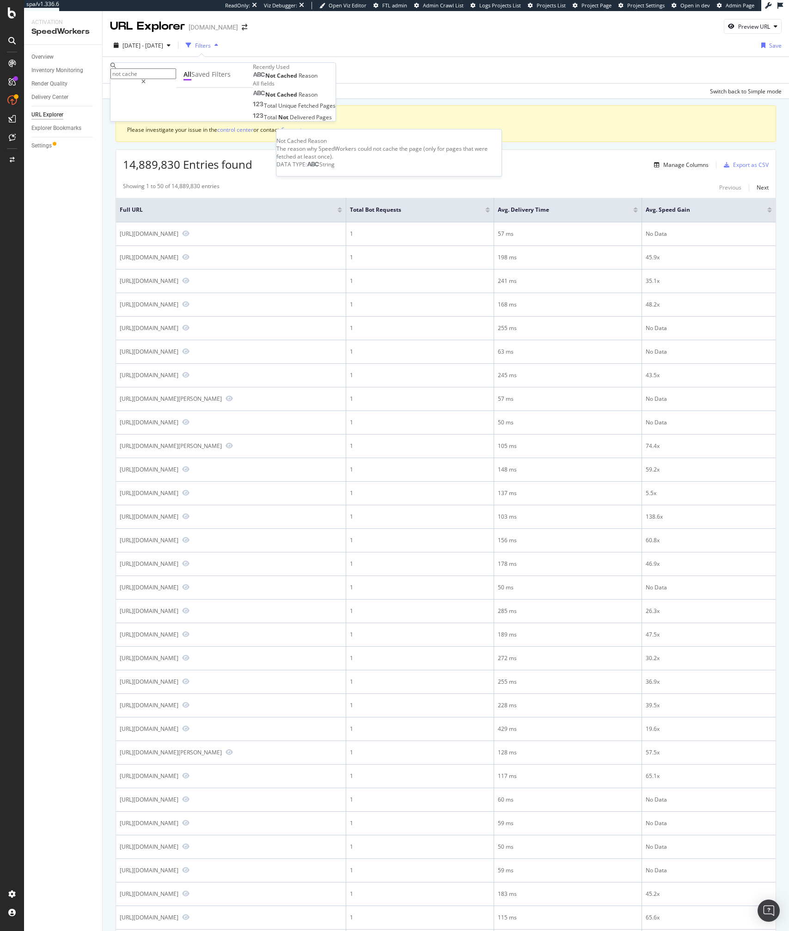
type input "not cache"
click at [277, 79] on span "Cached" at bounding box center [288, 76] width 22 height 8
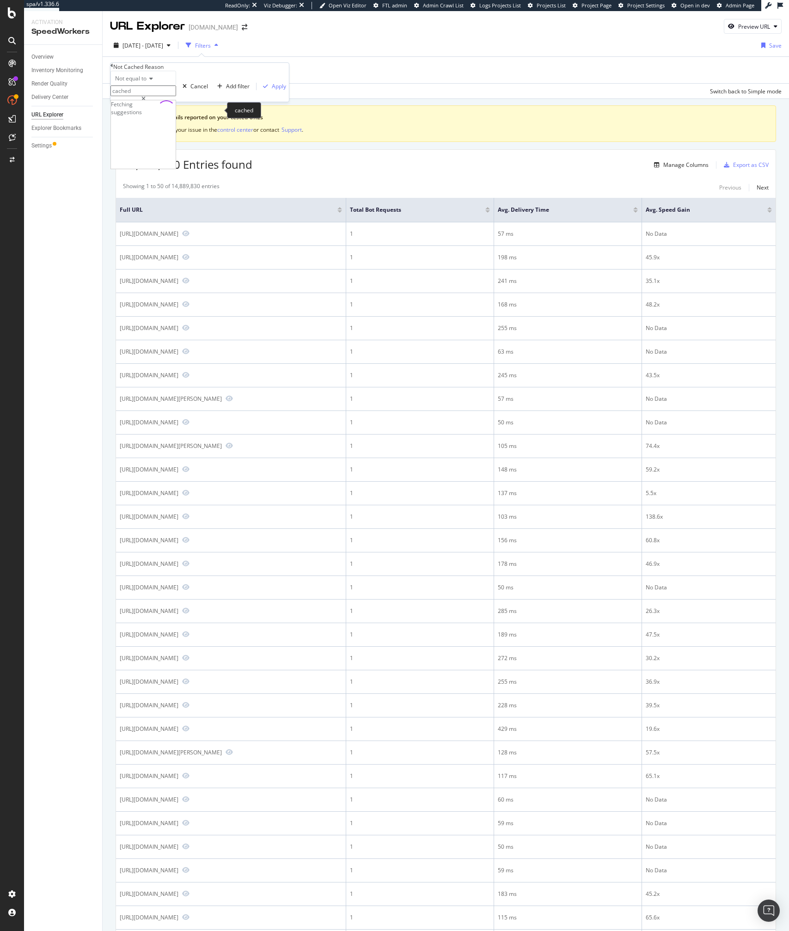
click at [153, 96] on input "cached" at bounding box center [143, 90] width 66 height 11
click at [140, 110] on span "not_html" at bounding box center [126, 107] width 27 height 8
type input "not_html"
click at [203, 102] on div "Not equal to not_html not_html Cancel Add filter Apply" at bounding box center [199, 86] width 178 height 31
click at [272, 90] on div "Apply" at bounding box center [279, 86] width 14 height 8
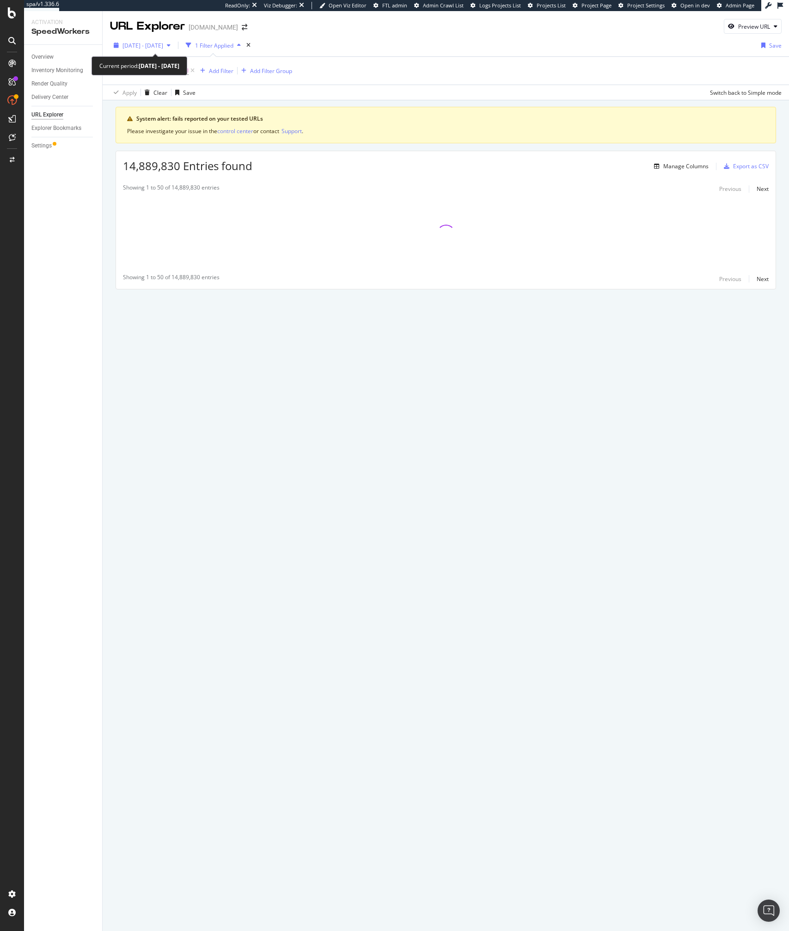
click at [163, 47] on span "2025 Aug. 14th - Aug. 20th" at bounding box center [142, 46] width 41 height 8
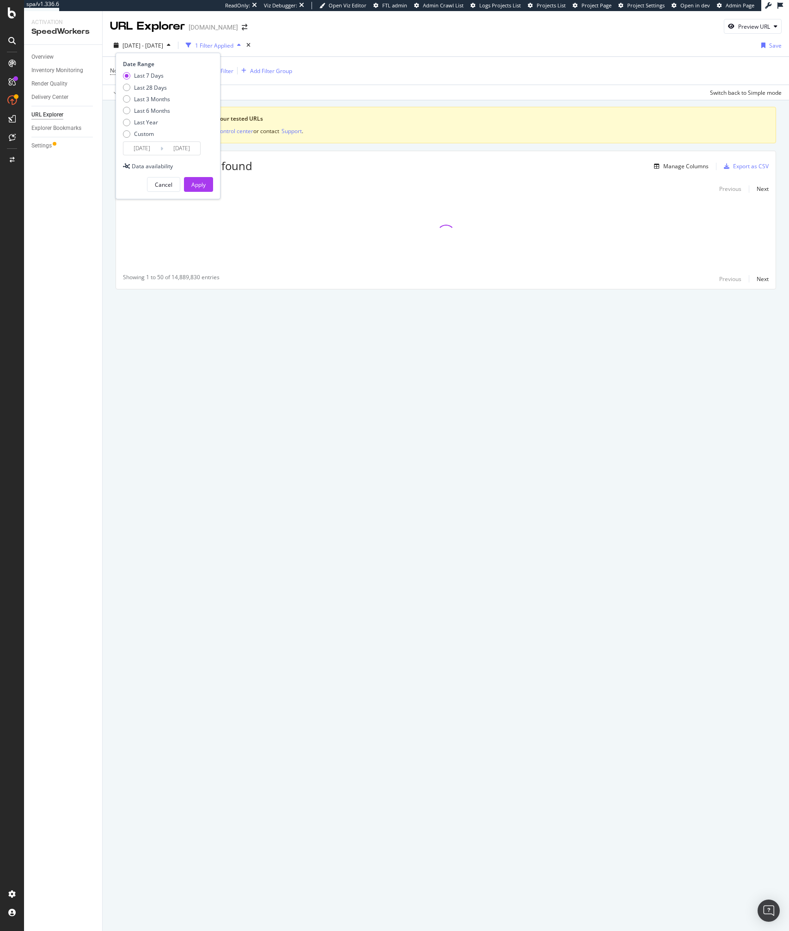
click at [409, 67] on div "Not Cached Reason ≠ not_html Add Filter Add Filter Group" at bounding box center [445, 71] width 671 height 28
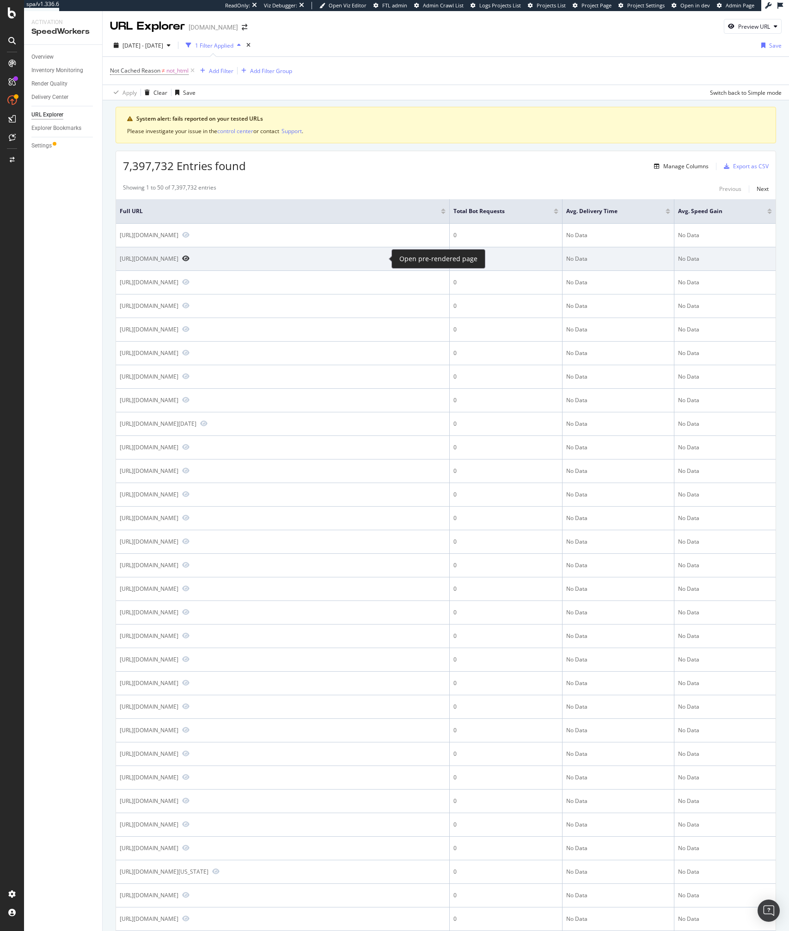
click at [189, 258] on icon "Preview https://www.lowes.com/pl/patio-furniture/patio-sectionals-sofas/jujabu/…" at bounding box center [185, 258] width 7 height 6
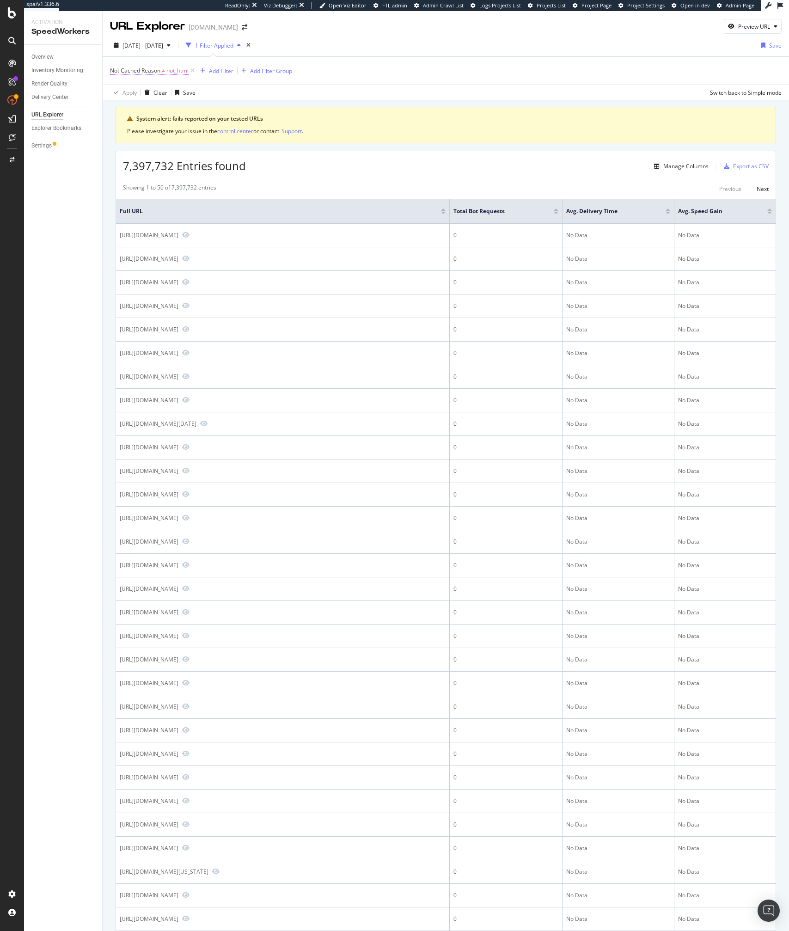
click at [165, 72] on span "Not Cached Reason ≠ not_html" at bounding box center [149, 71] width 79 height 8
click at [139, 81] on span "Not equal to" at bounding box center [130, 77] width 31 height 8
click at [136, 94] on div "Equal to" at bounding box center [143, 90] width 65 height 10
click at [272, 89] on div "Apply" at bounding box center [279, 85] width 14 height 8
click at [290, 187] on div "Showing 1 to 50 of 15,402 entries Previous Next" at bounding box center [445, 188] width 659 height 11
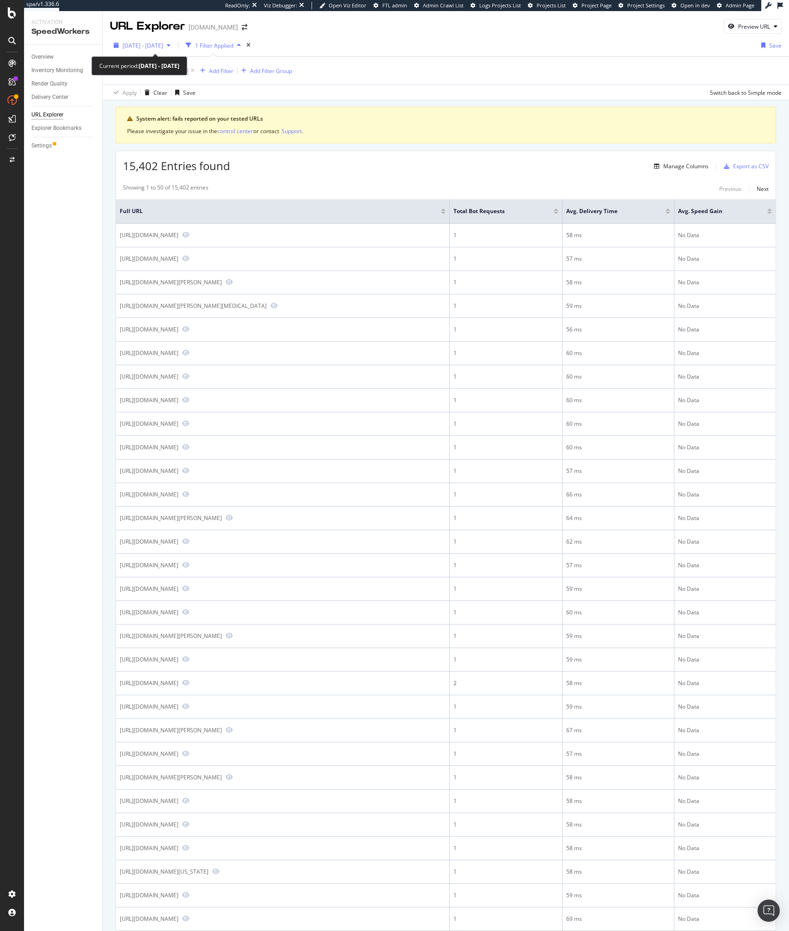
click at [163, 49] on span "2025 Aug. 14th - Aug. 20th" at bounding box center [142, 46] width 41 height 8
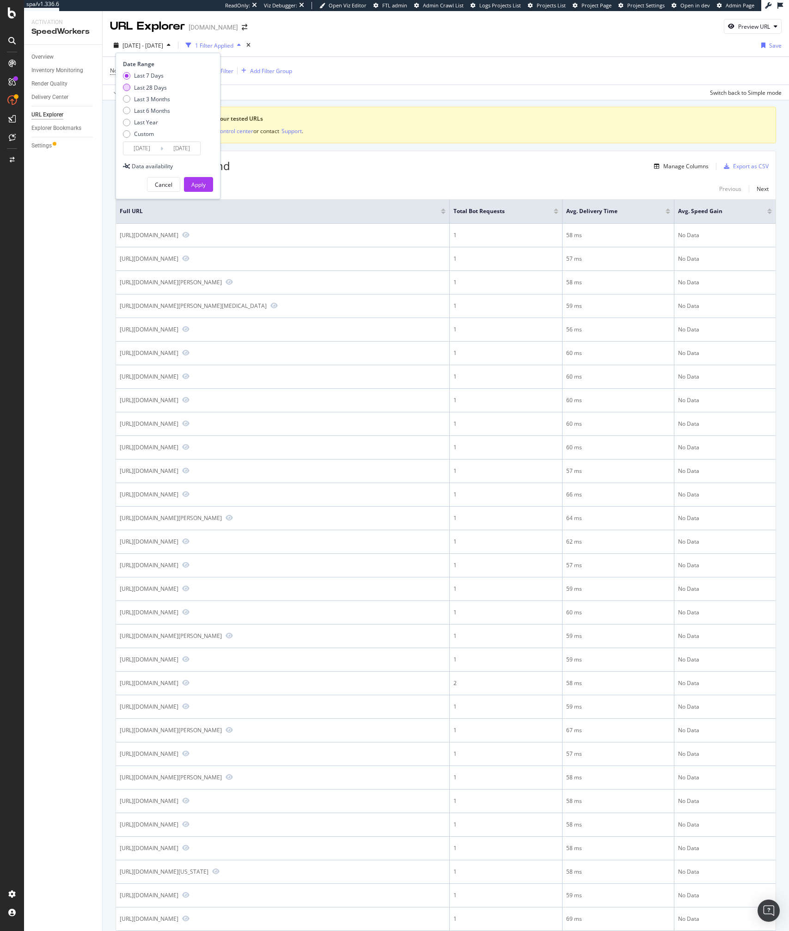
click at [149, 89] on div "Last 28 Days" at bounding box center [150, 88] width 33 height 8
type input "2025/07/24"
click at [204, 182] on div "Apply" at bounding box center [198, 185] width 14 height 8
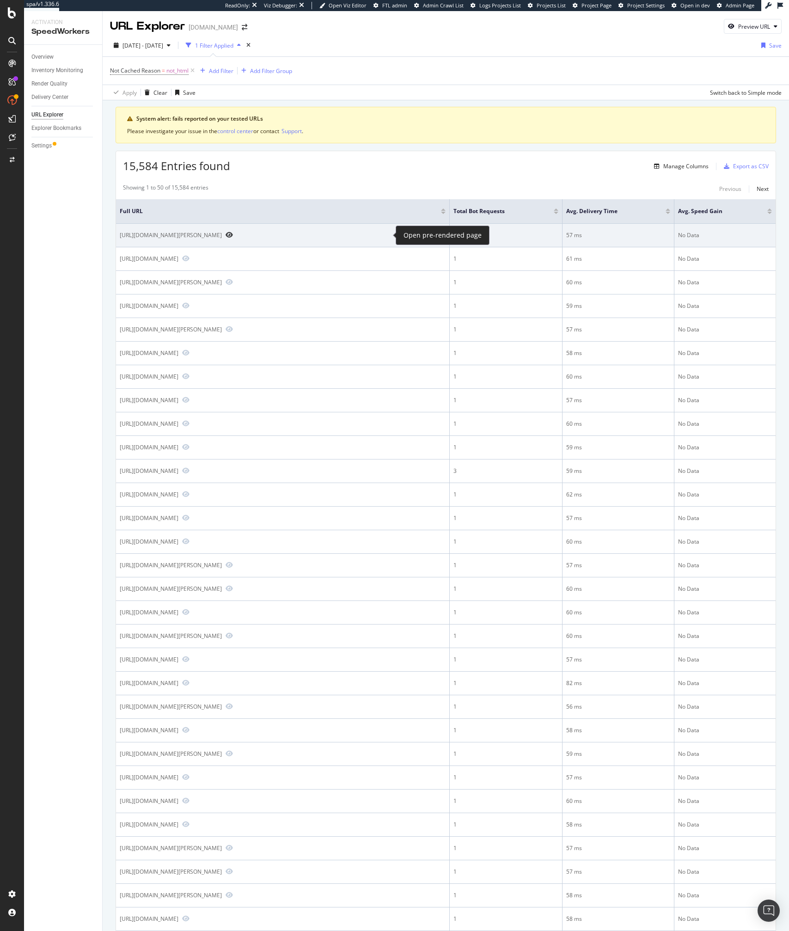
click at [233, 236] on icon "Preview https://www.lowes.com/pd/Amazing-Rugs-3D-Shaggy-Hand-Tufted-Area-Rug/50…" at bounding box center [229, 235] width 7 height 6
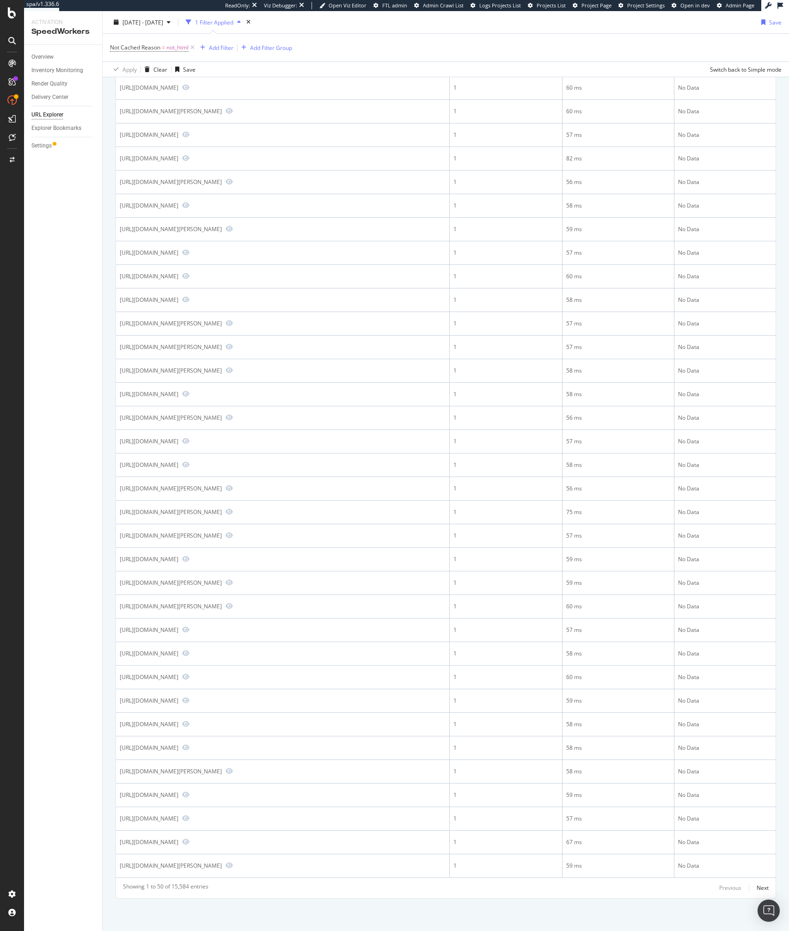
scroll to position [691, 0]
click at [761, 890] on div "Next" at bounding box center [763, 888] width 12 height 8
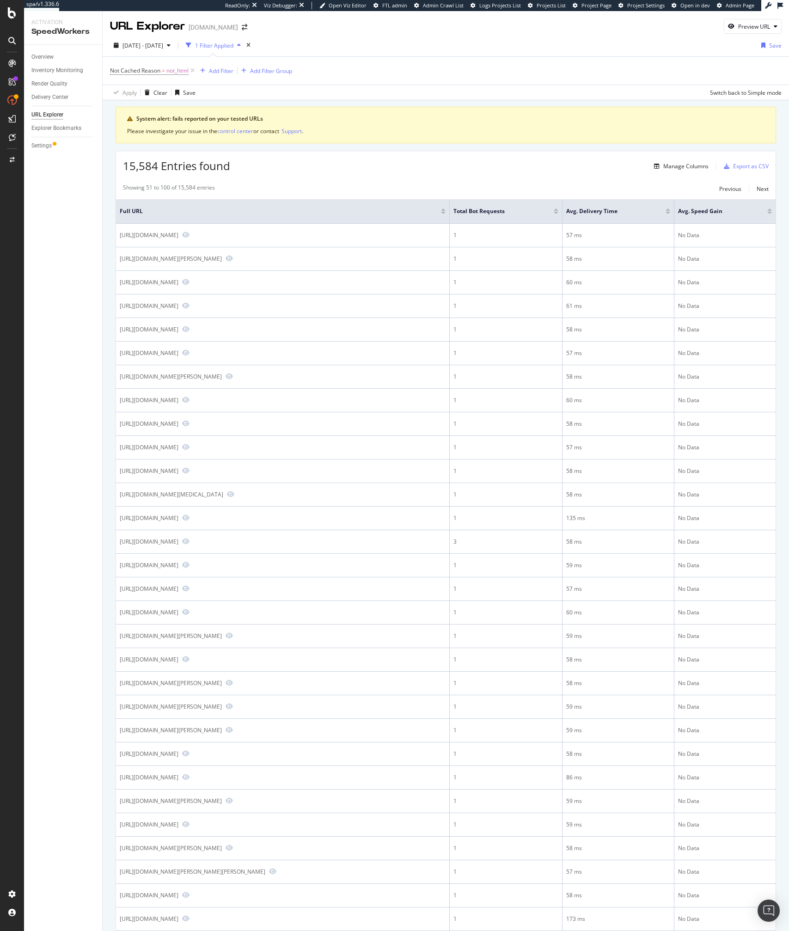
click at [420, 169] on div "15,584 Entries found Manage Columns Export as CSV" at bounding box center [445, 162] width 659 height 23
click at [403, 165] on div "15,584 Entries found Manage Columns Export as CSV" at bounding box center [445, 162] width 659 height 23
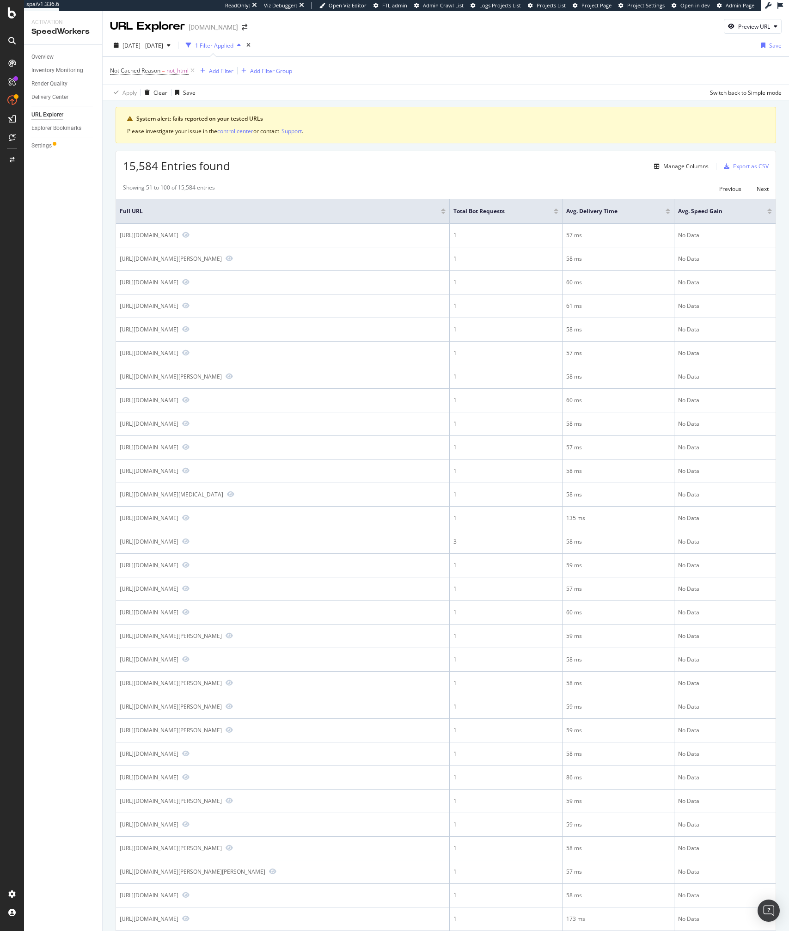
click at [401, 165] on div "15,584 Entries found Manage Columns Export as CSV" at bounding box center [445, 162] width 659 height 23
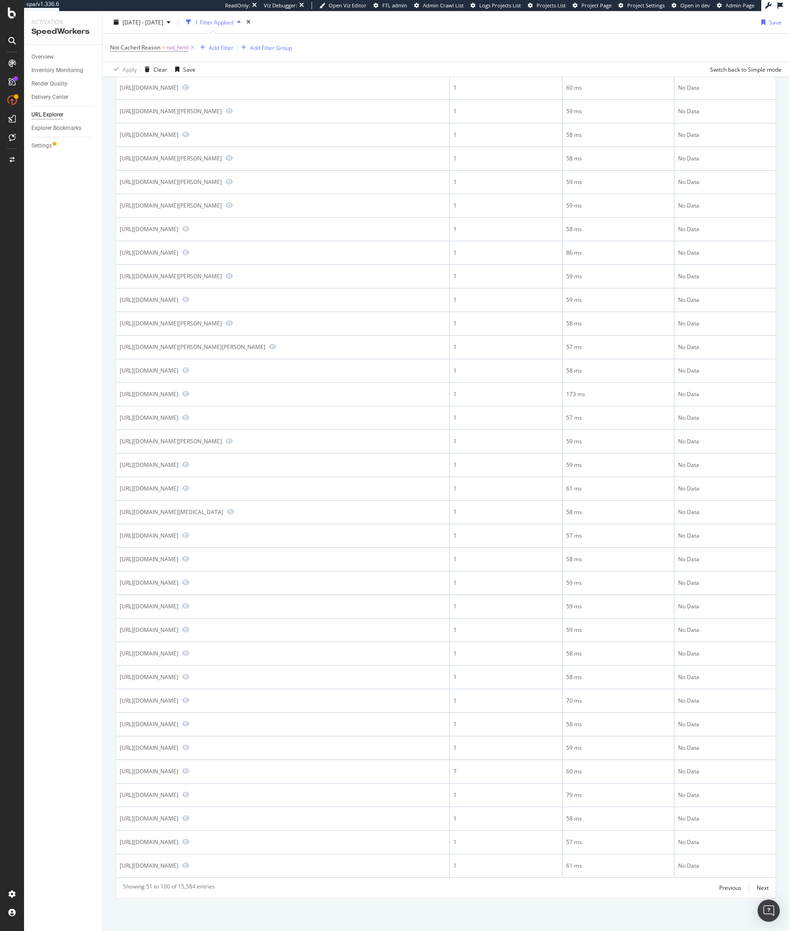
scroll to position [691, 0]
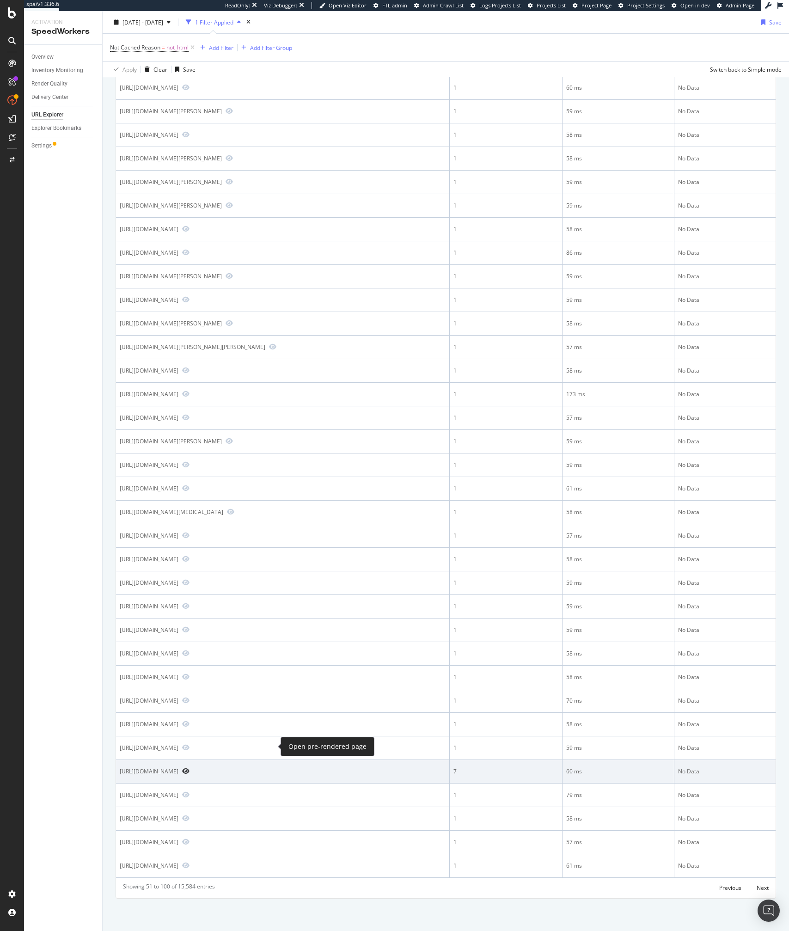
click at [189, 768] on icon "Preview https://www.lowes.com/store/UT-West-Jordan/16137456" at bounding box center [185, 771] width 7 height 6
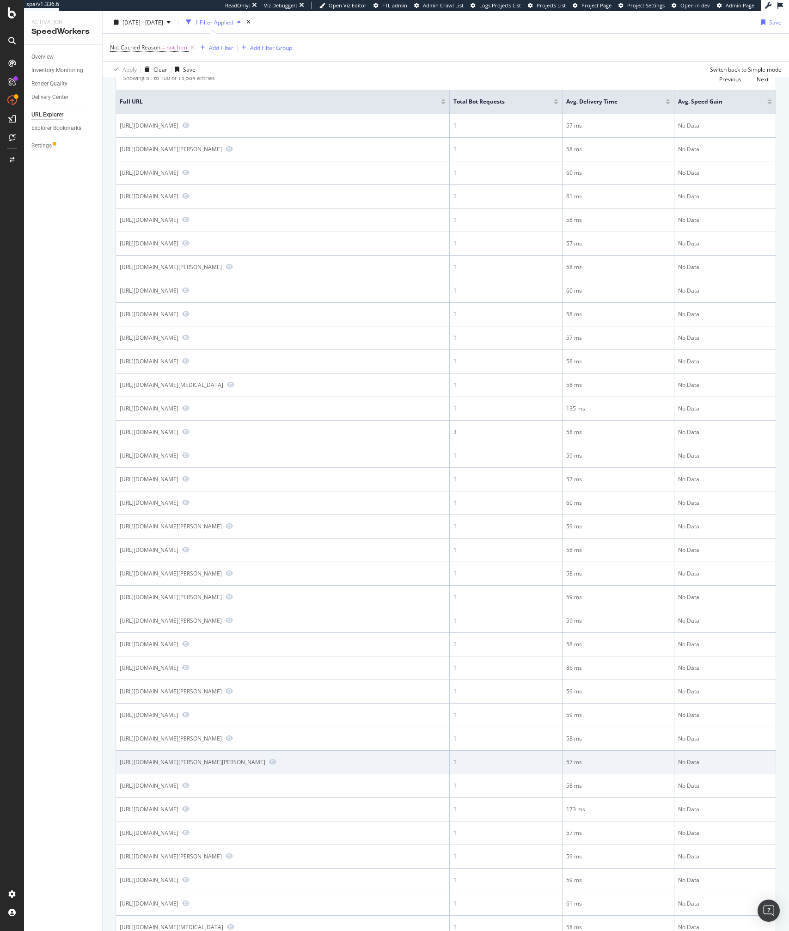
scroll to position [0, 0]
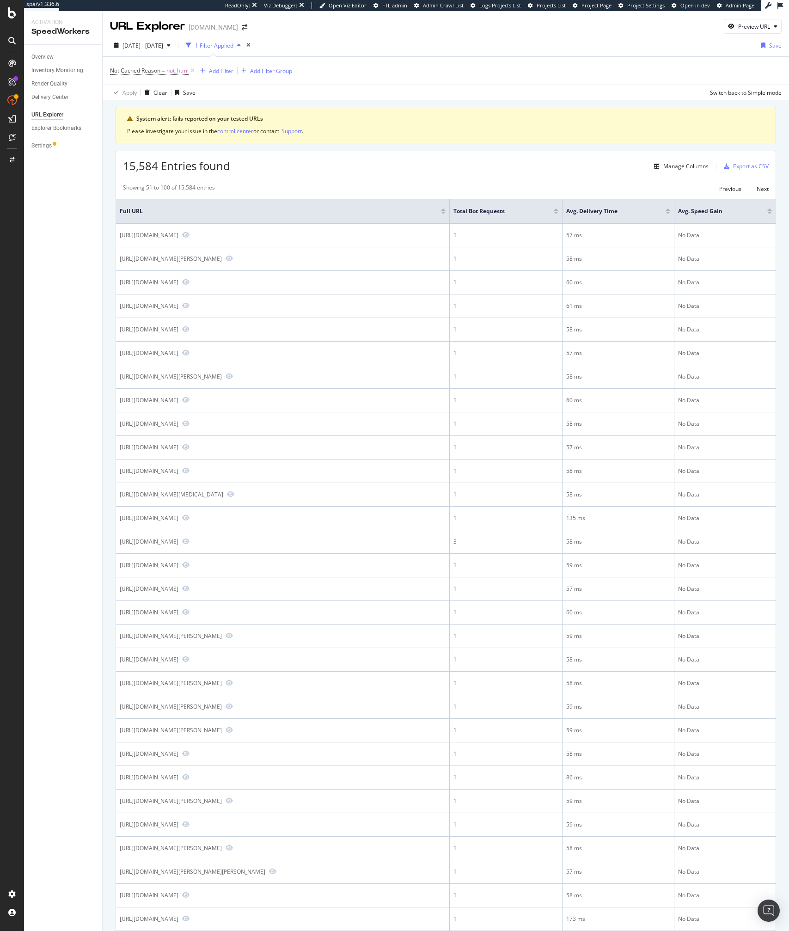
click at [336, 177] on div "15,584 Entries found Manage Columns Export as CSV Showing 51 to 100 of 15,584 e…" at bounding box center [446, 787] width 660 height 1272
click at [471, 149] on div "System alert: fails reported on your tested URLs Please investigate your issue …" at bounding box center [446, 765] width 660 height 1316
click at [353, 183] on div "Showing 51 to 100 of 15,584 entries Previous Next" at bounding box center [445, 188] width 659 height 11
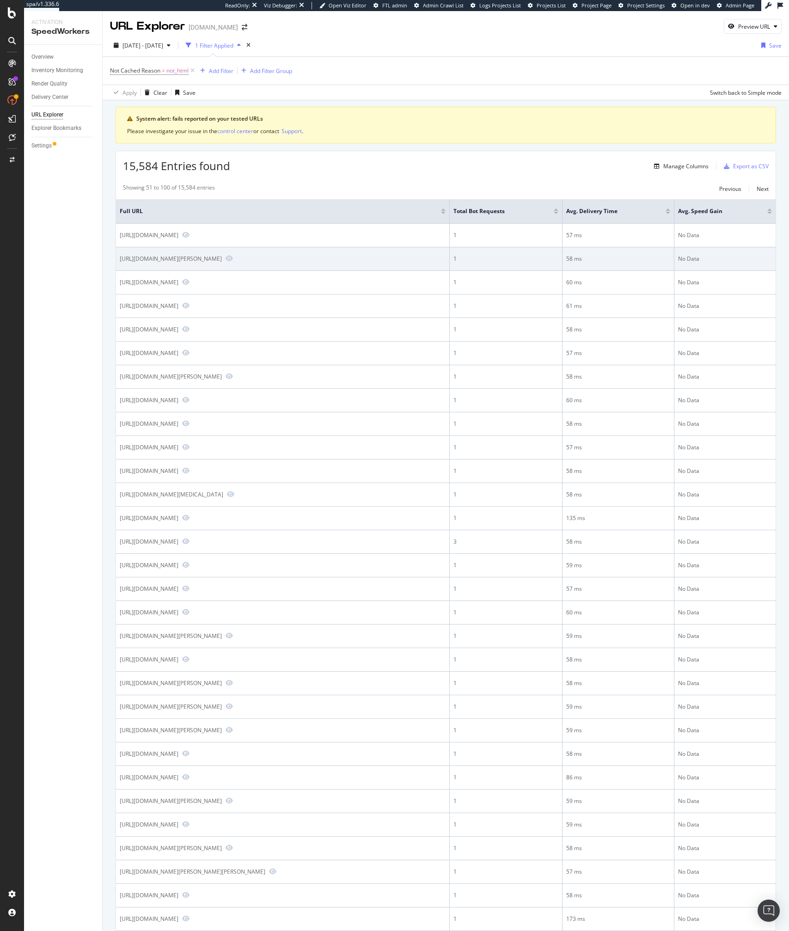
drag, startPoint x: 329, startPoint y: 257, endPoint x: 324, endPoint y: 259, distance: 5.3
click at [324, 259] on div "https://www.lowes.com/pd/walker-edison-grey-wash-wood-veneer-coffee-table/&" at bounding box center [283, 259] width 326 height 8
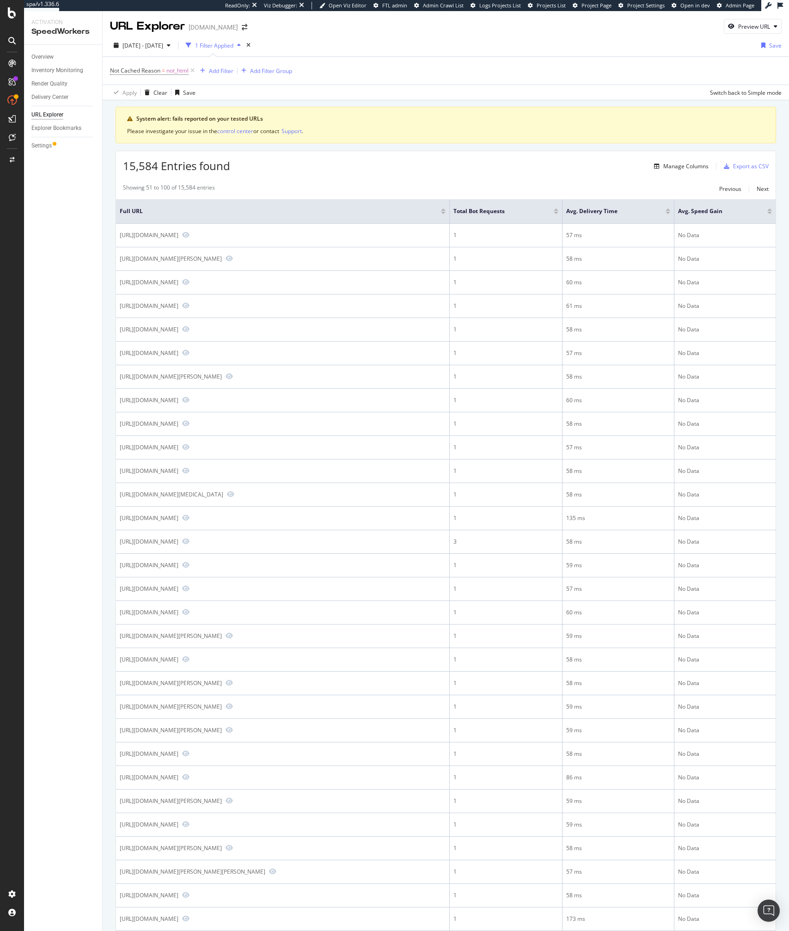
copy div "/&"
click at [213, 68] on div "Add Filter" at bounding box center [221, 71] width 24 height 8
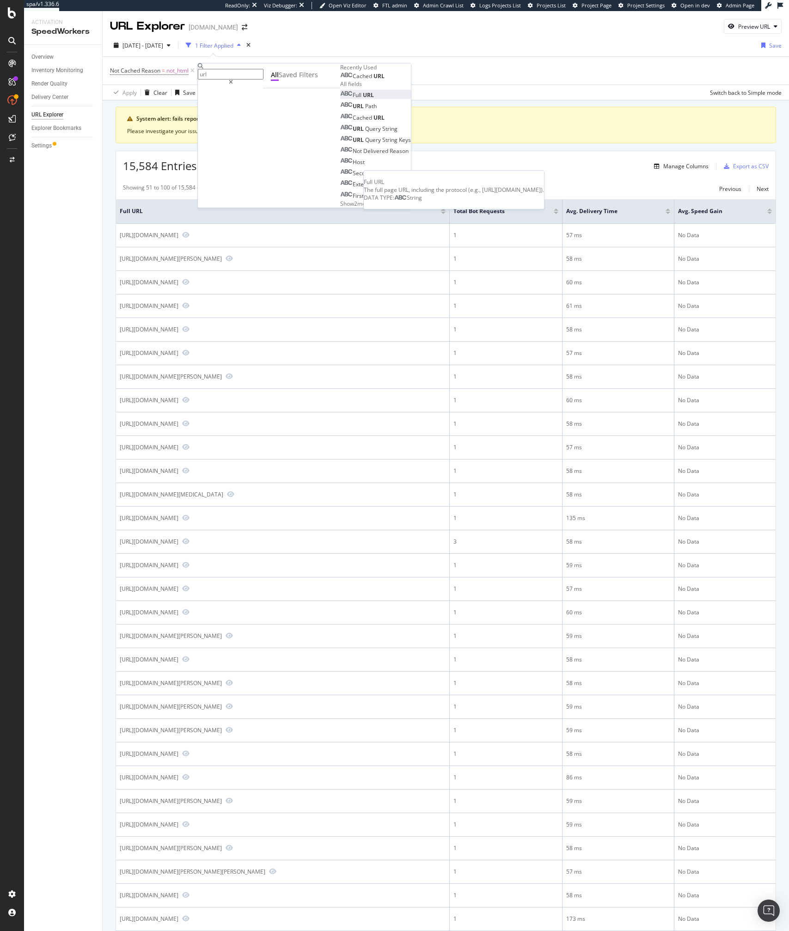
type input "url"
click at [363, 99] on span "URL" at bounding box center [368, 95] width 11 height 8
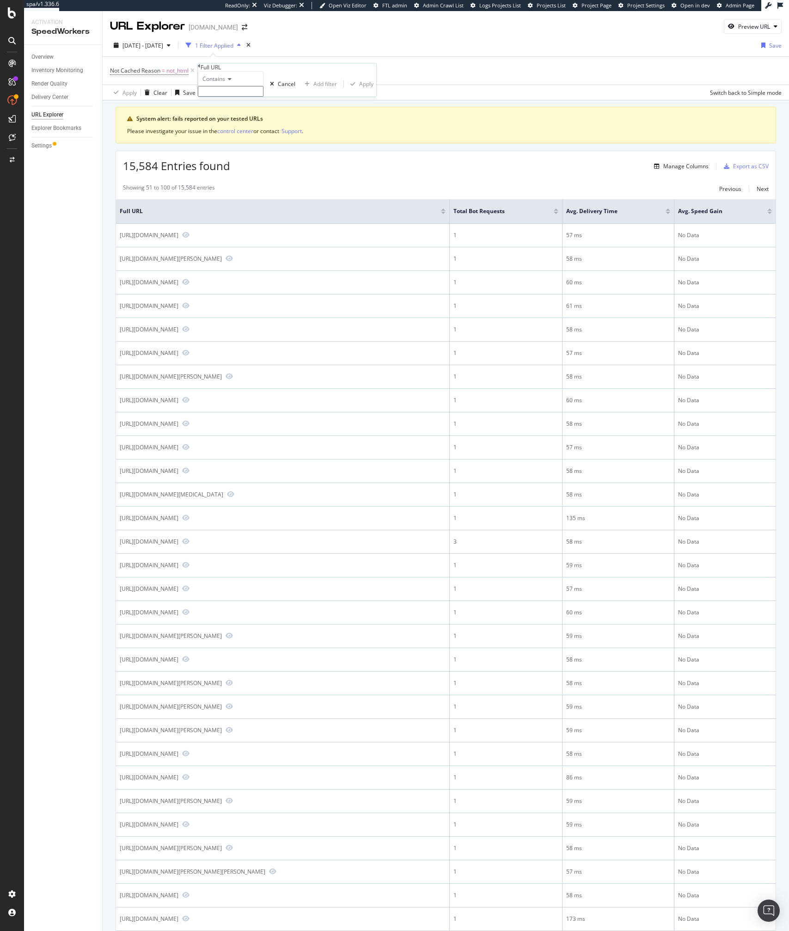
click at [236, 97] on input "text" at bounding box center [231, 91] width 66 height 11
click at [217, 83] on span "Contains" at bounding box center [213, 79] width 23 height 8
click at [234, 144] on span "Doesn't end with" at bounding box center [222, 140] width 43 height 8
click at [221, 97] on input "text" at bounding box center [231, 91] width 66 height 11
paste input "/&"
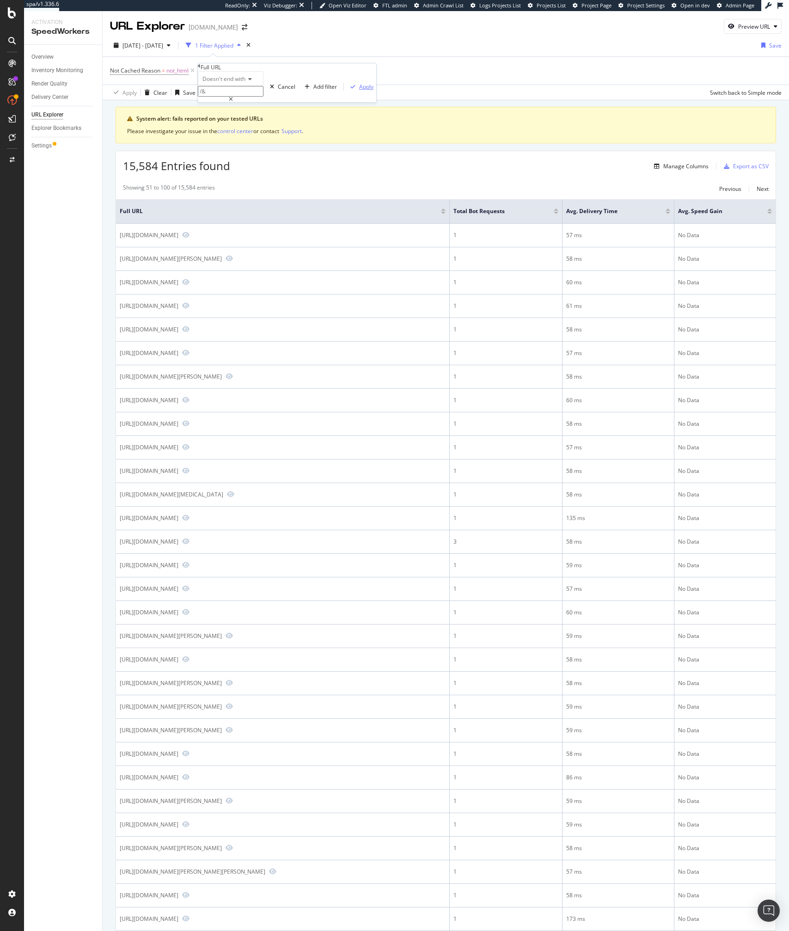
type input "/&"
click at [359, 91] on div "Apply" at bounding box center [366, 87] width 14 height 8
click at [237, 73] on span "≠" at bounding box center [234, 71] width 3 height 8
click at [391, 105] on div "System alert: fails reported on your tested URLs Please investigate your issue …" at bounding box center [446, 777] width 686 height 1355
click at [267, 188] on div "Showing 51 to 100 of 15,584 entries Previous Next" at bounding box center [445, 188] width 659 height 11
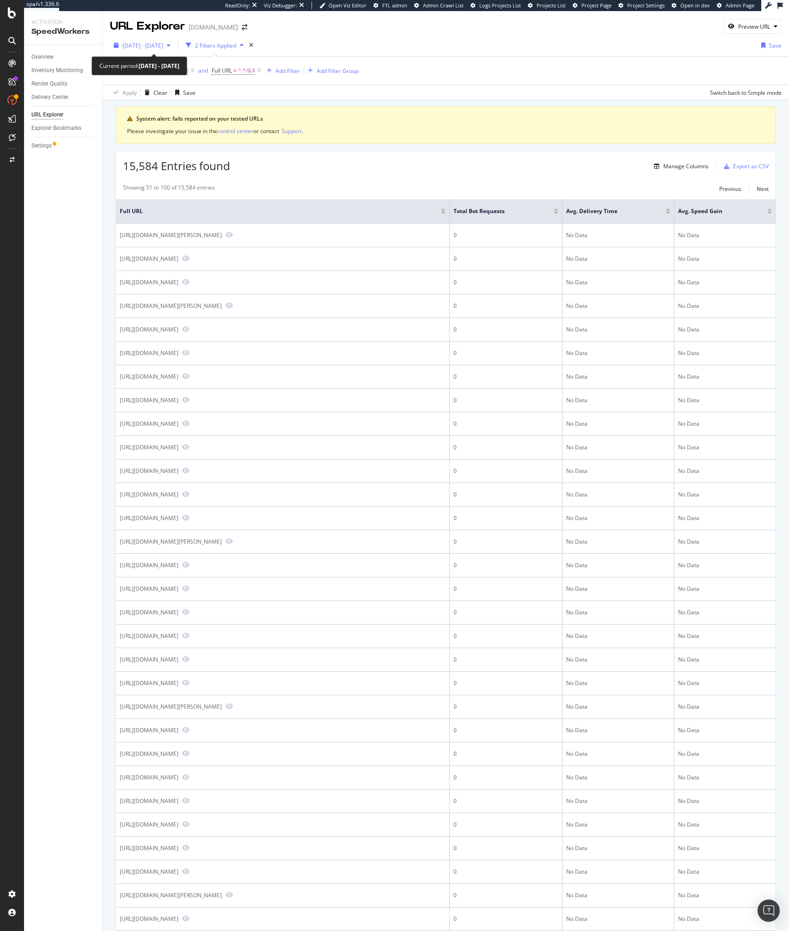
click at [163, 48] on span "2025 Jul. 24th - Aug. 20th" at bounding box center [142, 46] width 41 height 8
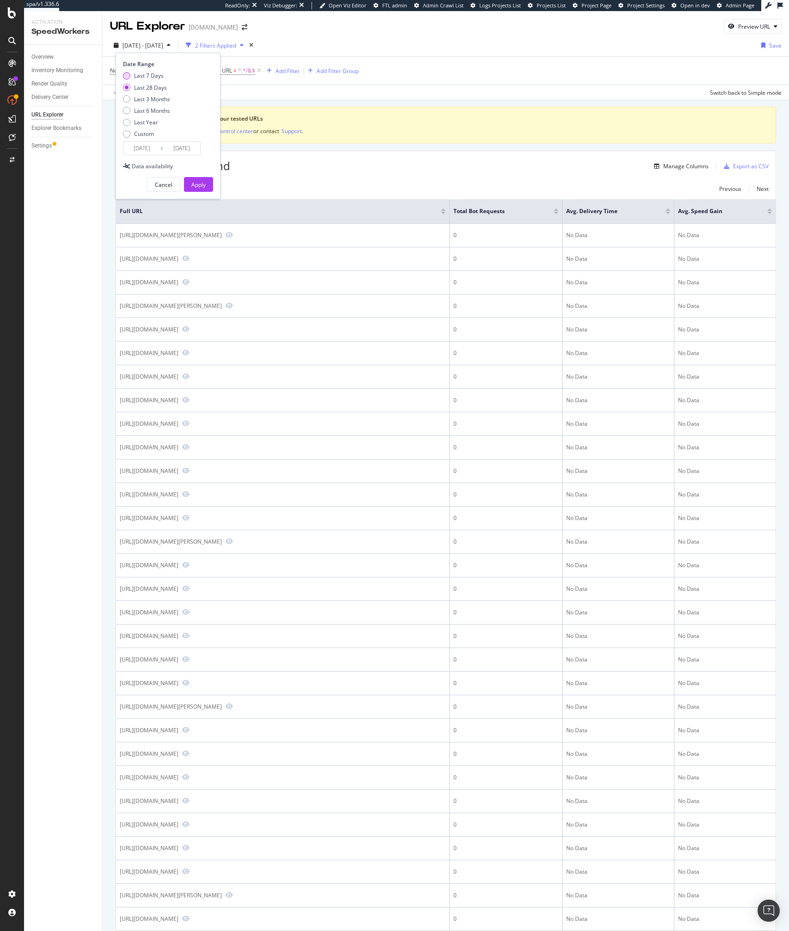
click at [148, 74] on div "Last 7 Days" at bounding box center [149, 76] width 30 height 8
type input "2025/08/14"
click at [199, 184] on div "Apply" at bounding box center [198, 185] width 14 height 8
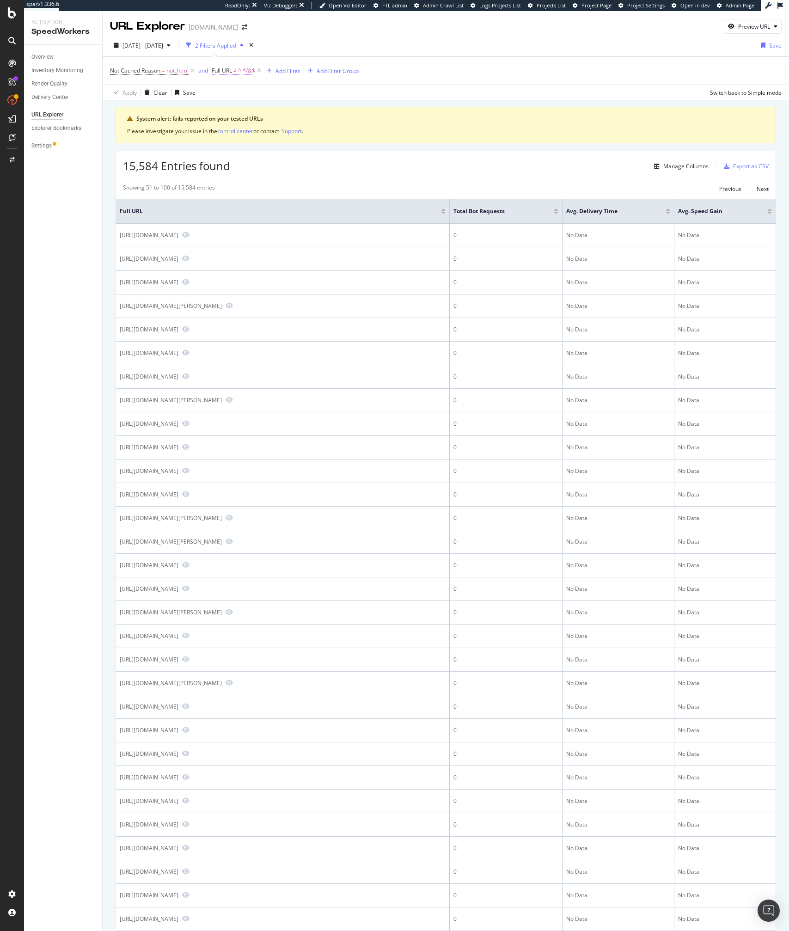
click at [243, 74] on span "^.*/&$" at bounding box center [246, 70] width 17 height 13
click at [256, 95] on input "/&" at bounding box center [247, 90] width 66 height 11
type input "&"
click at [375, 89] on div "Apply" at bounding box center [382, 85] width 14 height 8
click at [220, 69] on span "Full URL" at bounding box center [222, 71] width 20 height 8
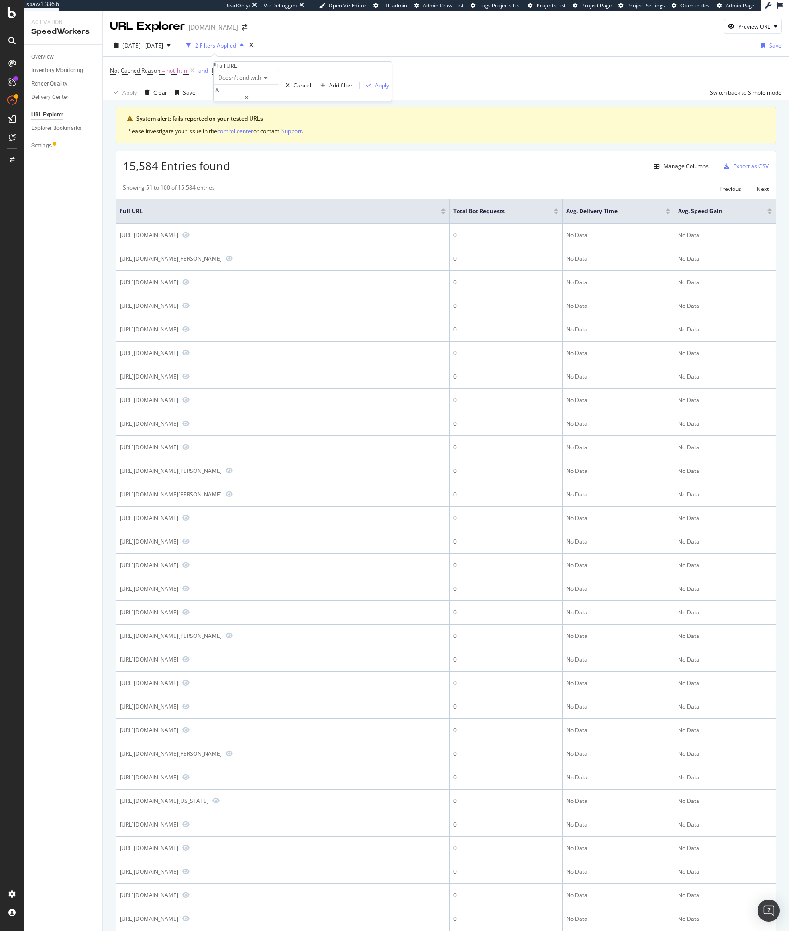
click at [264, 85] on div "Doesn't end with" at bounding box center [247, 77] width 66 height 15
click at [251, 134] on div "Ends with" at bounding box center [246, 129] width 65 height 10
click at [234, 95] on input "&" at bounding box center [247, 90] width 66 height 11
click at [238, 81] on span "Ends with" at bounding box center [230, 77] width 24 height 8
drag, startPoint x: 250, startPoint y: 208, endPoint x: 249, endPoint y: 220, distance: 12.1
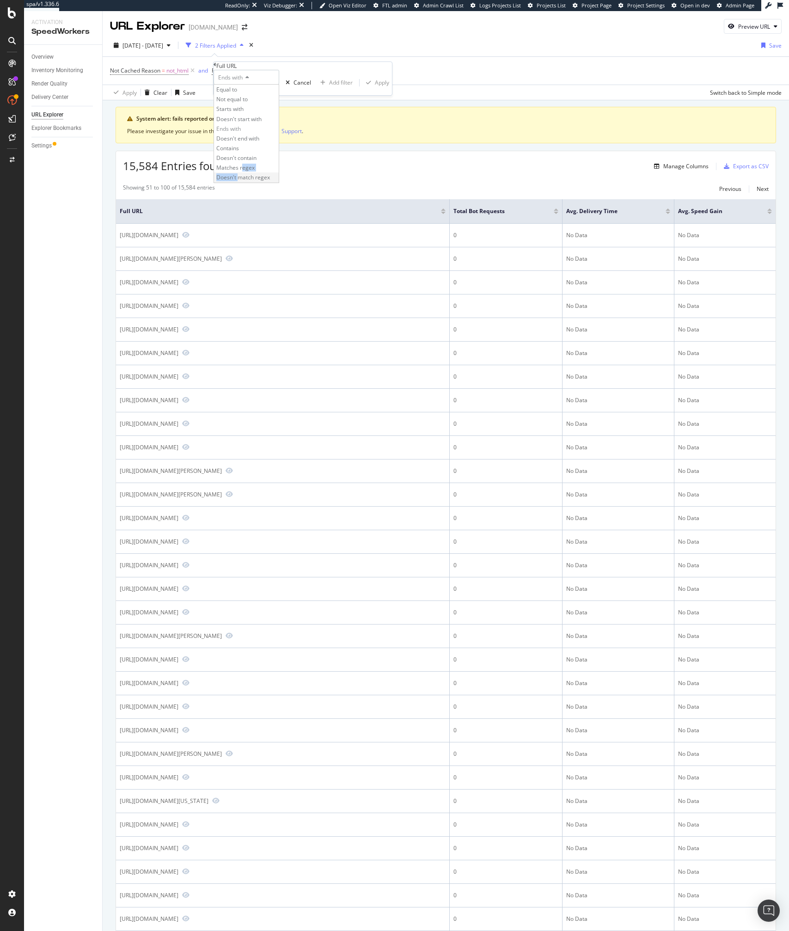
click at [249, 183] on div "Equal to Not equal to Starts with Doesn't start with Ends with Doesn't end with…" at bounding box center [247, 133] width 66 height 98
click at [249, 181] on span "Doesn't match regex" at bounding box center [243, 177] width 54 height 8
click at [235, 95] on input "text" at bounding box center [247, 90] width 66 height 11
type input ".+\&$"
click at [383, 89] on div "Apply" at bounding box center [390, 85] width 14 height 8
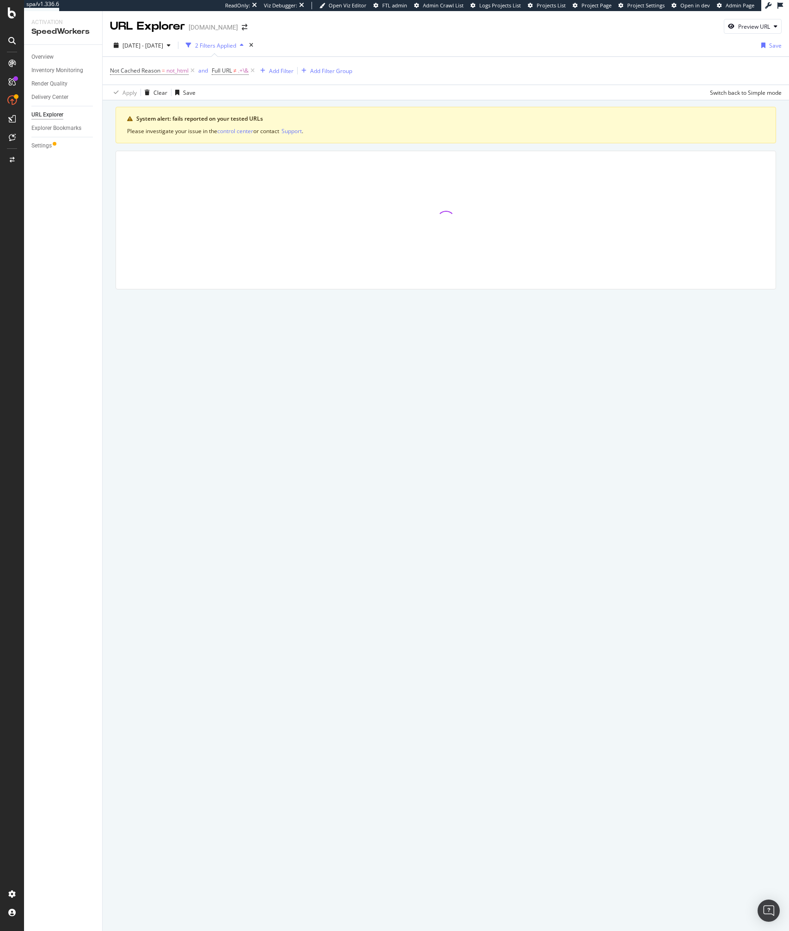
click at [233, 95] on div "Apply Clear Save Switch back to Simple mode" at bounding box center [446, 92] width 686 height 15
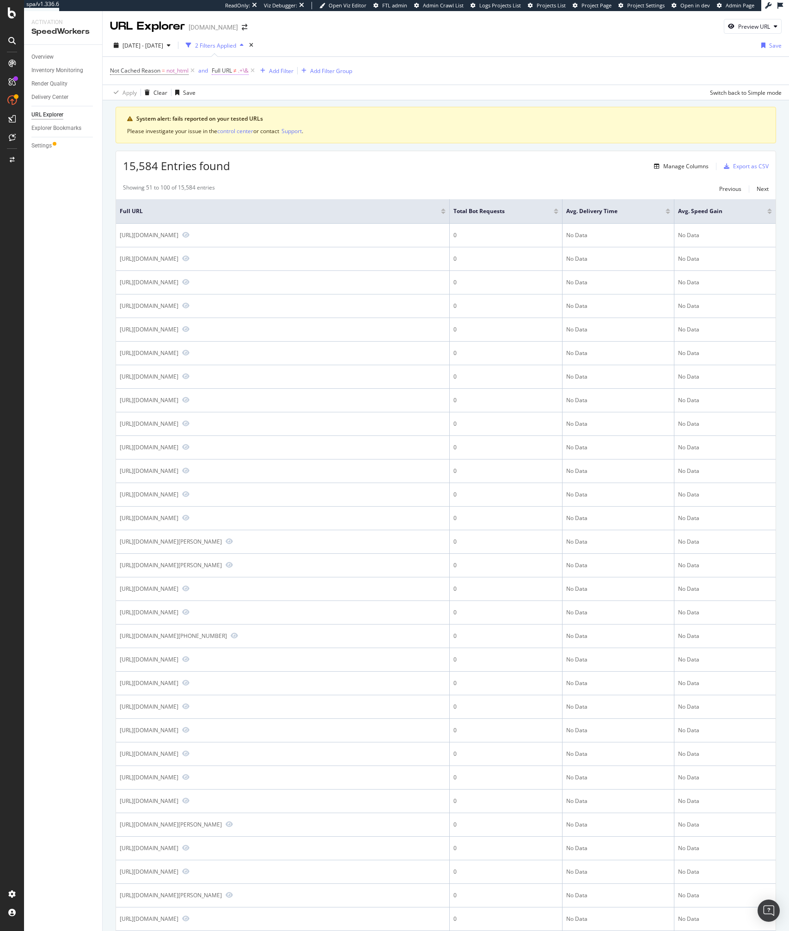
click at [221, 69] on span "Full URL" at bounding box center [222, 71] width 20 height 8
click at [249, 81] on span "Doesn't match regex" at bounding box center [245, 77] width 54 height 8
click at [248, 171] on span "Matches regex" at bounding box center [235, 168] width 38 height 8
click at [366, 88] on icon "button" at bounding box center [368, 86] width 5 height 6
click at [227, 76] on span "Full URL = .+\&" at bounding box center [234, 70] width 45 height 13
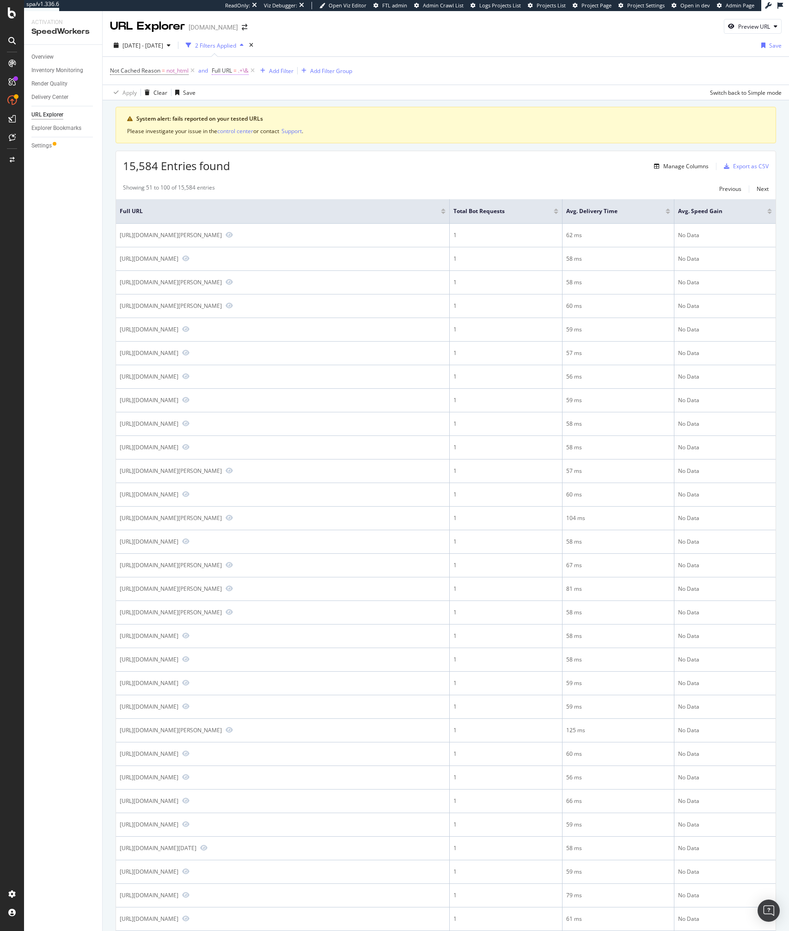
click at [224, 73] on span "Full URL" at bounding box center [222, 71] width 20 height 8
click at [333, 177] on div "15,584 Entries found Manage Columns Export as CSV Showing 51 to 100 of 15,584 e…" at bounding box center [446, 787] width 660 height 1272
click at [225, 72] on span "Full URL" at bounding box center [222, 71] width 20 height 8
click at [250, 81] on span "Matches regex" at bounding box center [237, 77] width 38 height 8
click at [244, 181] on span "Doesn't match regex" at bounding box center [243, 177] width 54 height 8
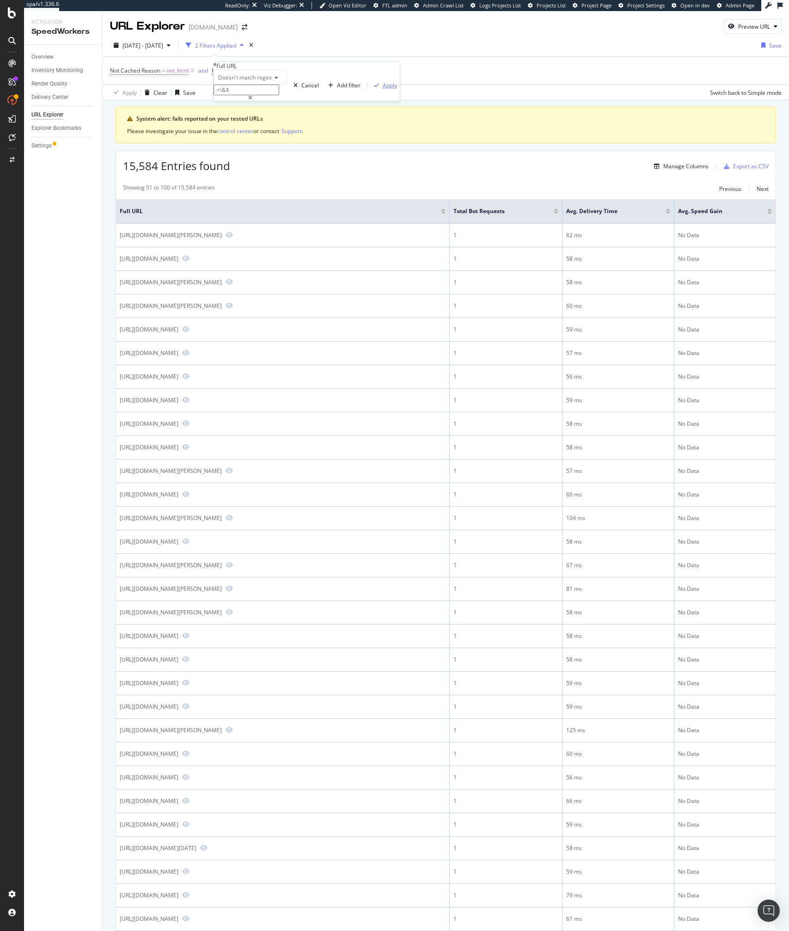
click at [383, 89] on div "Apply" at bounding box center [390, 85] width 14 height 8
click at [404, 165] on div "15,584 Entries found Manage Columns Export as CSV" at bounding box center [445, 162] width 659 height 23
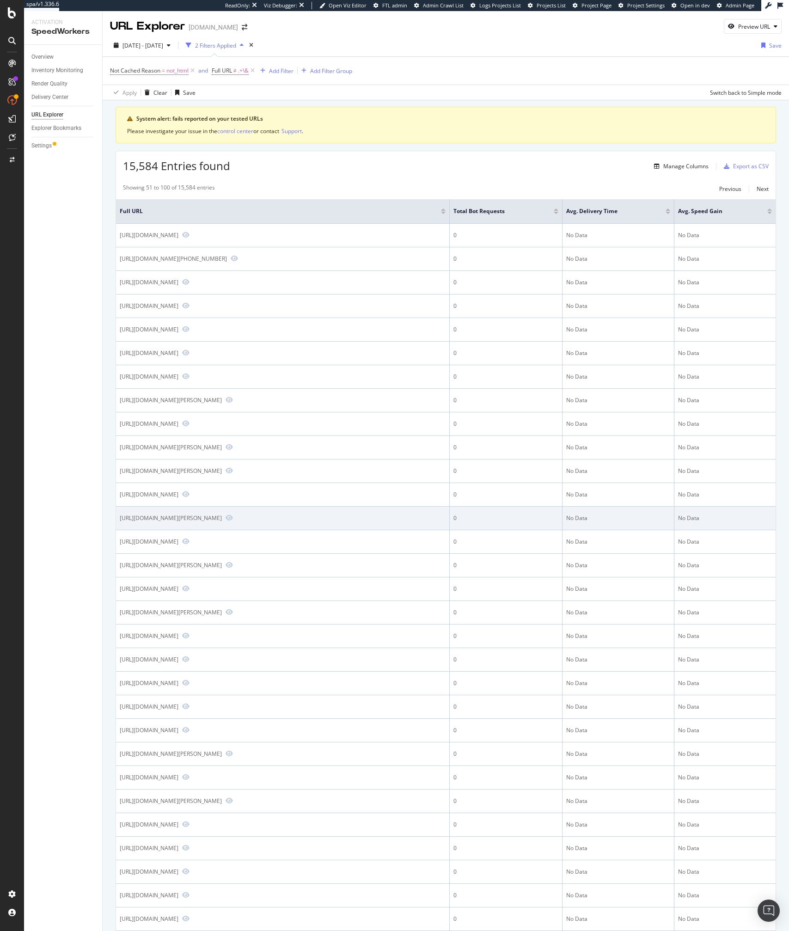
click at [286, 530] on td "https://www.lowes.com/pd/Weber-Weber-Works-Serving-Kit/5015770073-1276375-11842…" at bounding box center [283, 518] width 334 height 24
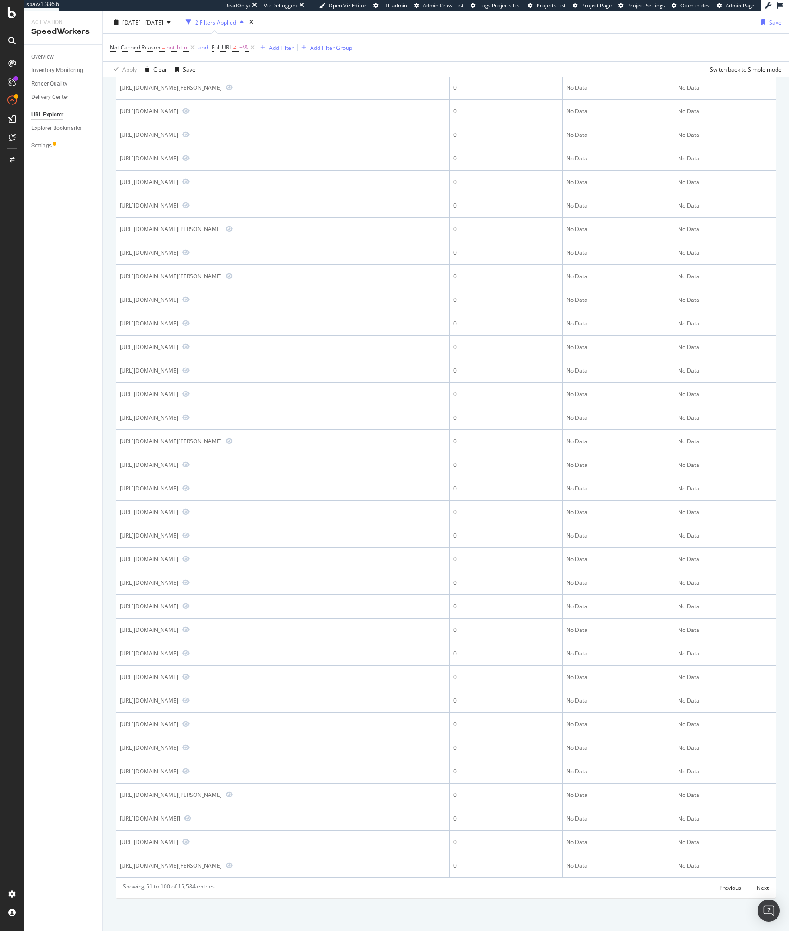
scroll to position [724, 0]
click at [765, 884] on div "Next" at bounding box center [763, 888] width 12 height 8
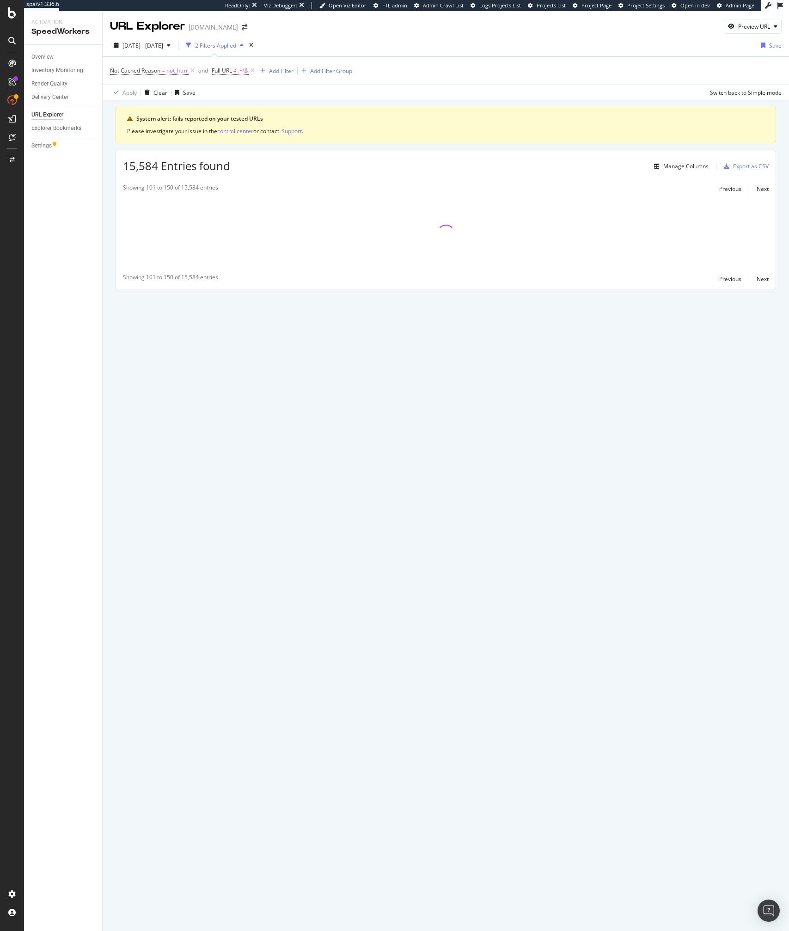
click at [370, 167] on div "15,584 Entries found Manage Columns Export as CSV" at bounding box center [445, 162] width 659 height 23
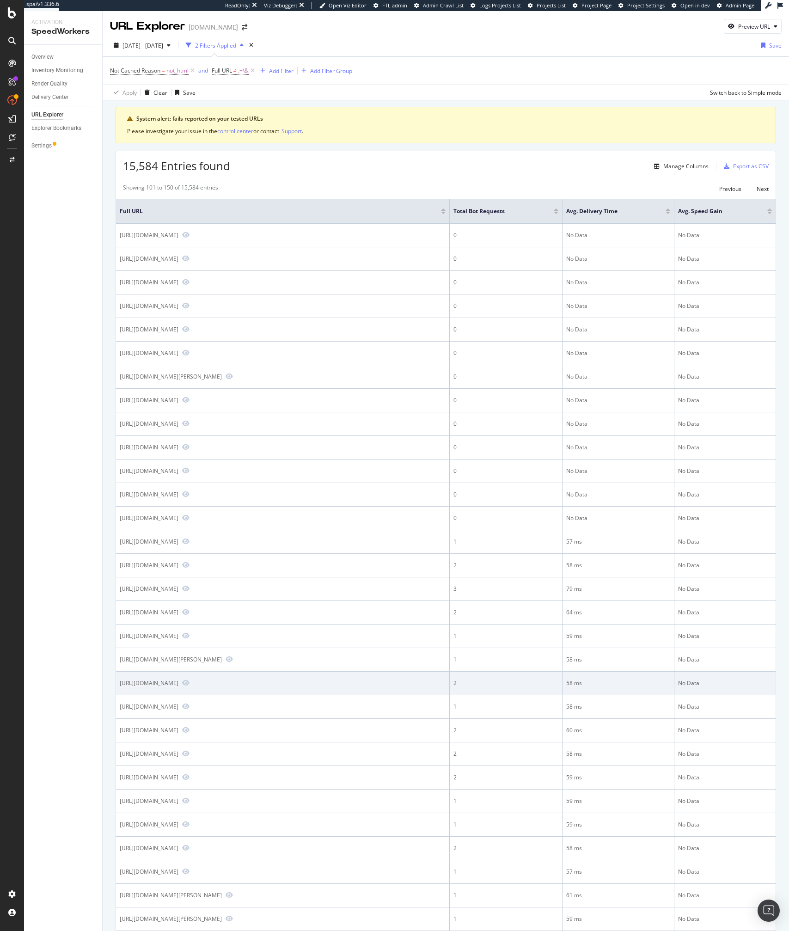
scroll to position [749, 0]
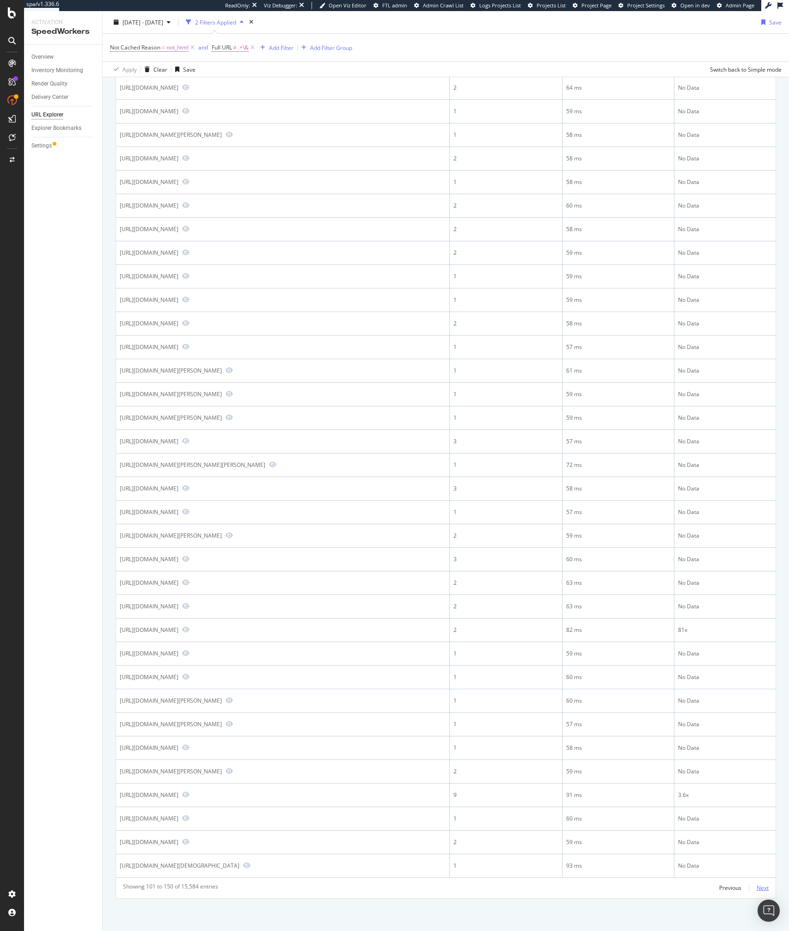
click at [767, 890] on div "Next" at bounding box center [763, 888] width 12 height 8
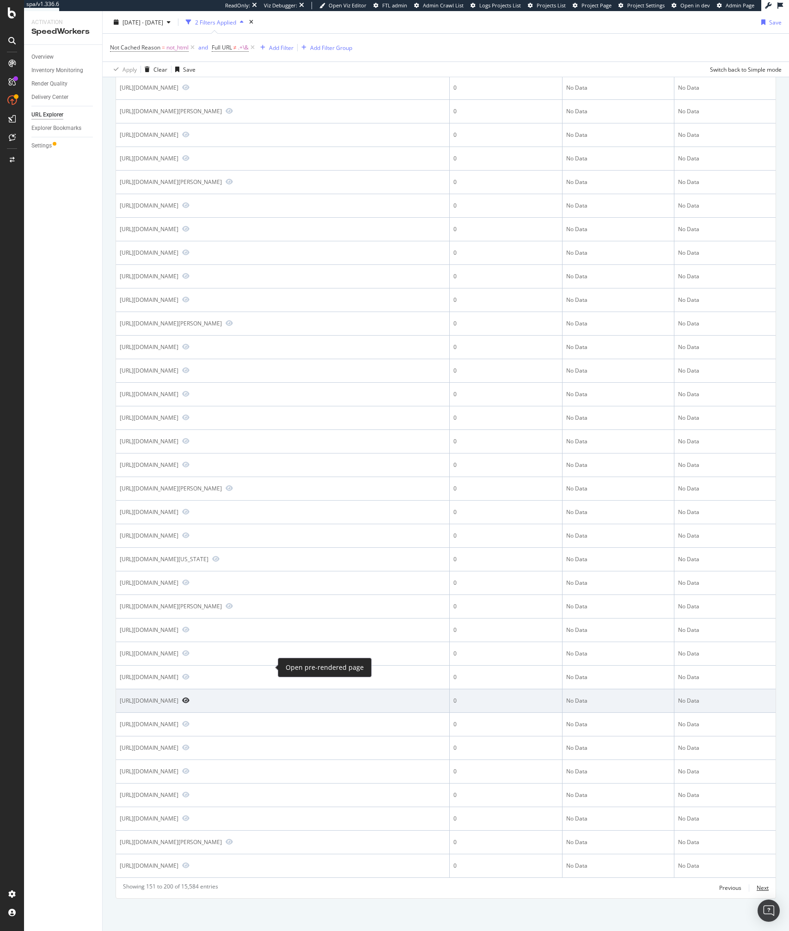
scroll to position [732, 0]
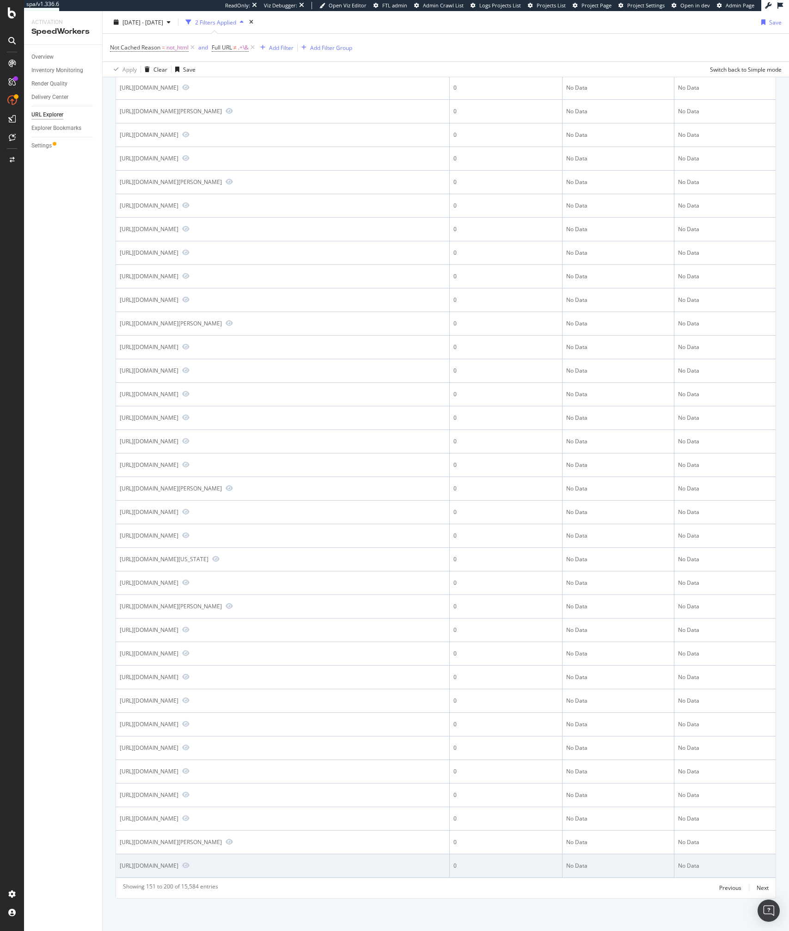
click at [178, 867] on div "https://www.lowes.com/pd/product/5013067135Disclaimer" at bounding box center [149, 865] width 59 height 8
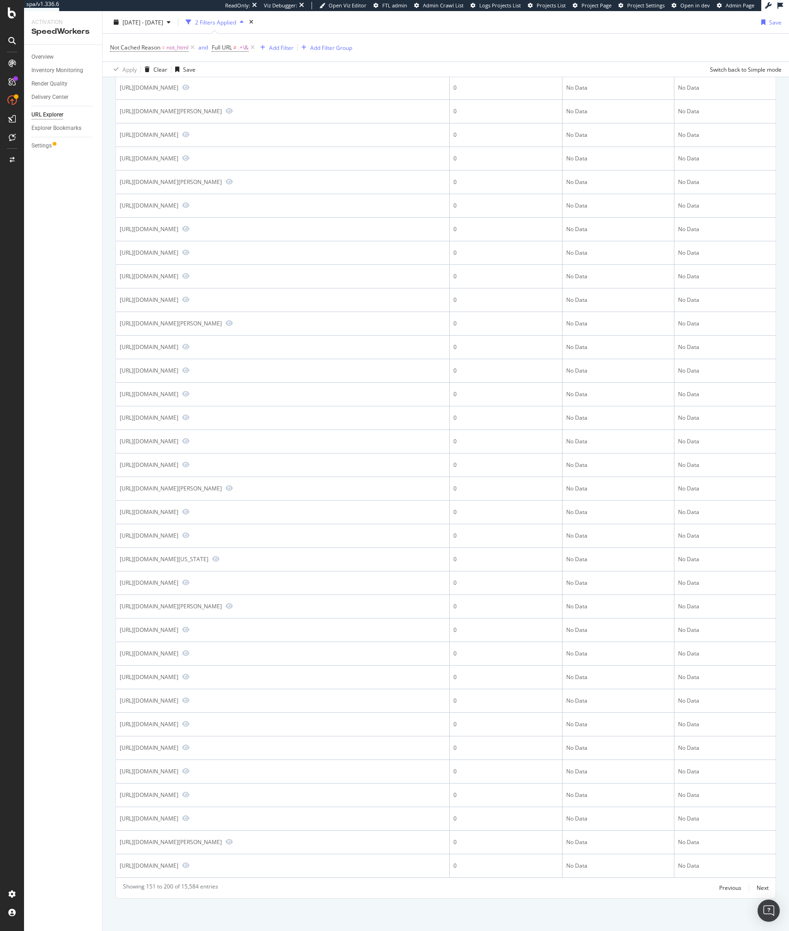
click at [416, 46] on div "Not Cached Reason = not_html and Full URL ≠ .+\& Add Filter Add Filter Group" at bounding box center [445, 48] width 671 height 28
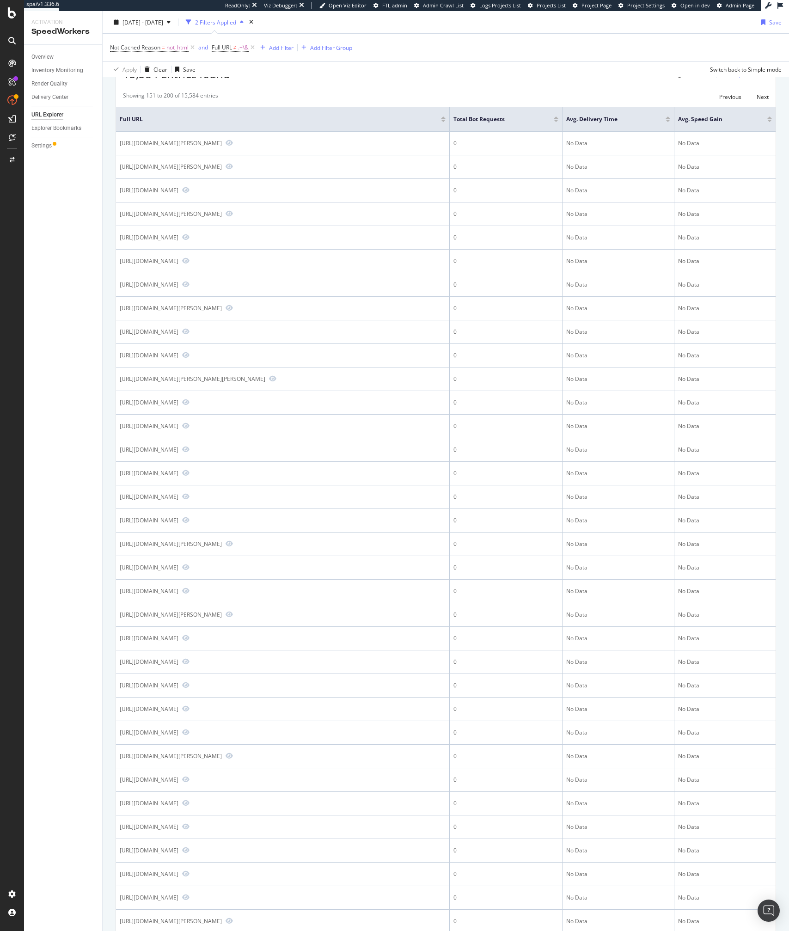
scroll to position [0, 0]
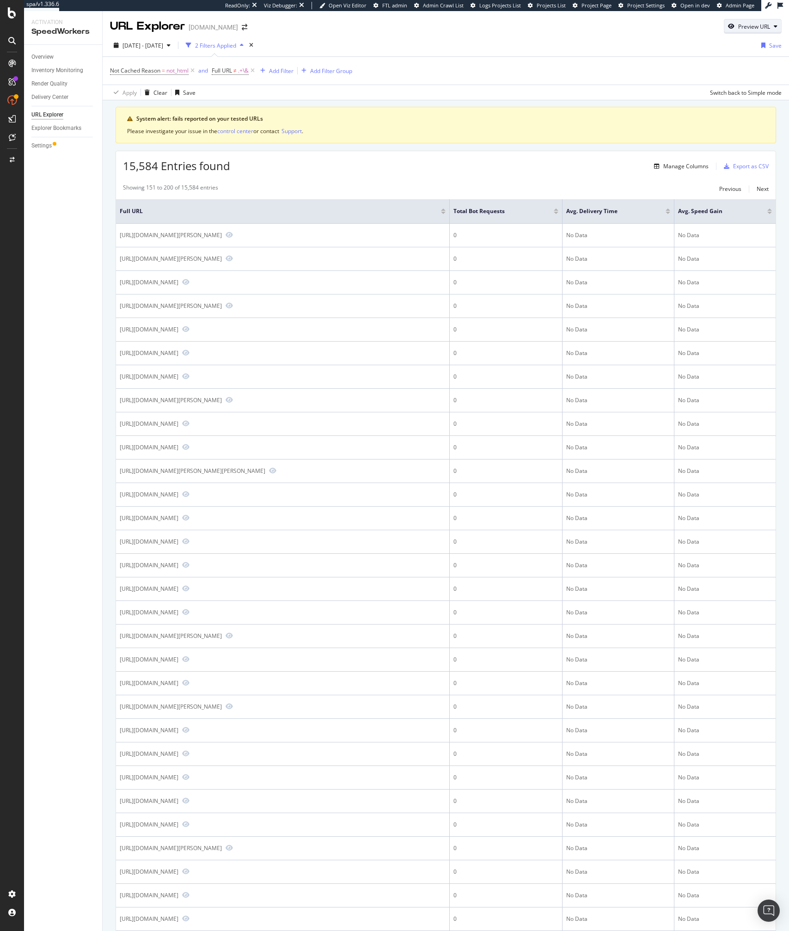
click at [738, 25] on div "Preview URL" at bounding box center [754, 27] width 32 height 8
click at [695, 66] on input "url" at bounding box center [724, 69] width 101 height 16
paste input "https://www.lowes.com/pd/Westinghouse-5-in-Black-Solar-Motion-Sensor-Integrated…"
type input "https://www.lowes.com/pd/Westinghouse-5-in-Black-Solar-Motion-Sensor-Integrated…"
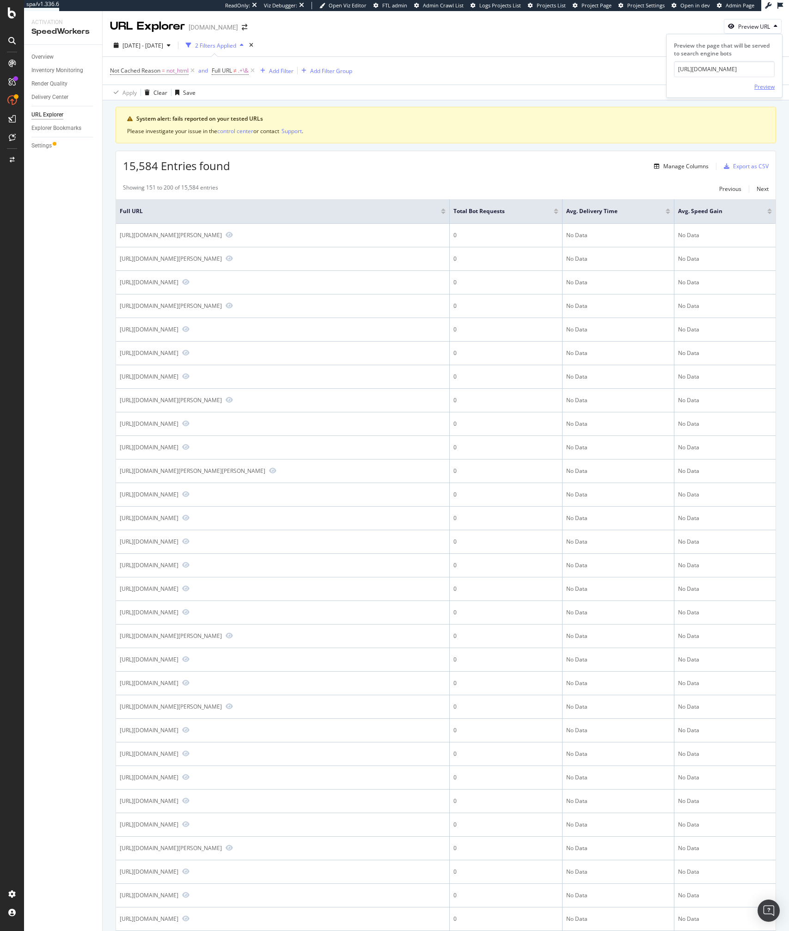
click at [765, 87] on div "Preview" at bounding box center [764, 87] width 20 height 8
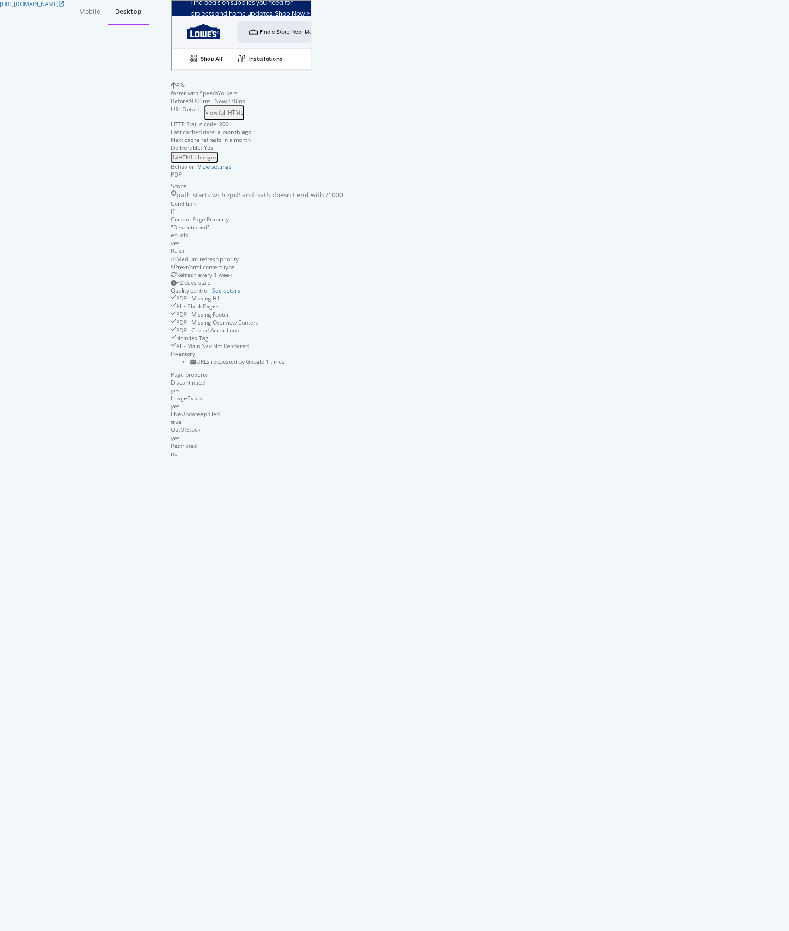
click at [343, 128] on div "URL Details View full HTML HTTP Status code: 200 Last cached date: a month ago …" at bounding box center [257, 134] width 172 height 58
click at [243, 116] on div "View full HTML" at bounding box center [224, 113] width 38 height 8
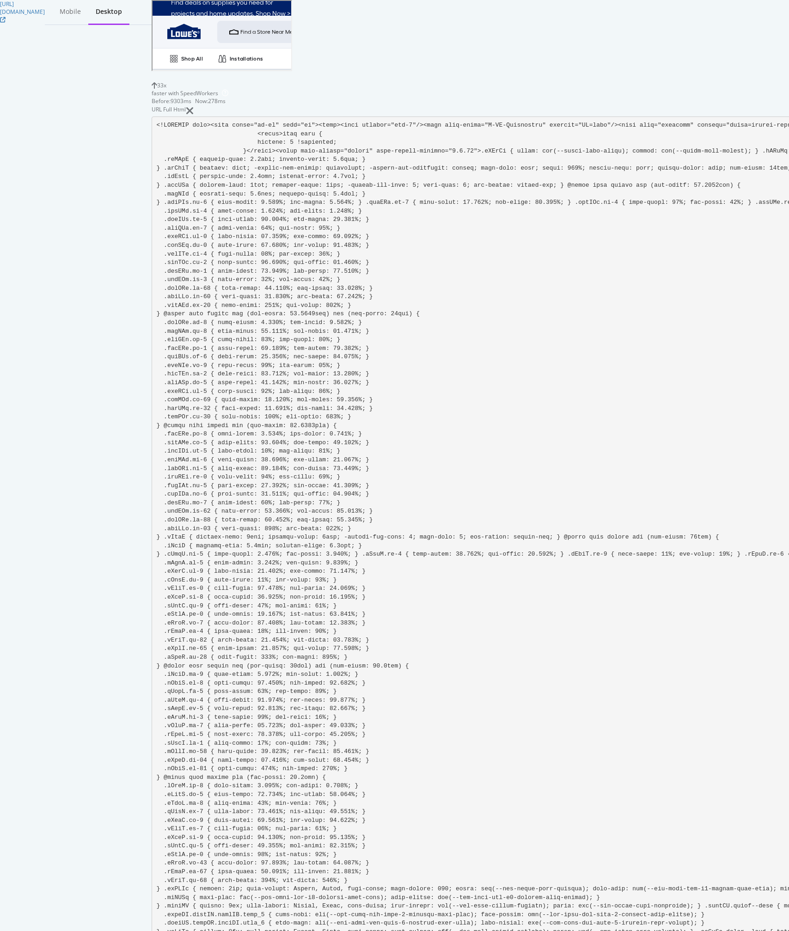
scroll to position [29551, 0]
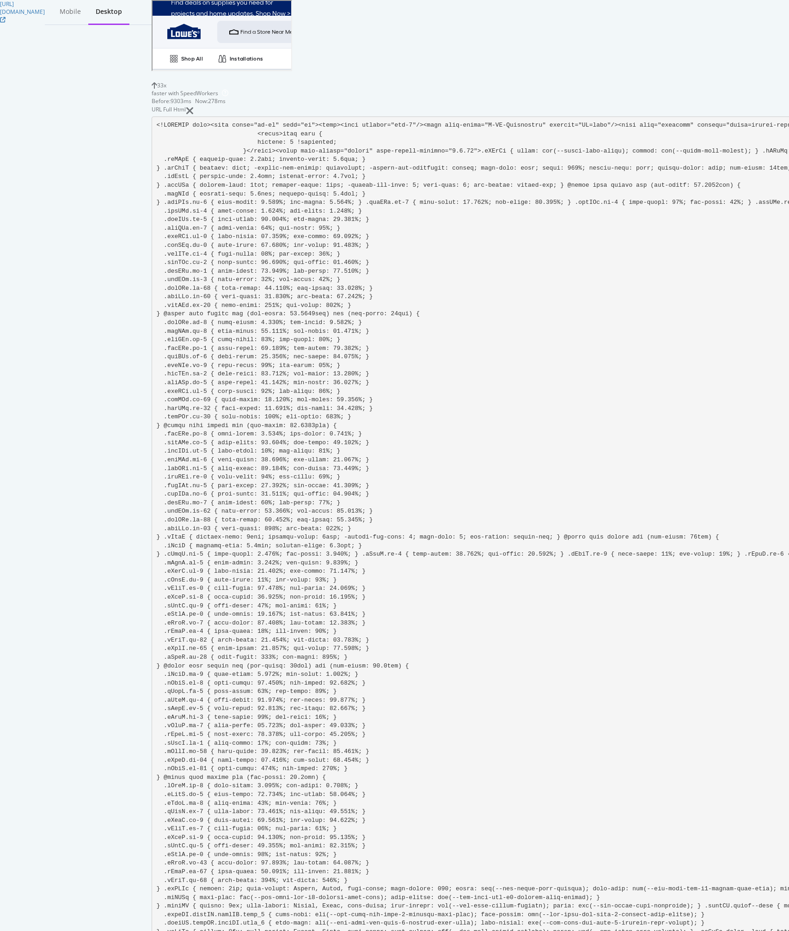
click at [194, 105] on icon at bounding box center [190, 110] width 8 height 11
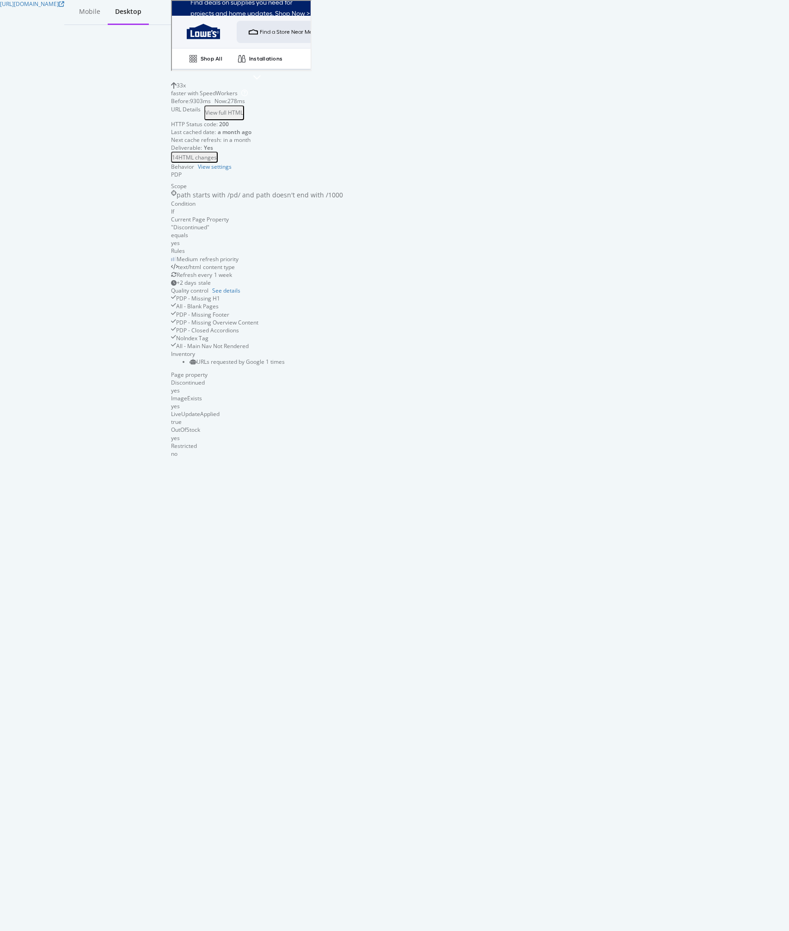
click at [302, 499] on div "At a Glance Motion Sensor Power Source: Solar Location: Wet rated View More Vie…" at bounding box center [240, 401] width 124 height 611
click at [287, 830] on div "Response from IDC Lighting We are sorry you are having issues with Westinghouse…" at bounding box center [240, 936] width 94 height 212
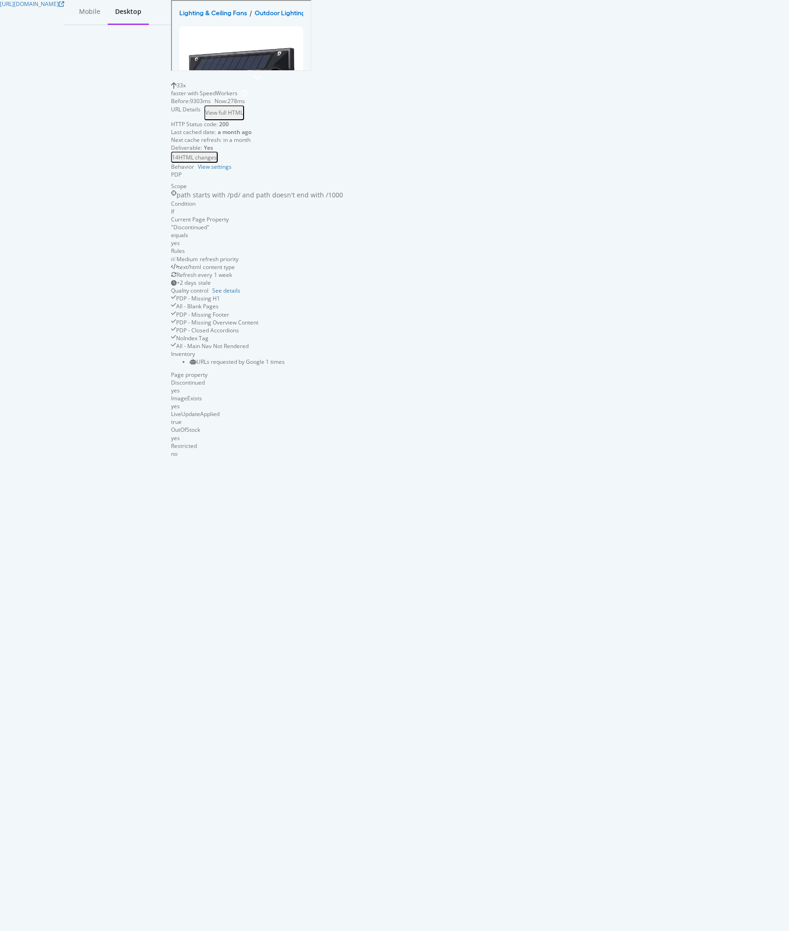
scroll to position [0, 0]
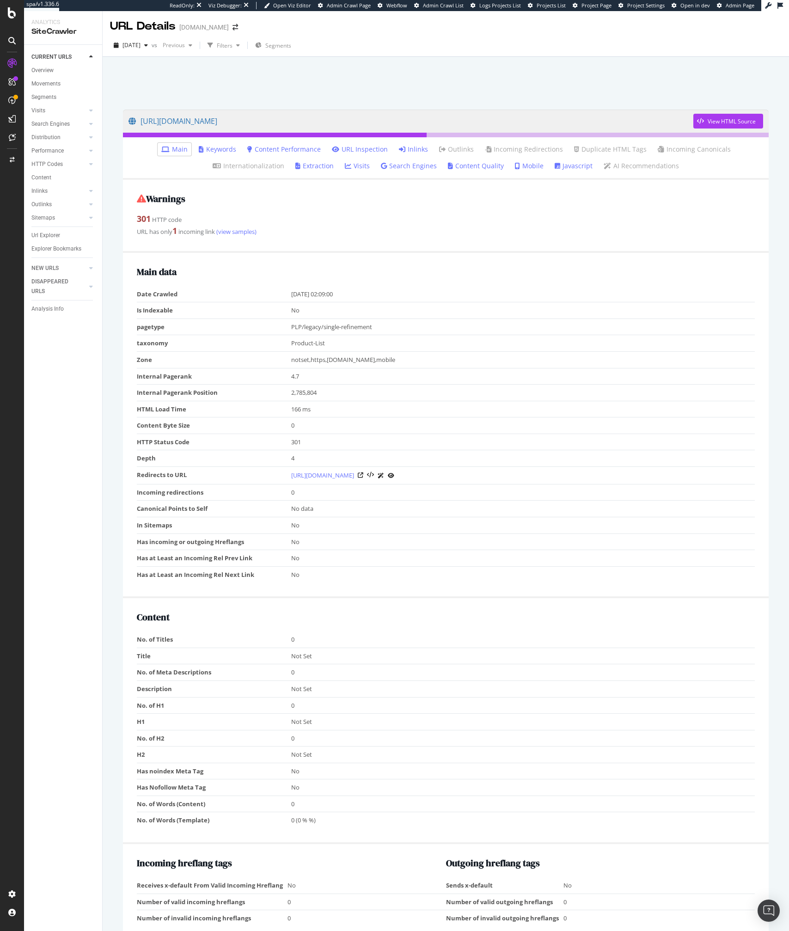
click at [396, 60] on div "https://www.lowes.com/pl/Flowering--Shrubs-Plants-bulbs-seeds-Plants-planters-L…" at bounding box center [446, 517] width 686 height 920
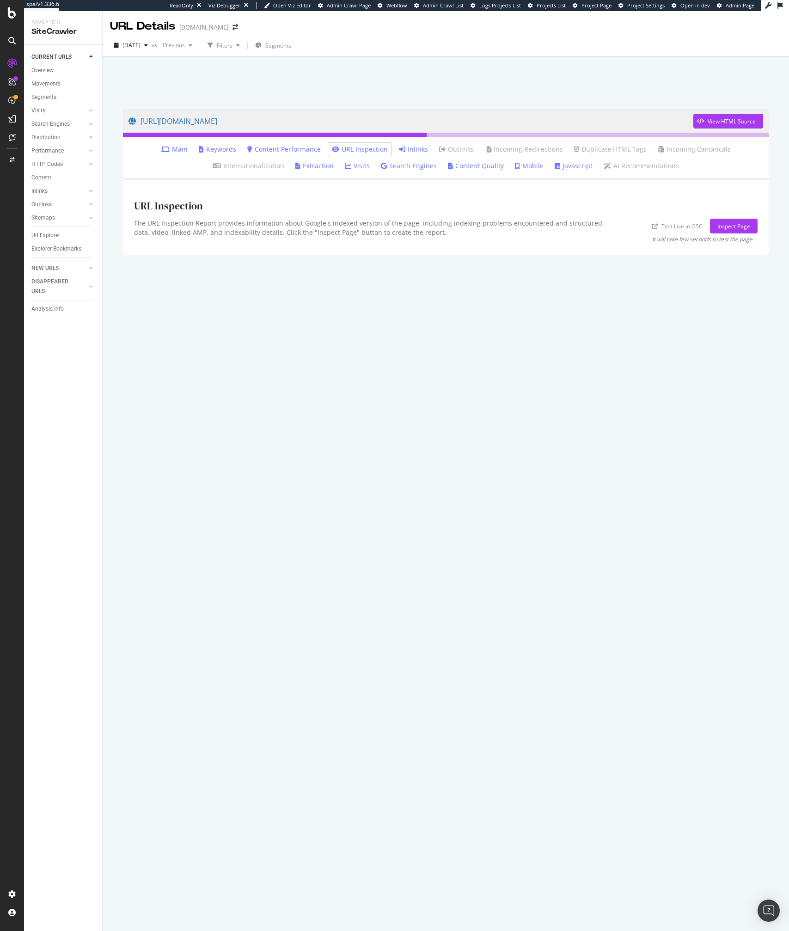
click at [468, 63] on div at bounding box center [446, 80] width 664 height 39
click at [505, 243] on div "URL Inspection The URL Inspection Report provides information about Google's in…" at bounding box center [446, 217] width 646 height 74
click at [482, 240] on div "The URL Inspection Report provides information about Google's indexed version o…" at bounding box center [376, 231] width 485 height 24
click at [396, 60] on div "https://www.lowes.com/pl/Flowering--Shrubs-Plants-bulbs-seeds-Plants-planters-L…" at bounding box center [446, 494] width 686 height 874
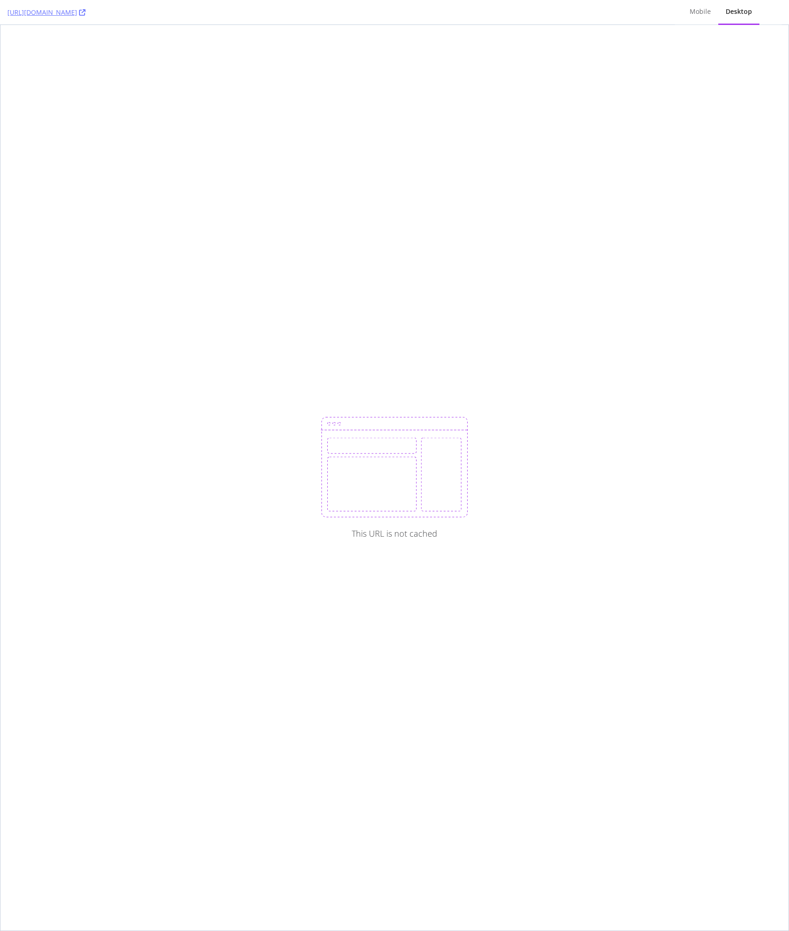
click at [222, 209] on div "This URL is not cached" at bounding box center [394, 477] width 788 height 905
click at [714, 5] on div "Mobile" at bounding box center [700, 12] width 36 height 25
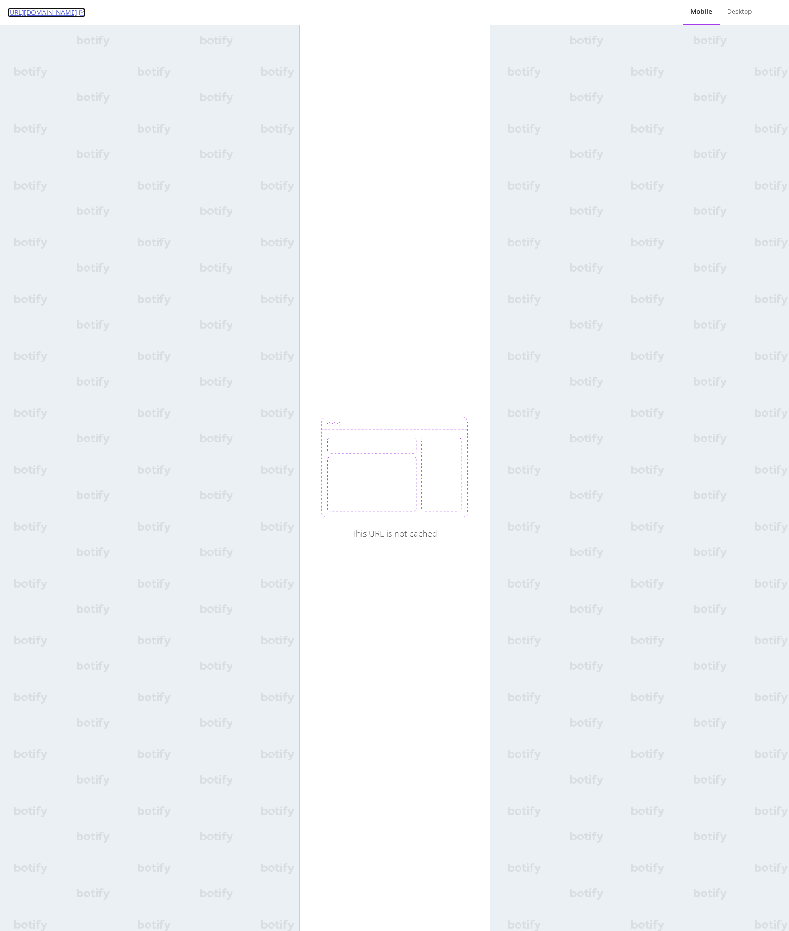
click at [76, 8] on link "[URL][DOMAIN_NAME]" at bounding box center [46, 12] width 78 height 9
